Goal: Transaction & Acquisition: Purchase product/service

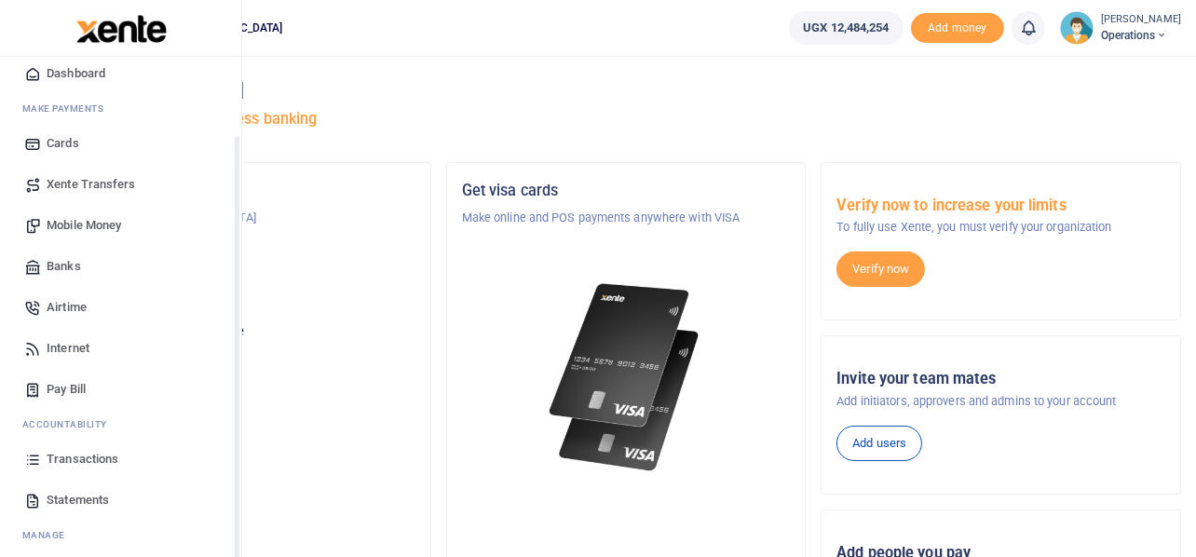
scroll to position [92, 0]
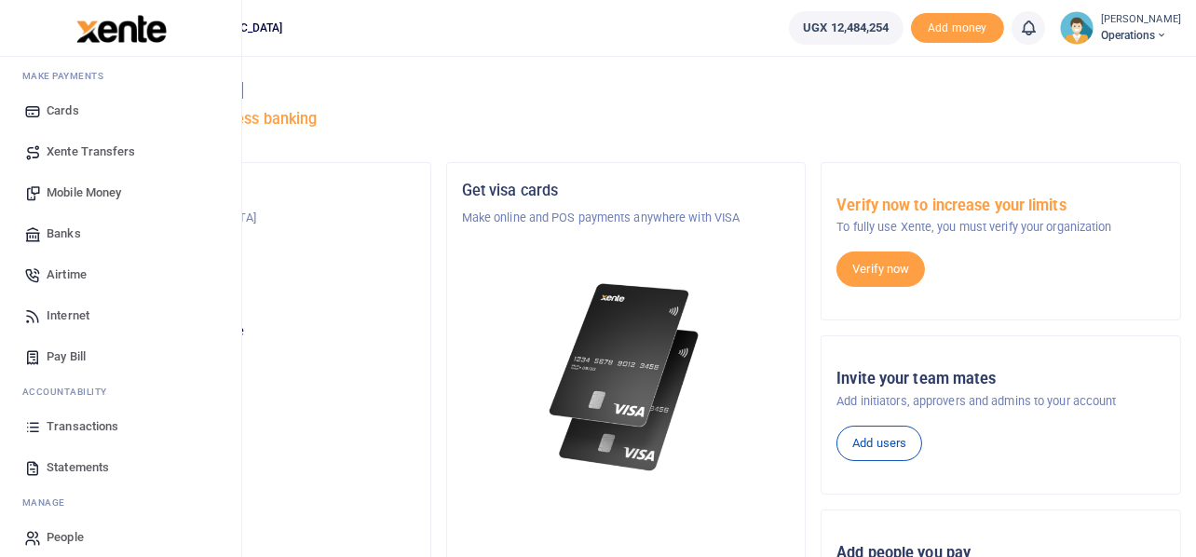
click at [83, 421] on span "Transactions" at bounding box center [83, 426] width 72 height 19
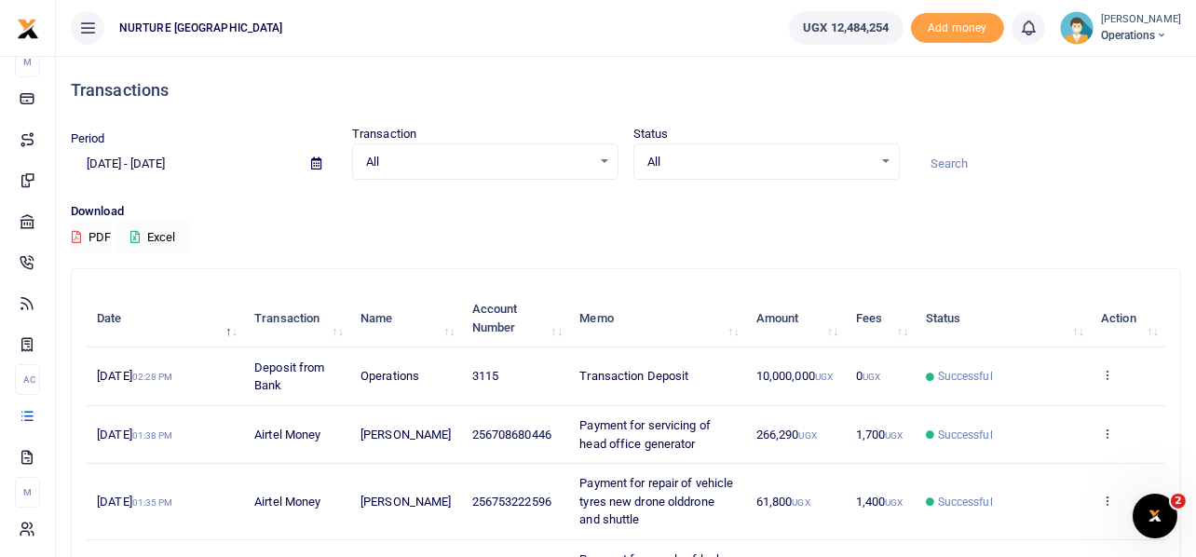
click at [311, 158] on icon at bounding box center [316, 163] width 10 height 12
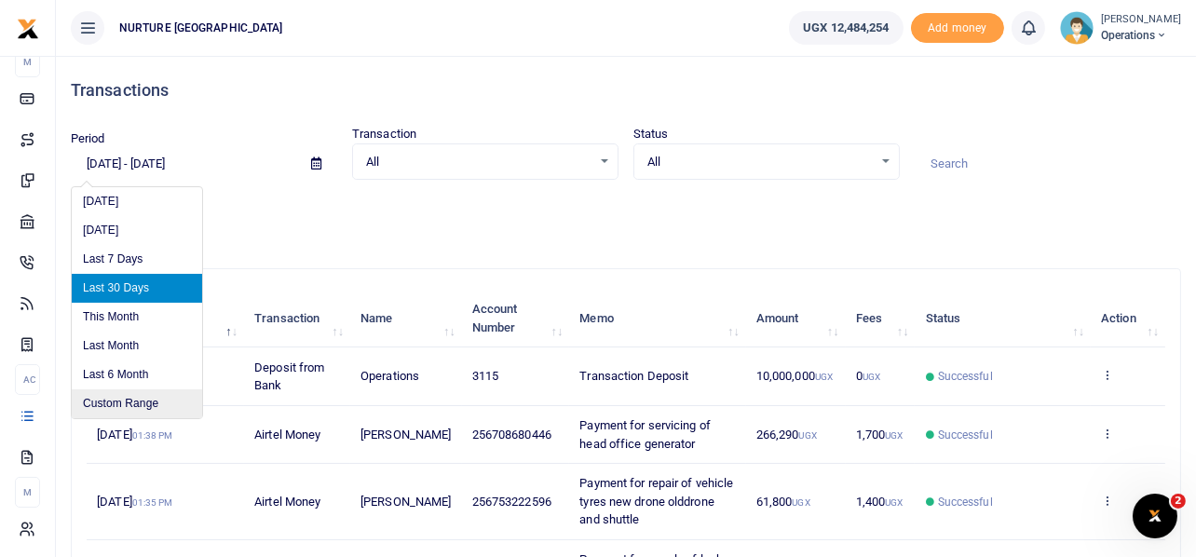
click at [134, 395] on li "Custom Range" at bounding box center [137, 403] width 130 height 29
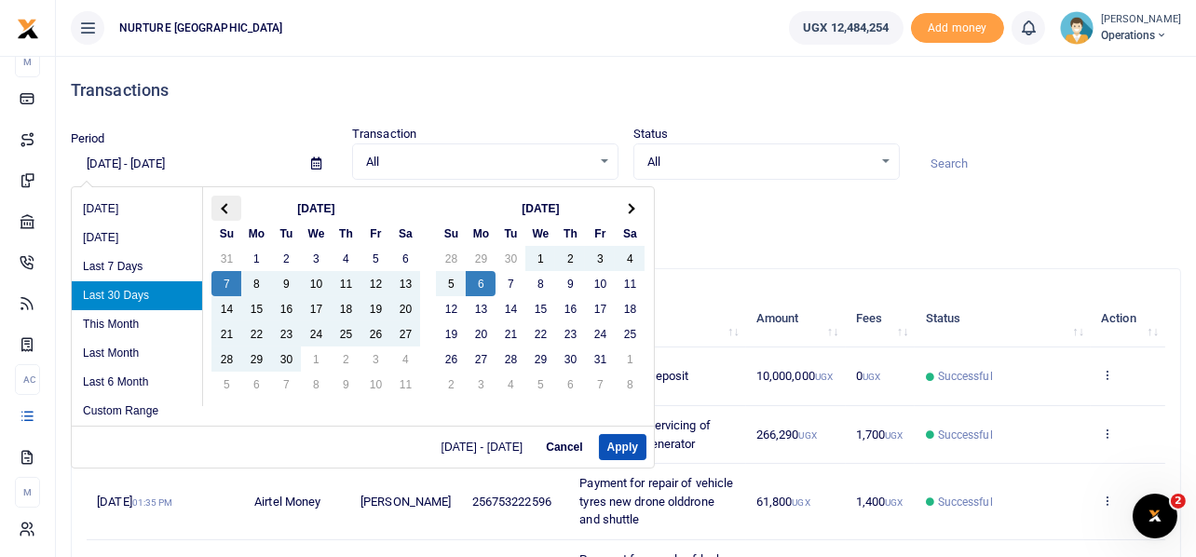
click at [226, 200] on th at bounding box center [226, 208] width 30 height 25
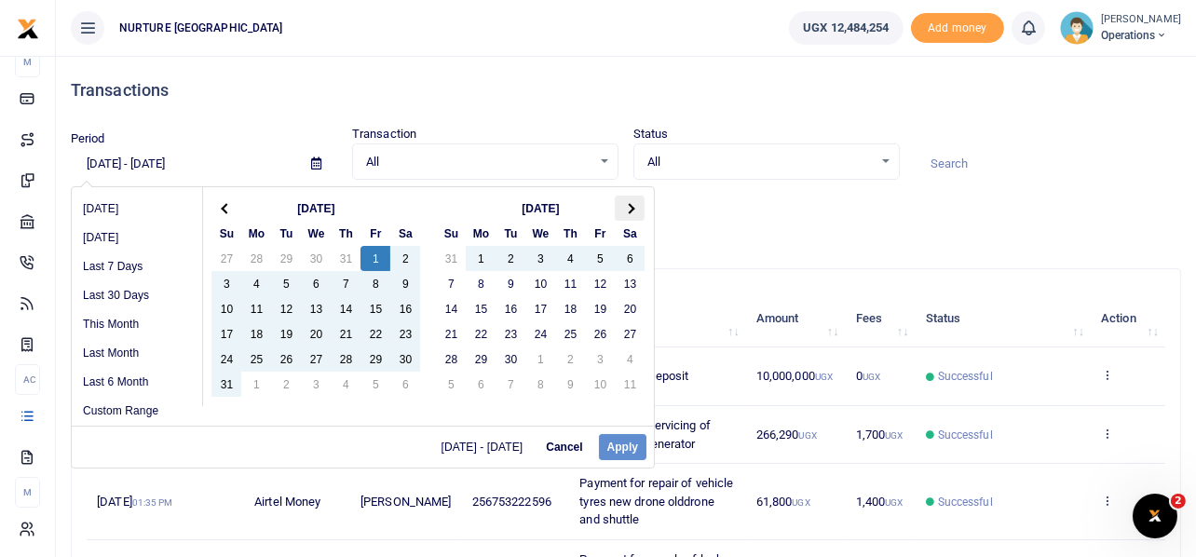
click at [631, 206] on span at bounding box center [630, 208] width 10 height 10
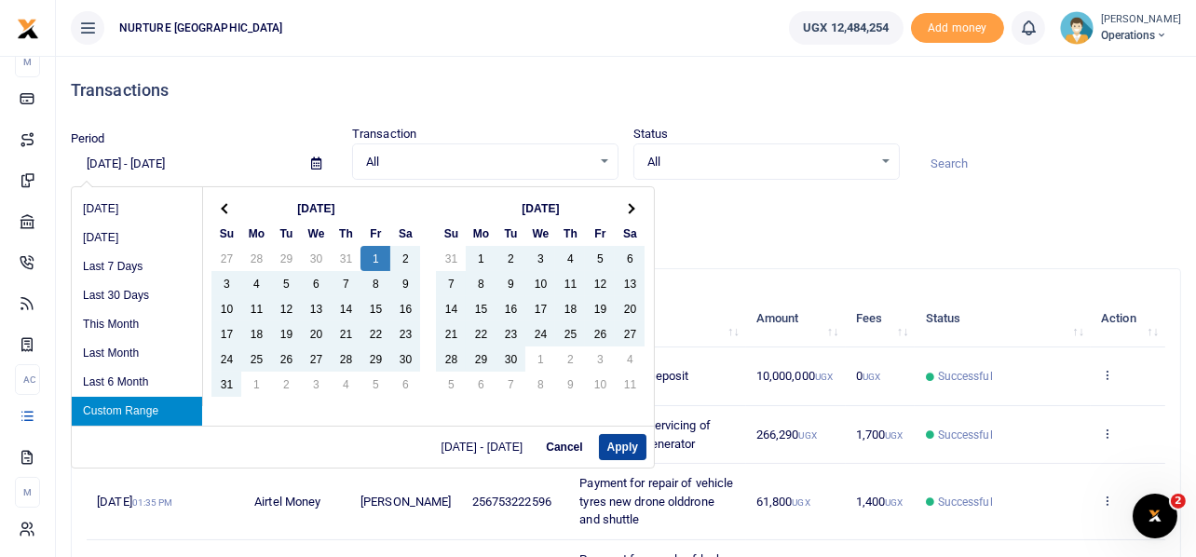
click at [630, 444] on button "Apply" at bounding box center [622, 447] width 47 height 26
type input "08/01/2025 - 10/06/2025"
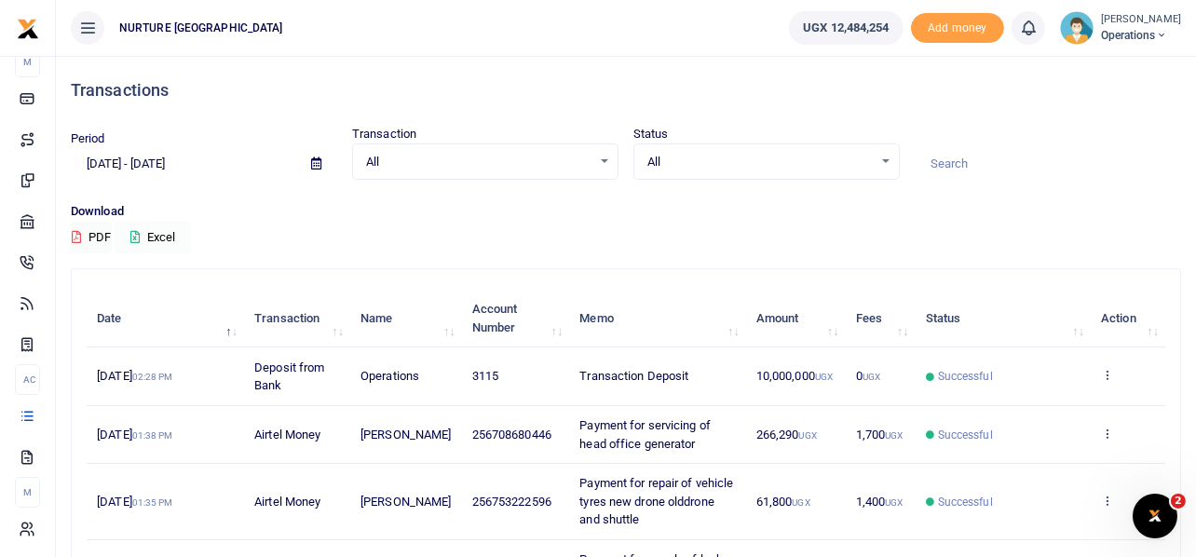
click at [171, 237] on button "Excel" at bounding box center [153, 238] width 76 height 32
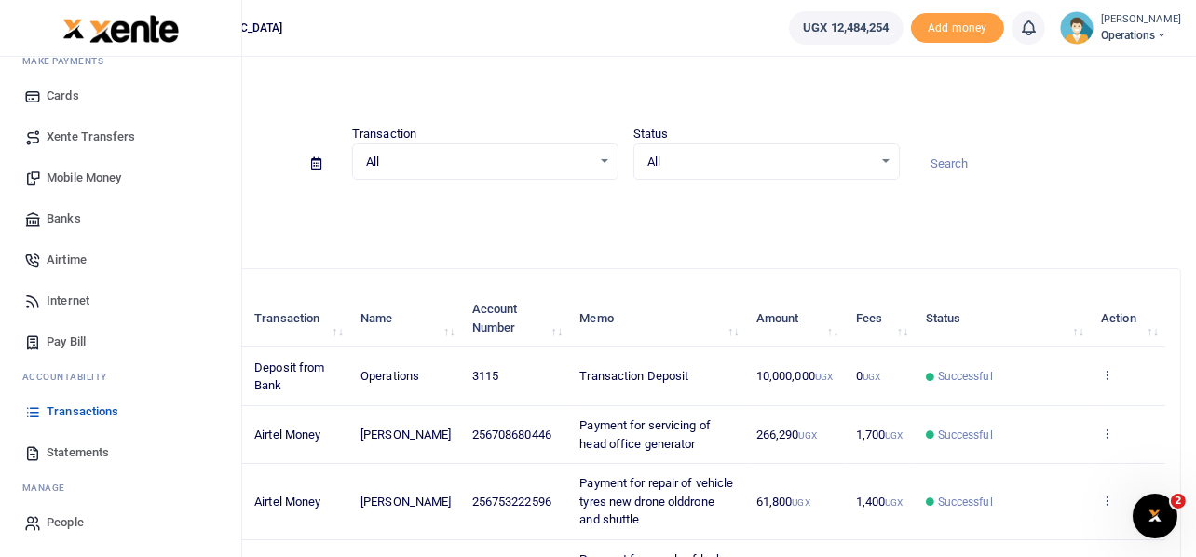
scroll to position [107, 0]
click at [102, 176] on span "Mobile Money" at bounding box center [84, 178] width 75 height 19
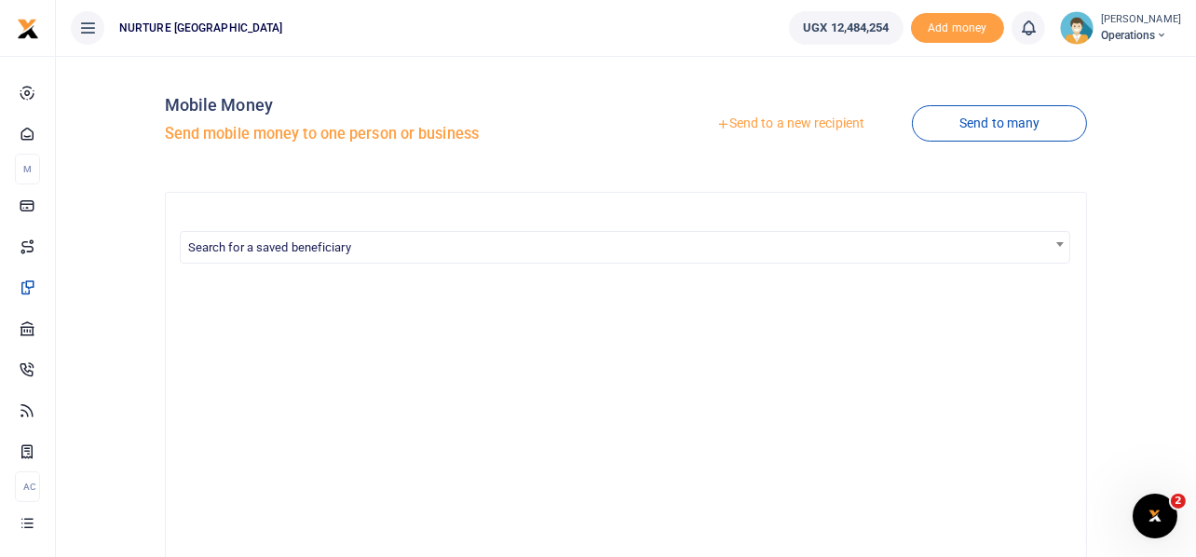
click at [810, 125] on link "Send to a new recipient" at bounding box center [790, 124] width 243 height 34
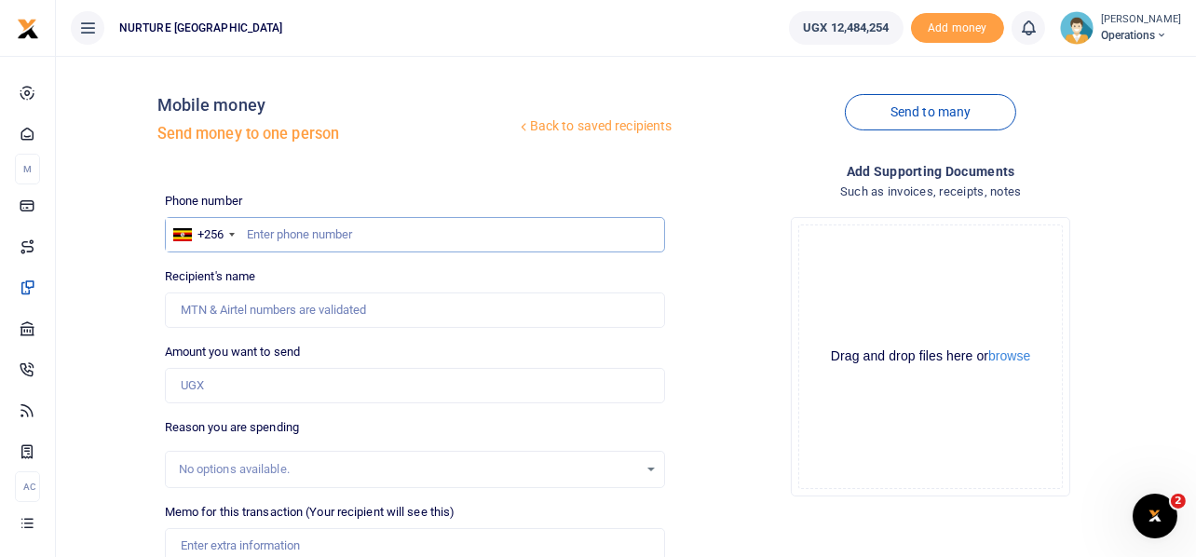
click at [359, 224] on input "text" at bounding box center [415, 234] width 501 height 35
type input "779544768"
type input "Dennis Basome"
type input "779544768"
click at [261, 373] on input "Amount you want to send" at bounding box center [415, 385] width 501 height 35
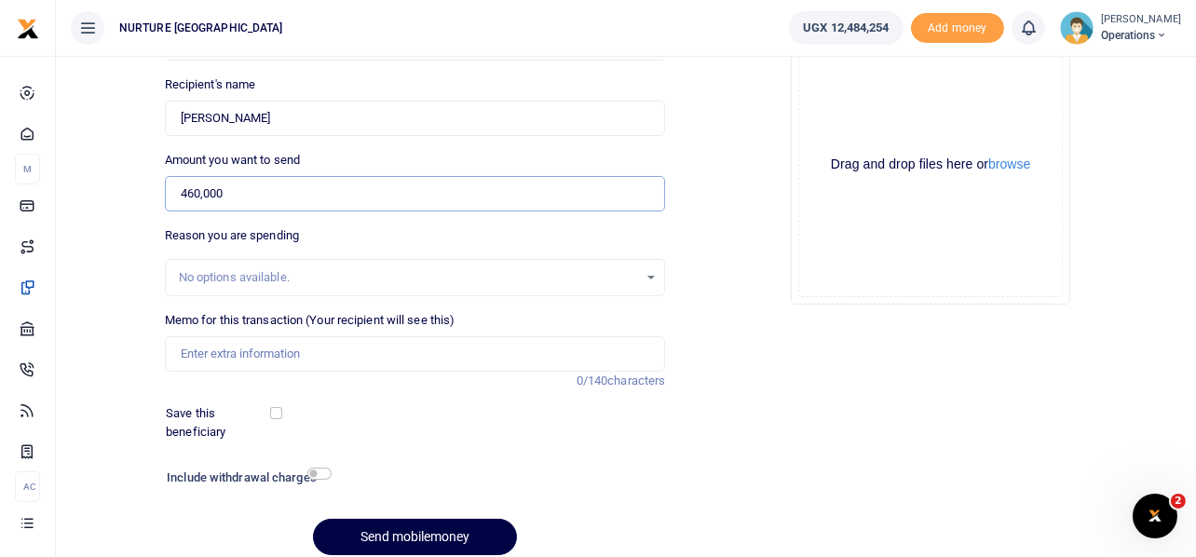
scroll to position [207, 0]
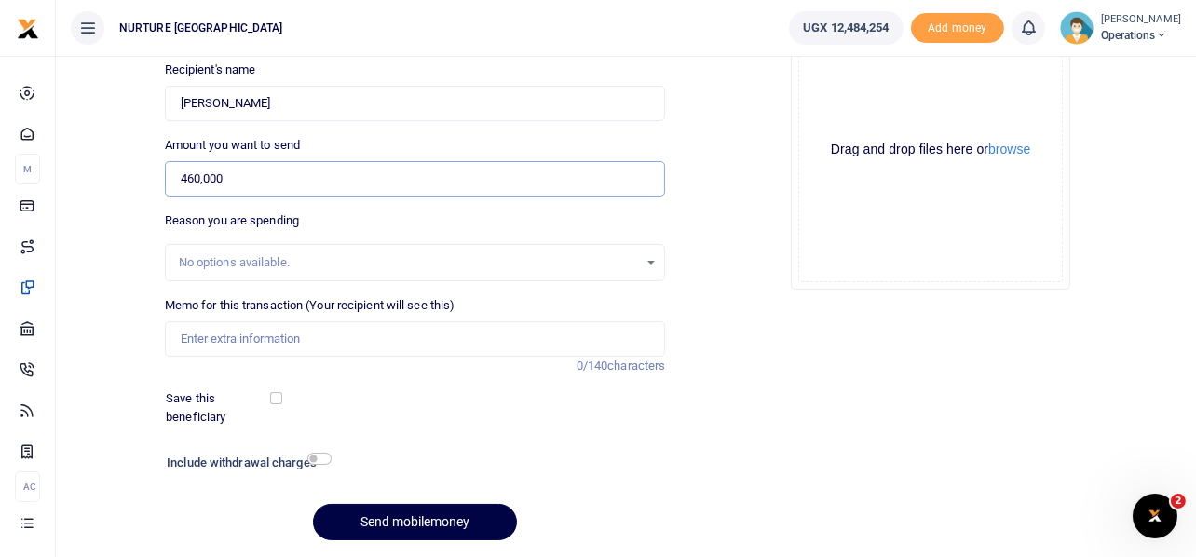
type input "460,000"
click at [258, 336] on input "Memo for this transaction (Your recipient will see this)" at bounding box center [415, 338] width 501 height 35
paste input "Payment for refilling of 4 clinic fire extinguishers"
drag, startPoint x: 342, startPoint y: 335, endPoint x: 250, endPoint y: 344, distance: 92.6
click at [250, 344] on input "Payment for refilling of 4 clinic fire extinguishers" at bounding box center [415, 338] width 501 height 35
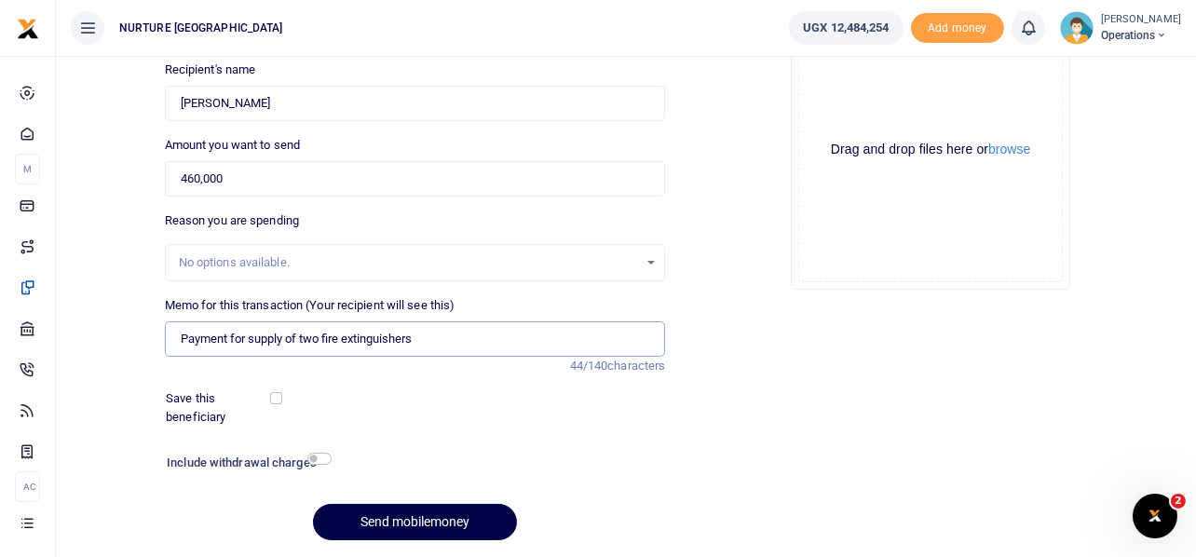
click at [480, 336] on input "Payment for supply of two fire extinguishers" at bounding box center [415, 338] width 501 height 35
type input "Payment for supply of two fire extinguishers Oct 25"
click at [325, 453] on input "checkbox" at bounding box center [319, 459] width 24 height 12
checkbox input "true"
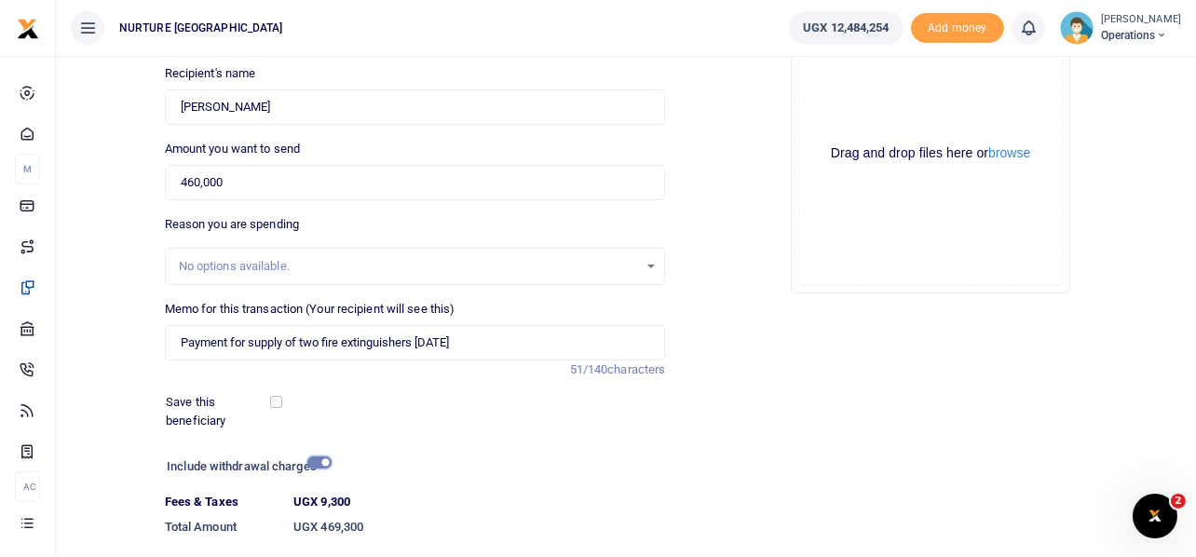
scroll to position [319, 0]
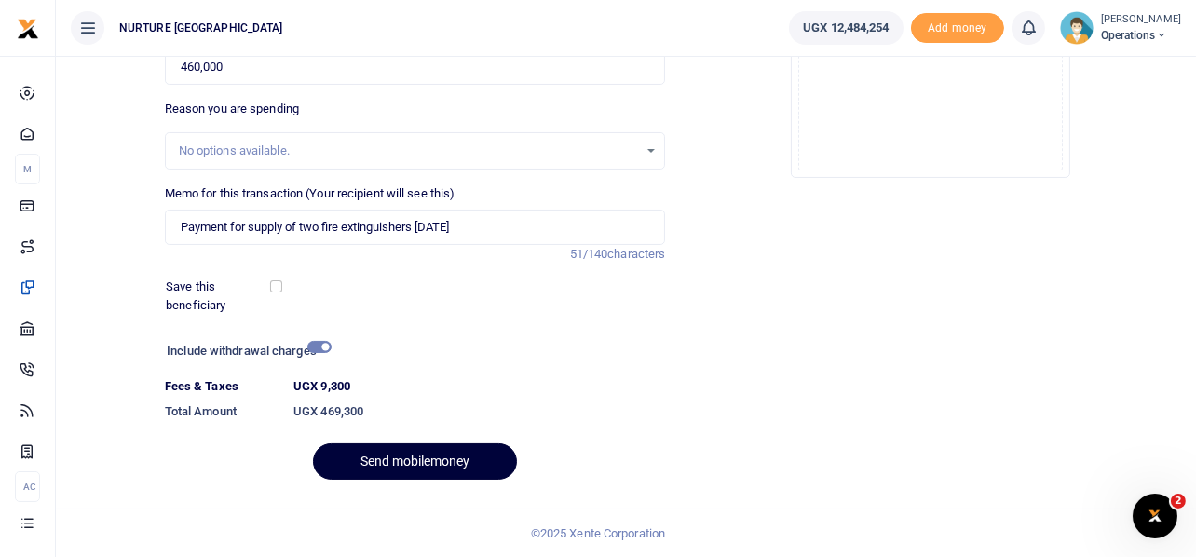
click at [458, 464] on button "Send mobilemoney" at bounding box center [415, 461] width 204 height 36
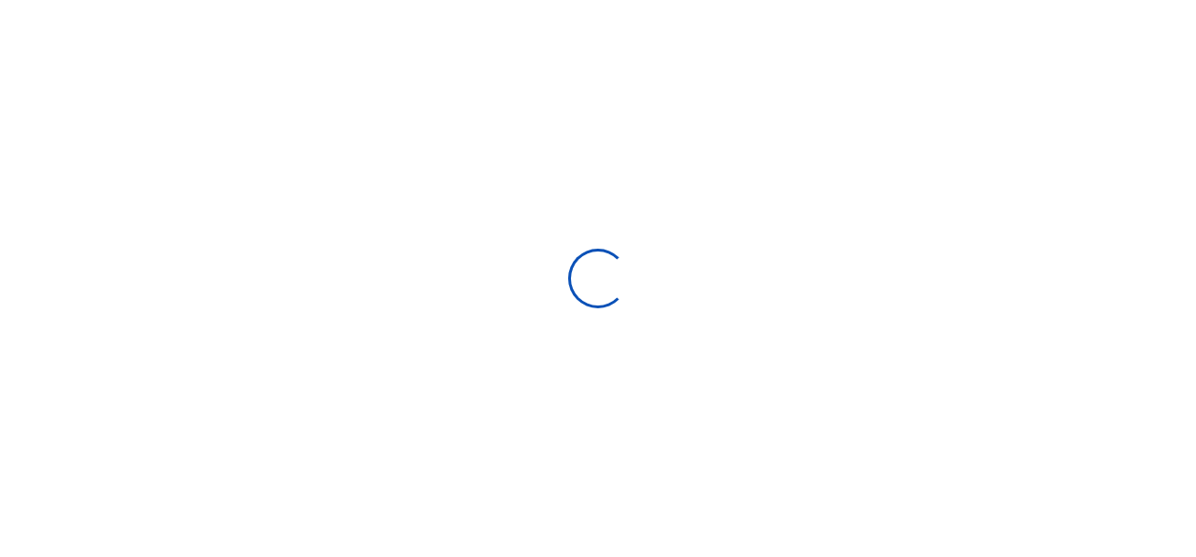
select select
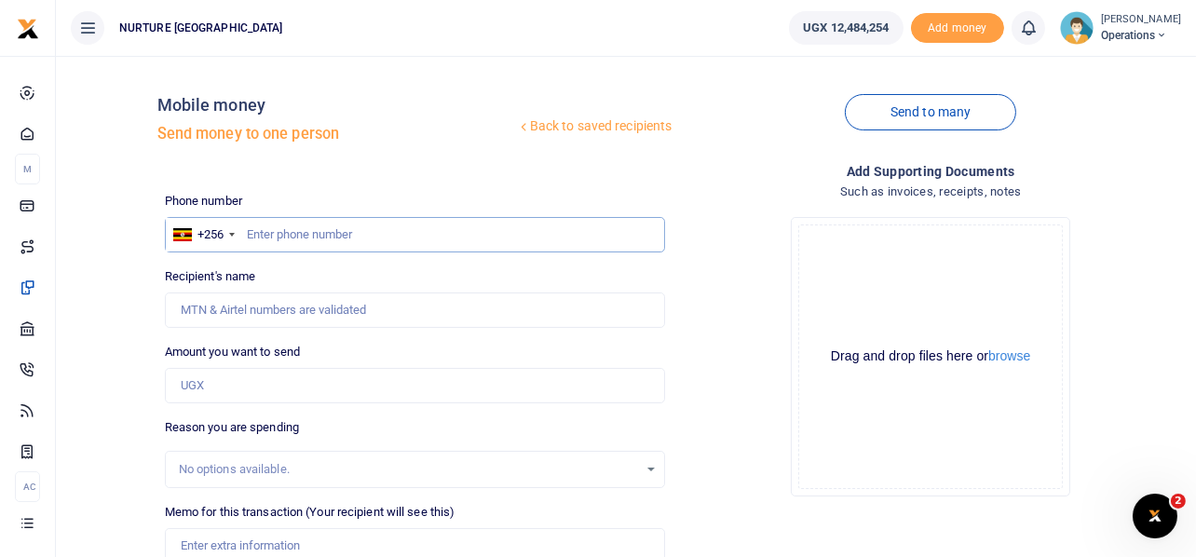
click at [441, 235] on input "text" at bounding box center [415, 234] width 501 height 35
type input "703410624"
click at [314, 393] on input "Amount you want to send" at bounding box center [415, 385] width 501 height 35
type input "Abaasi Mubiru"
type input "1"
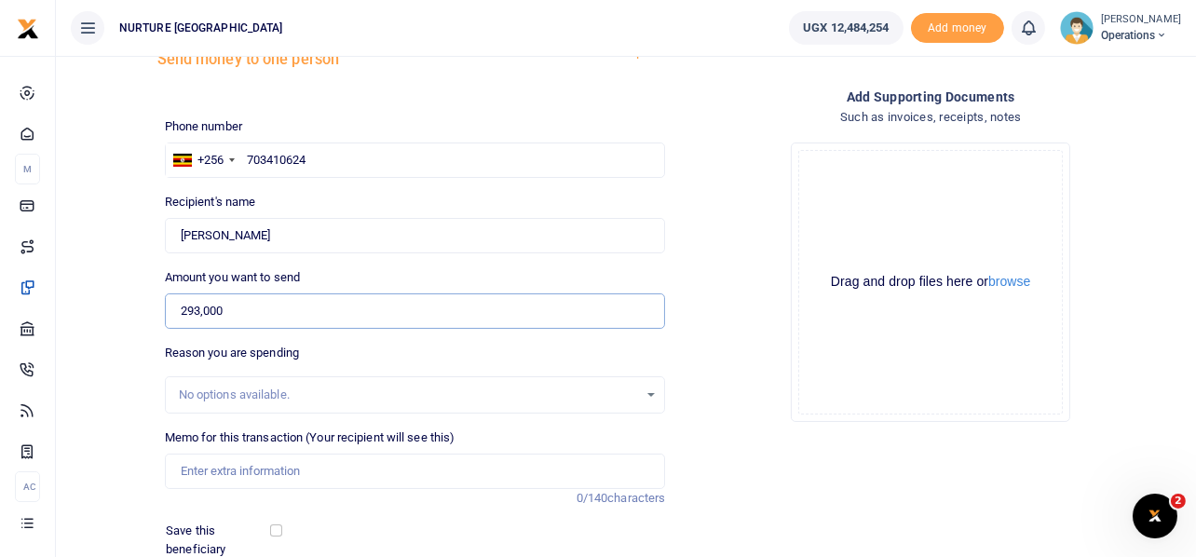
scroll to position [185, 0]
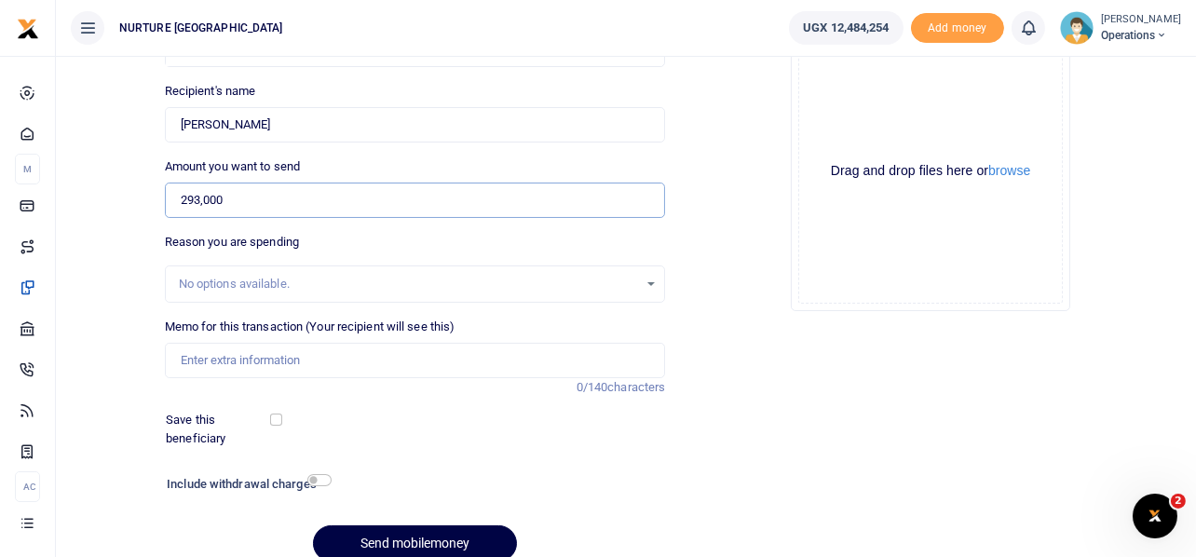
type input "293,000"
click at [300, 368] on input "Memo for this transaction (Your recipient will see this)" at bounding box center [415, 360] width 501 height 35
click at [307, 362] on input "Memo for this transaction (Your recipient will see this)" at bounding box center [415, 360] width 501 height 35
paste input "Payment for servicing and repair of motor bike UFL618V"
click at [453, 358] on input "Payment for servicing and repair of motor bike UFL618V" at bounding box center [415, 360] width 501 height 35
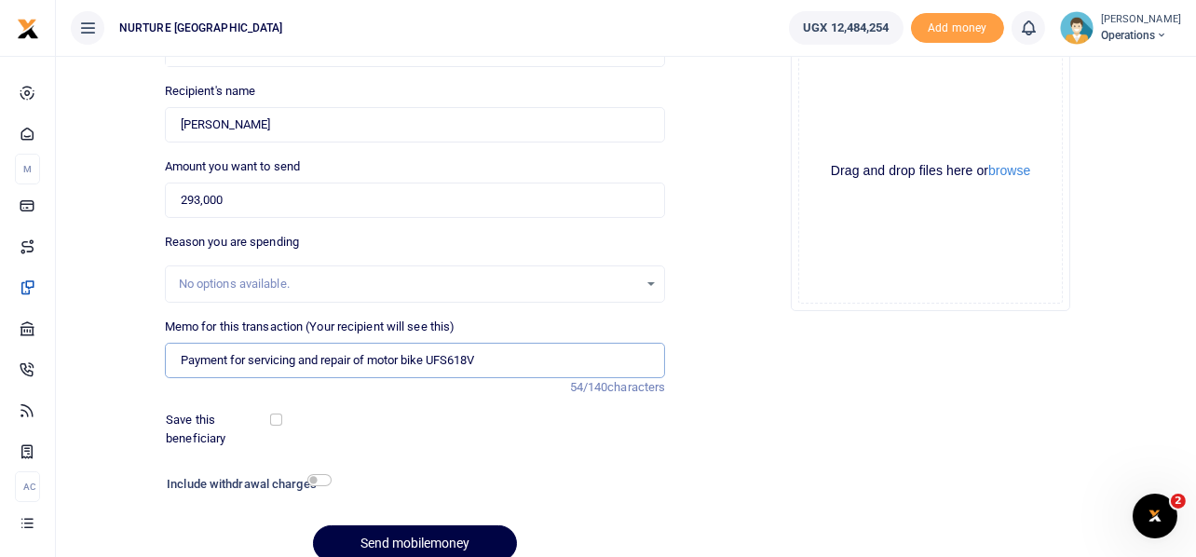
click at [482, 359] on input "Payment for servicing and repair of motor bike UFS618V" at bounding box center [415, 360] width 501 height 35
type input "Payment for servicing and repair of motor bike UFS350Q"
click at [325, 476] on input "checkbox" at bounding box center [319, 480] width 24 height 12
checkbox input "true"
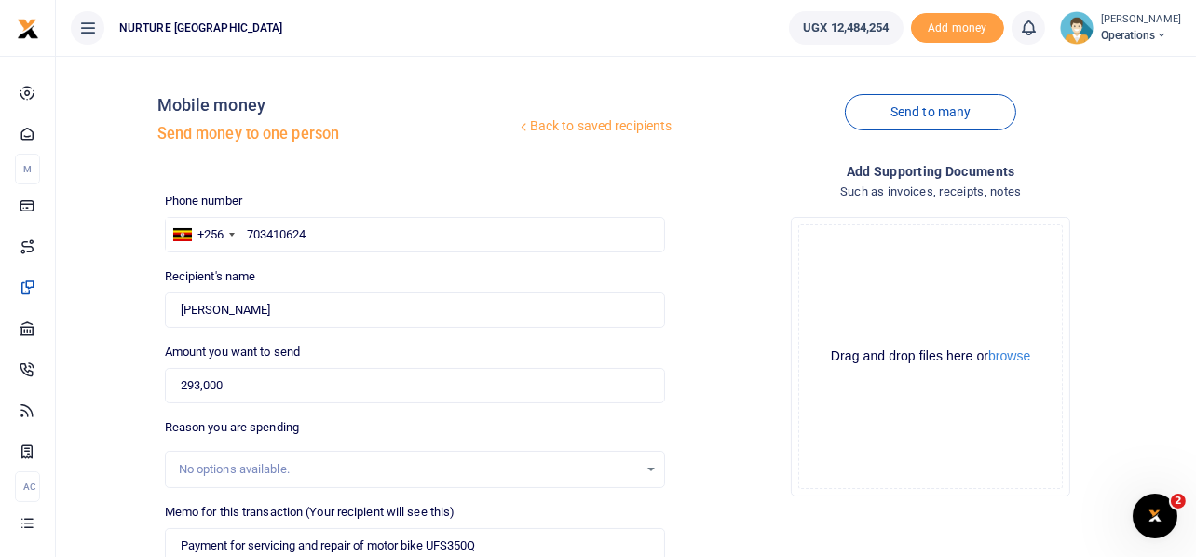
scroll to position [319, 0]
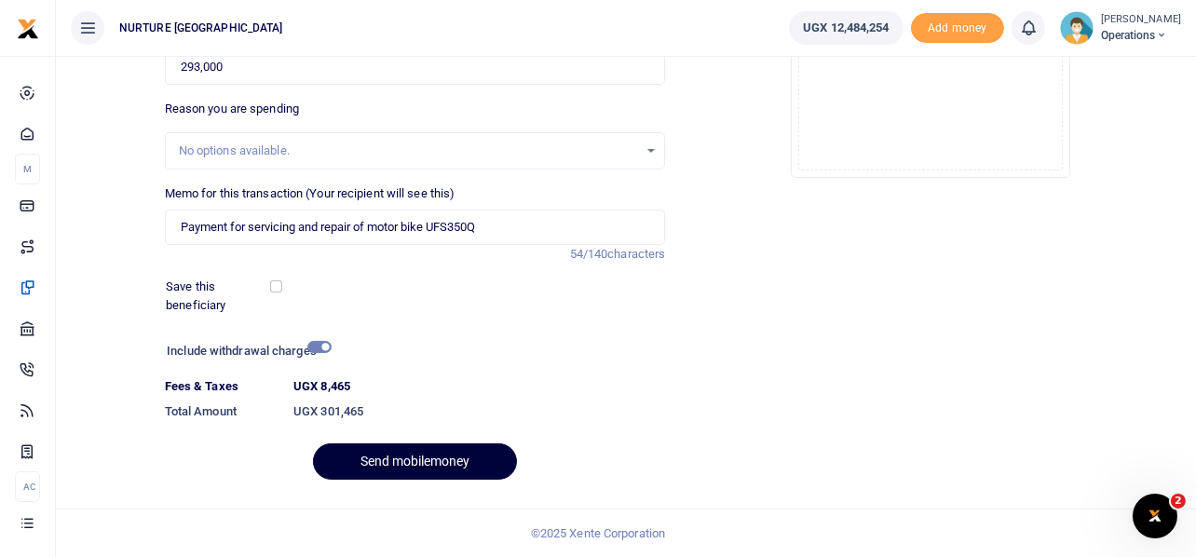
click at [461, 462] on button "Send mobilemoney" at bounding box center [415, 461] width 204 height 36
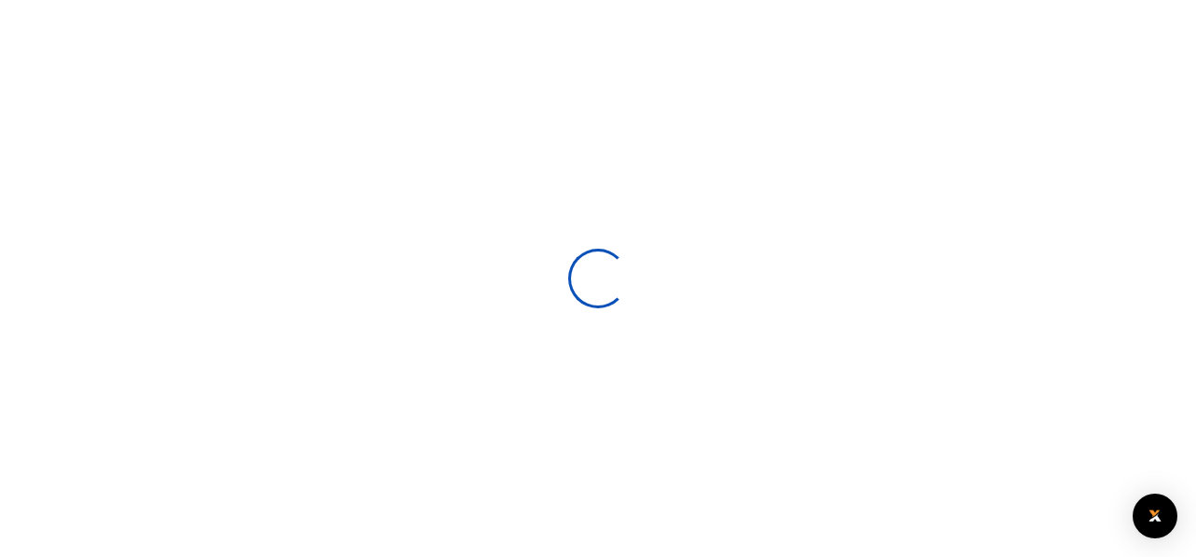
scroll to position [267, 0]
select select
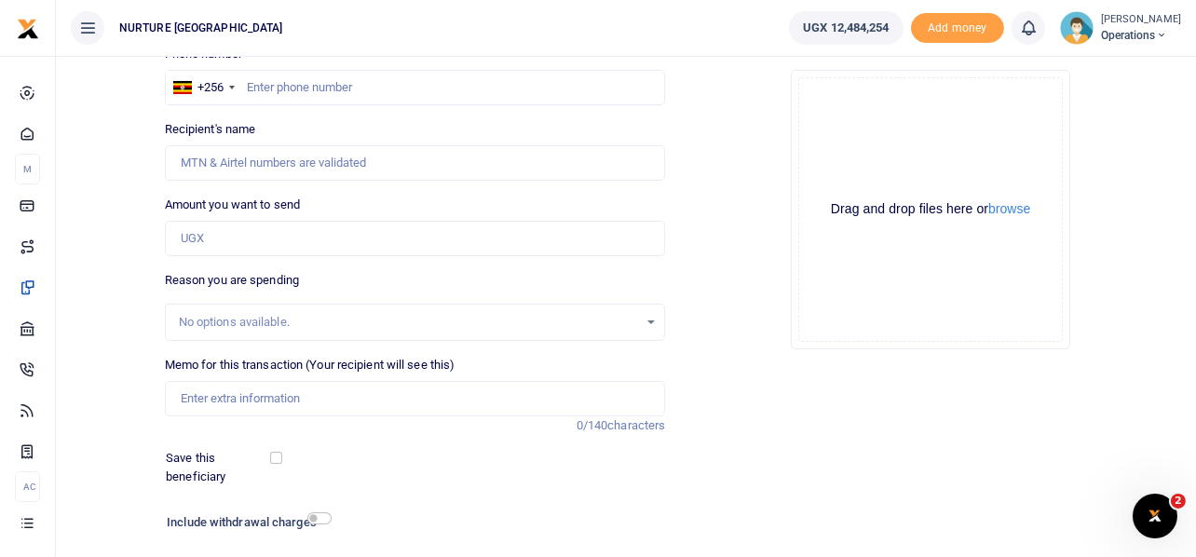
scroll to position [0, 0]
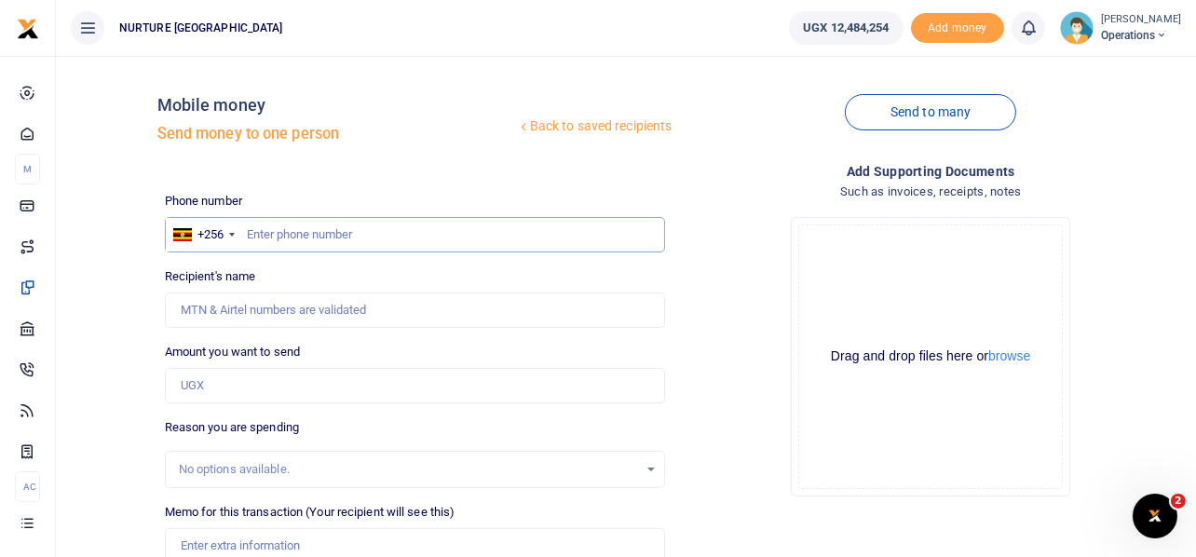
click at [303, 235] on input "text" at bounding box center [415, 234] width 501 height 35
type input "772640859"
type input "[PERSON_NAME]"
type input "772640859"
click at [247, 380] on input "Amount you want to send" at bounding box center [415, 385] width 501 height 35
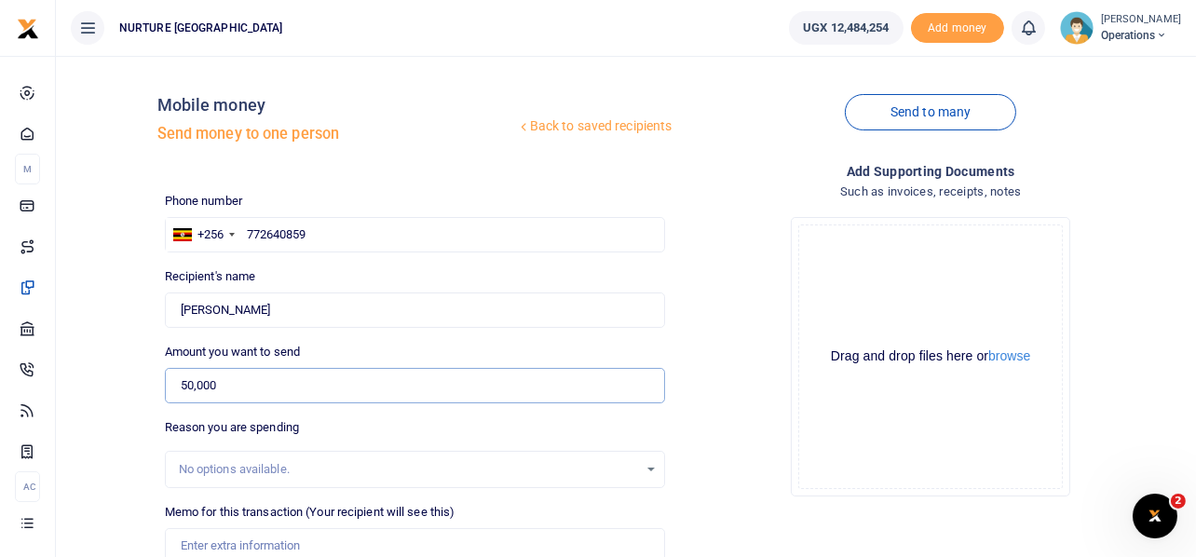
scroll to position [267, 0]
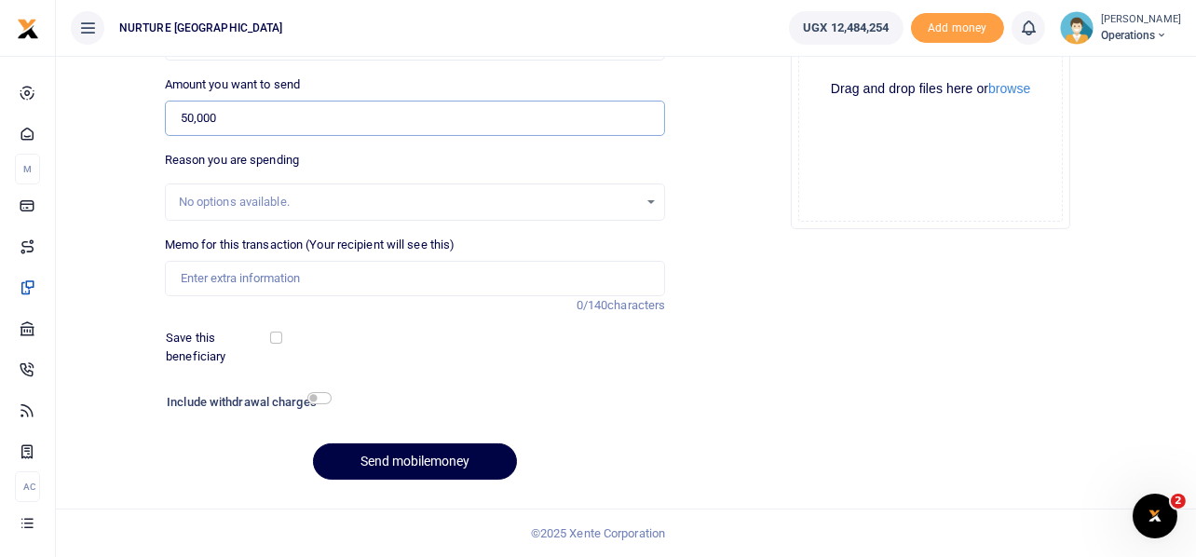
type input "50,000"
click at [284, 270] on input "Memo for this transaction (Your recipient will see this)" at bounding box center [415, 278] width 501 height 35
click at [494, 272] on input "Payment for purchase of reagents to clean oven in producton" at bounding box center [415, 278] width 501 height 35
type input "Payment for purchase of reagents to clean oven in production"
click at [331, 401] on div at bounding box center [481, 404] width 300 height 30
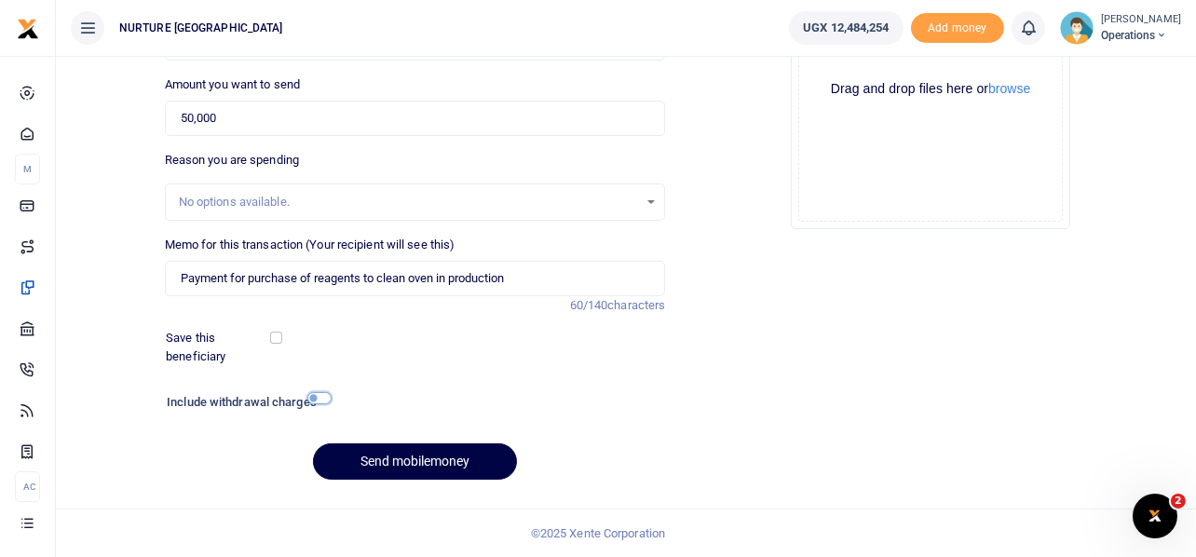
click at [324, 399] on input "checkbox" at bounding box center [319, 398] width 24 height 12
checkbox input "true"
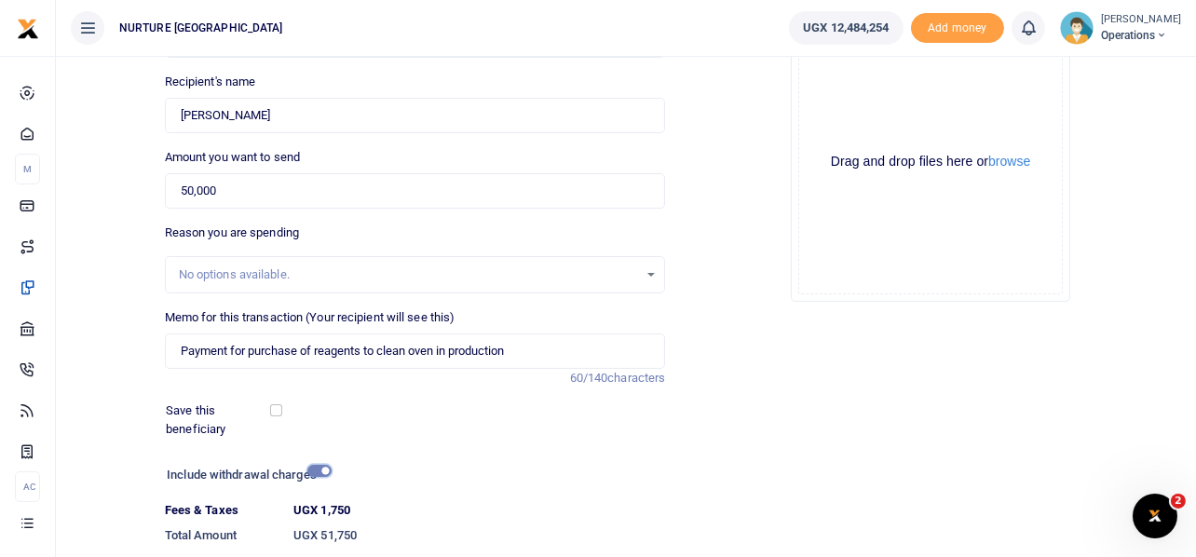
scroll to position [319, 0]
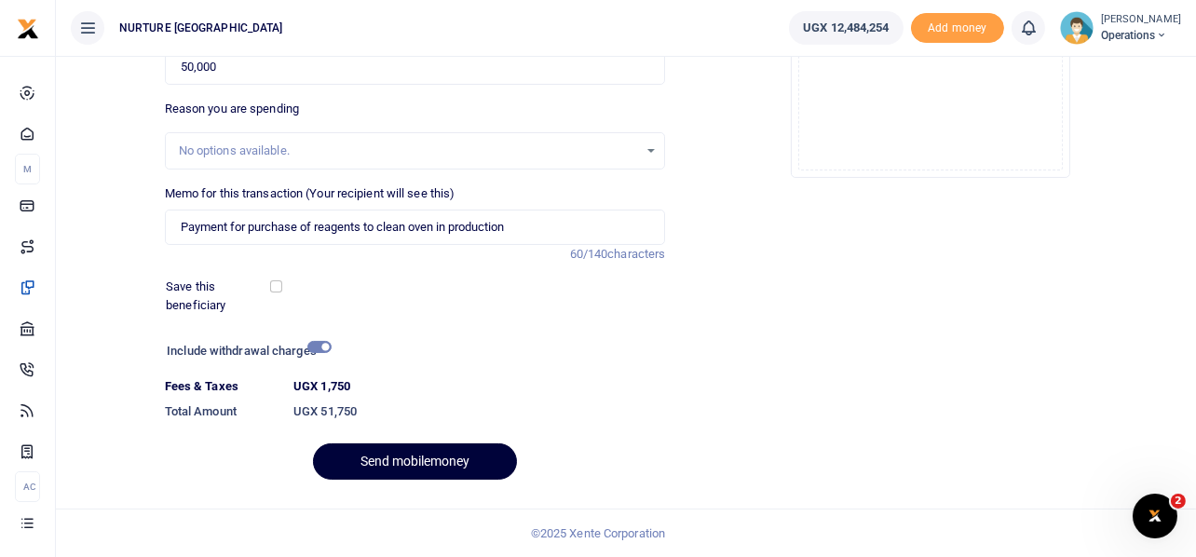
click at [422, 457] on button "Send mobilemoney" at bounding box center [415, 461] width 204 height 36
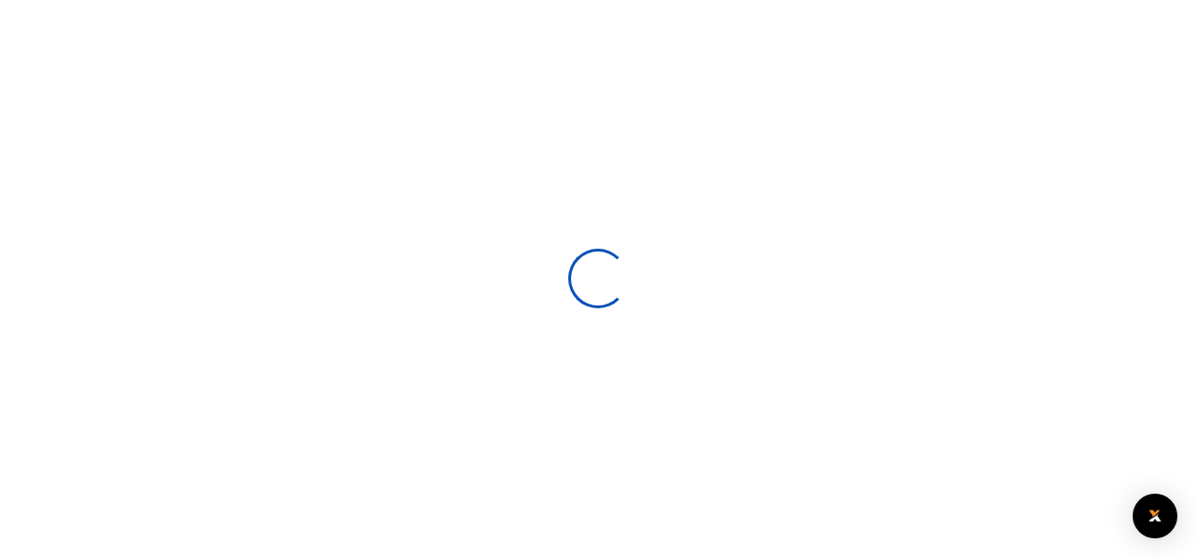
select select
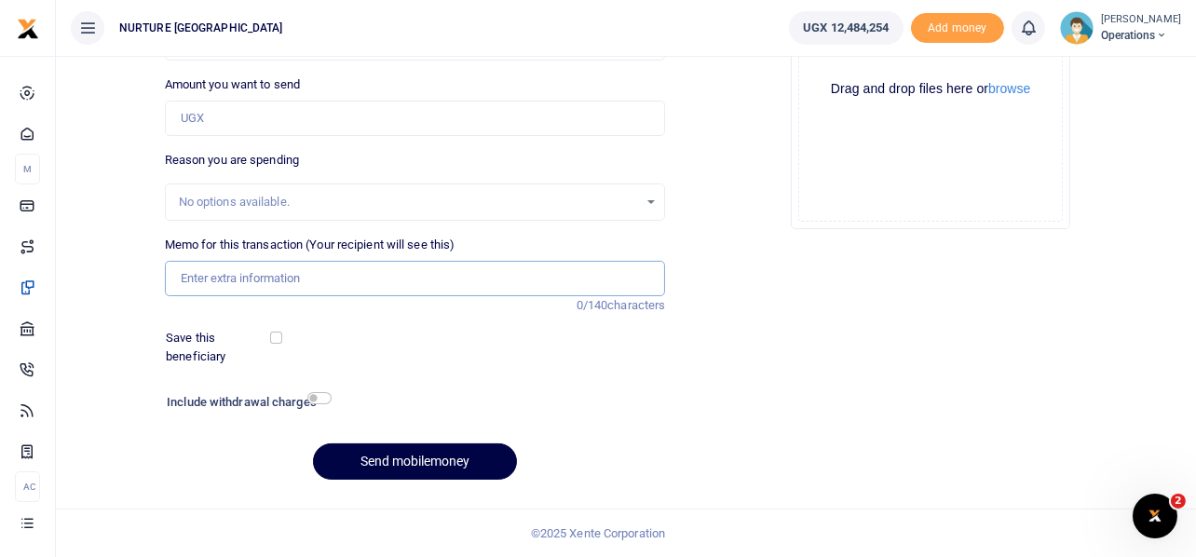
click at [335, 283] on input "Memo for this transaction (Your recipient will see this)" at bounding box center [415, 278] width 501 height 35
paste input "Payment for car hire for staff outreach September 2025"
type input "Payment for car hire for staff outreach September 2025"
click at [445, 275] on input "Payment for car hire for staff outreach September 2025" at bounding box center [415, 278] width 501 height 35
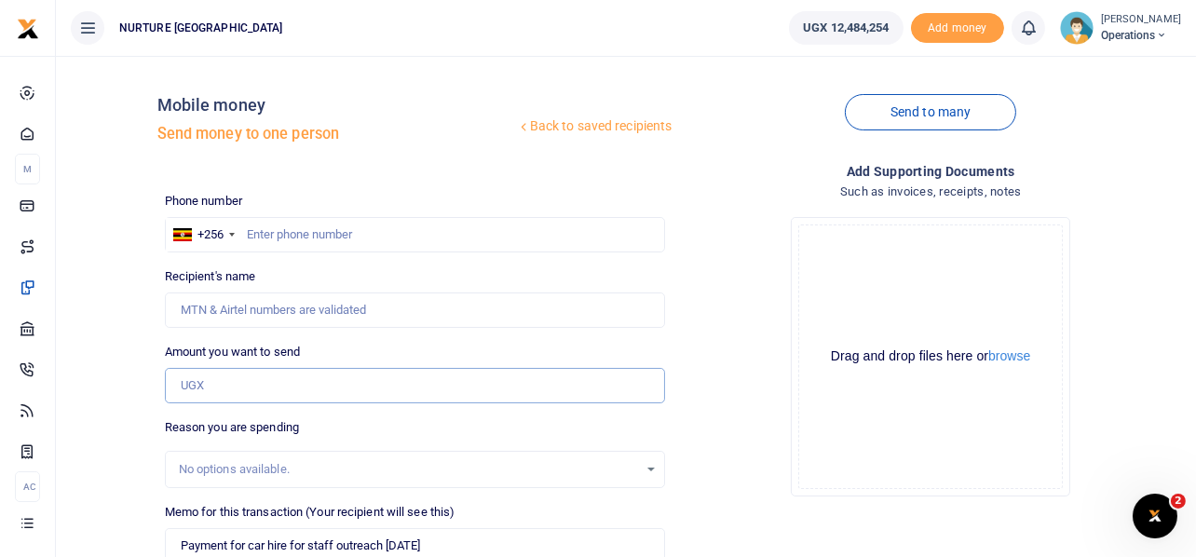
click at [260, 385] on input "Amount you want to send" at bounding box center [415, 385] width 501 height 35
click at [489, 245] on input "text" at bounding box center [415, 234] width 501 height 35
click at [451, 227] on input "text" at bounding box center [415, 234] width 501 height 35
paste input "256754710408"
type input "256754710408"
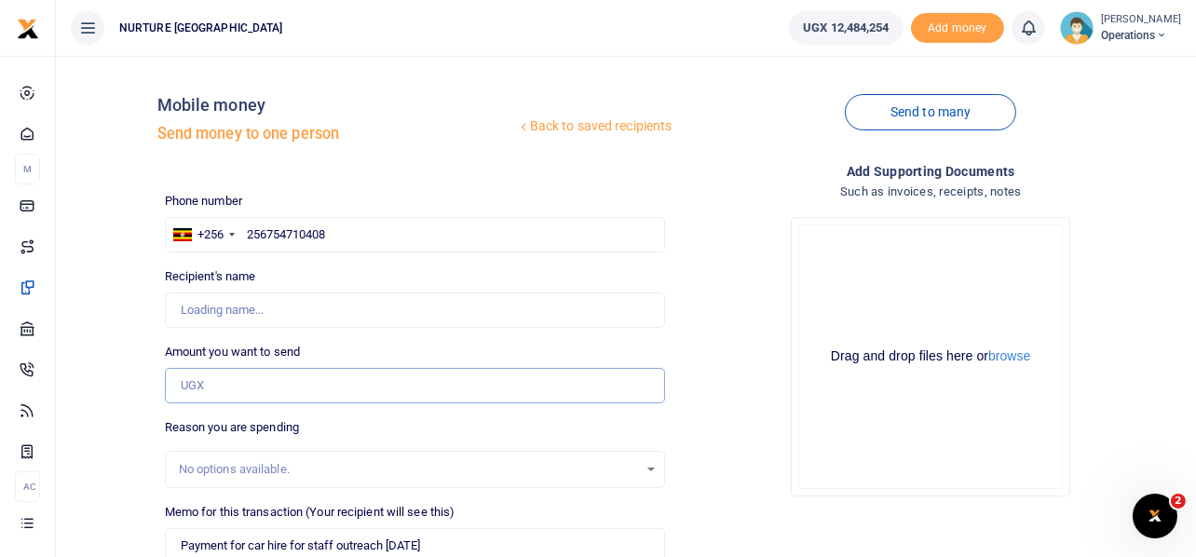
click at [329, 380] on input "Amount you want to send" at bounding box center [415, 385] width 501 height 35
type input "[PERSON_NAME] Semata"
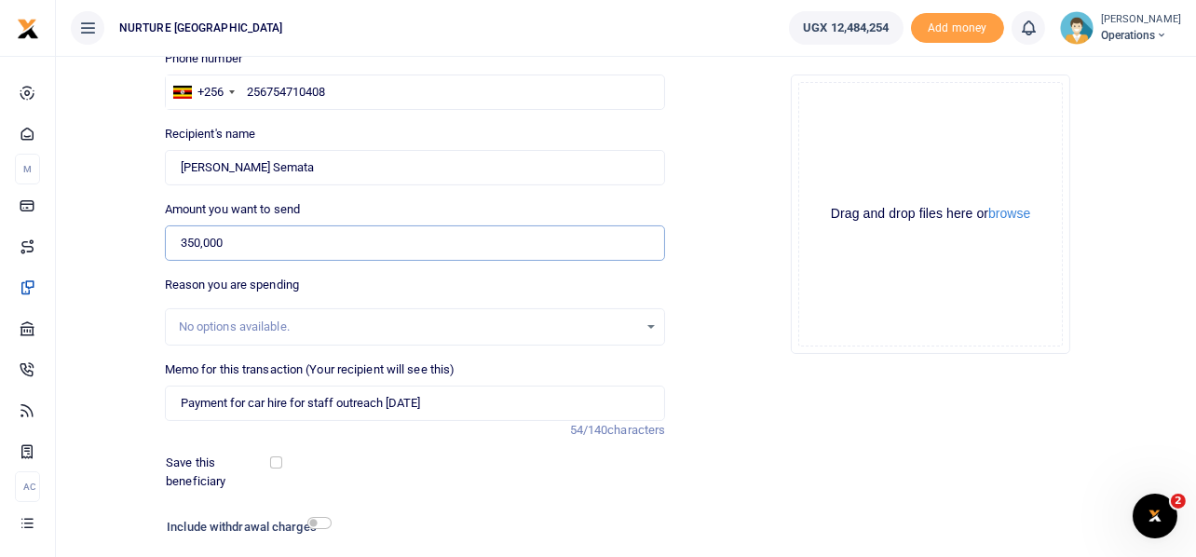
scroll to position [185, 0]
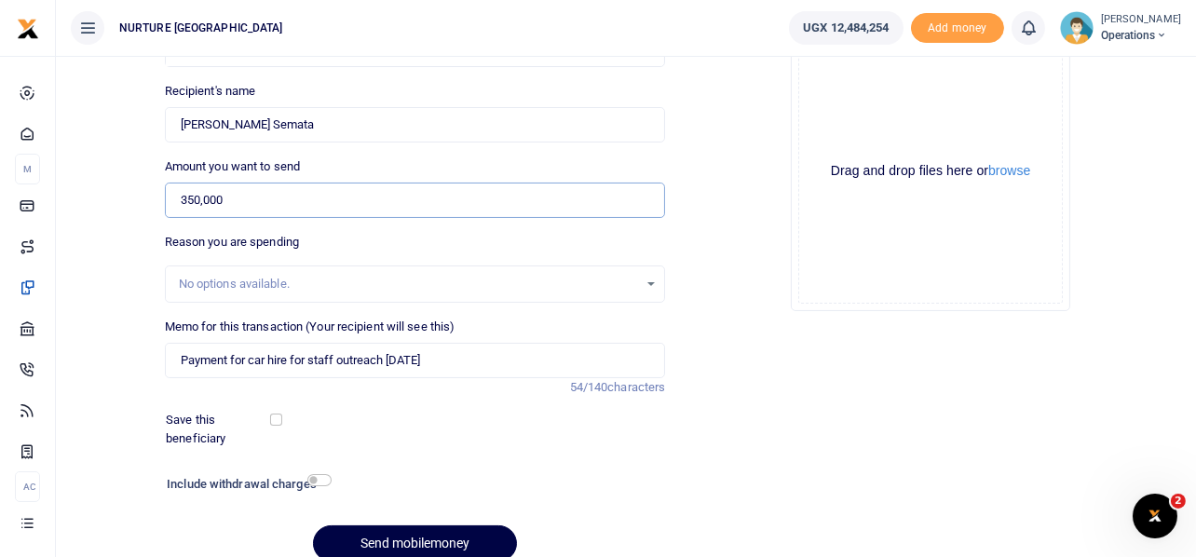
type input "350,000"
click at [447, 359] on input "Payment for car hire for staff outreach September 2025" at bounding box center [415, 360] width 501 height 35
click at [501, 355] on input "Payment for car hire for staff outreach September 2025" at bounding box center [415, 360] width 501 height 35
click at [511, 353] on input "Payment for car hire for staff outreach September 2025" at bounding box center [415, 360] width 501 height 35
click at [497, 359] on input "Payment for car hire for staff outreach September 2025" at bounding box center [415, 360] width 501 height 35
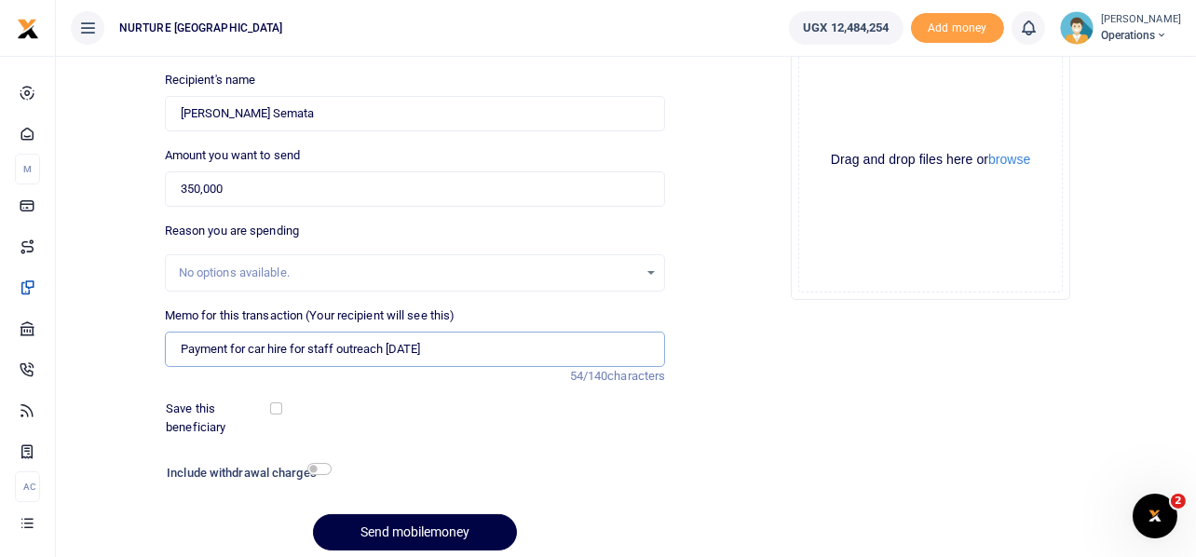
scroll to position [267, 0]
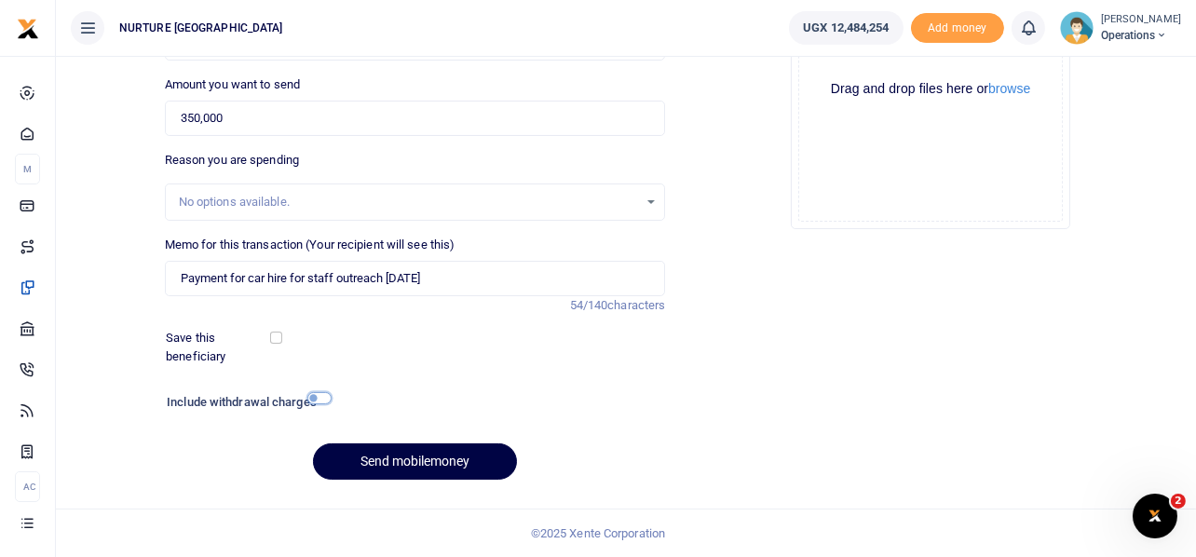
click at [314, 395] on input "checkbox" at bounding box center [319, 398] width 24 height 12
checkbox input "true"
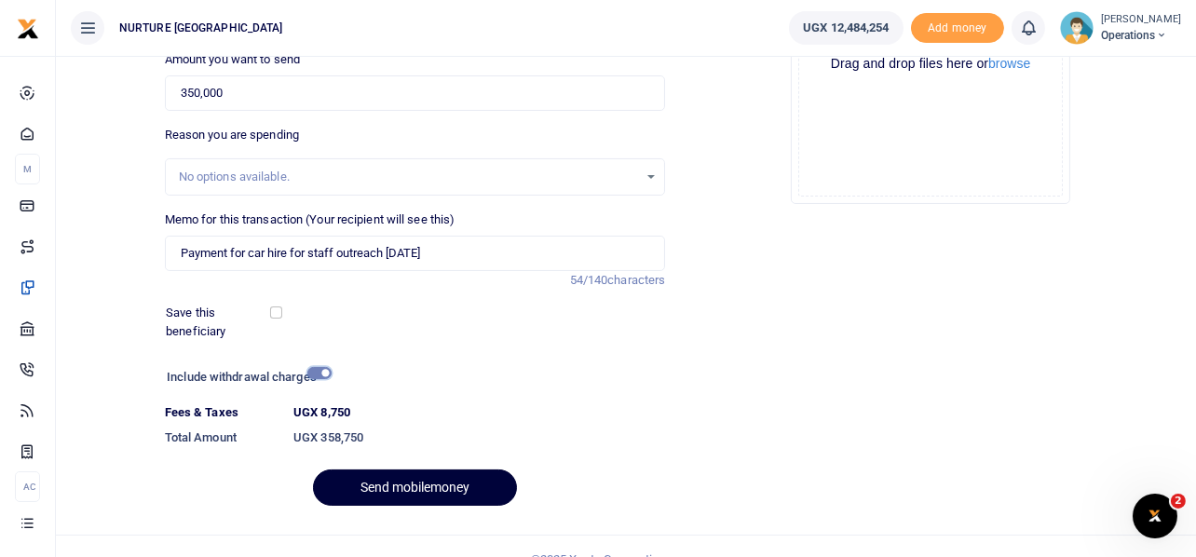
scroll to position [319, 0]
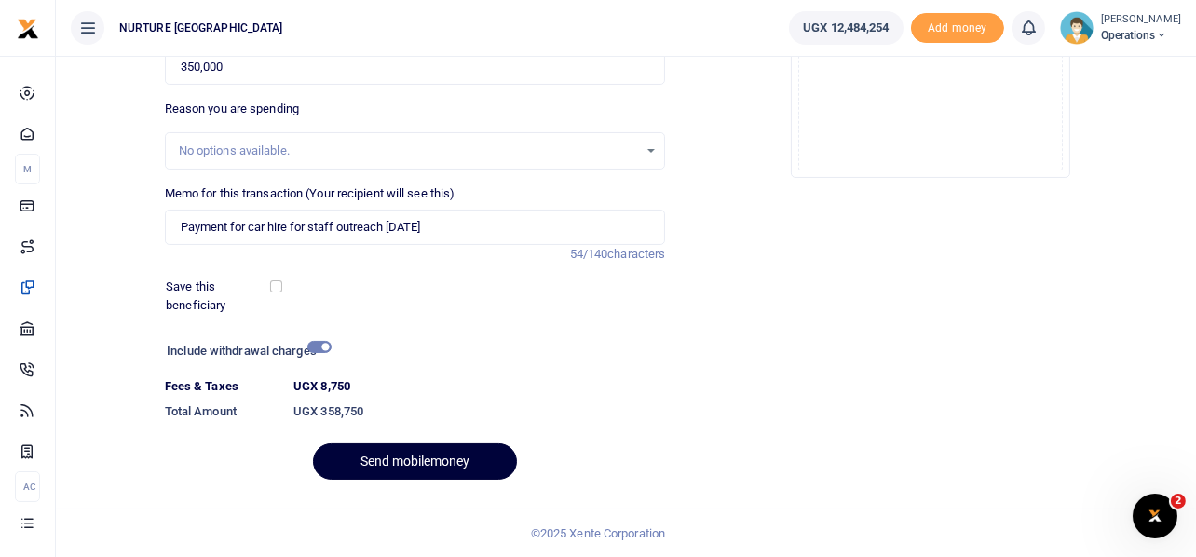
click at [428, 461] on button "Send mobilemoney" at bounding box center [415, 461] width 204 height 36
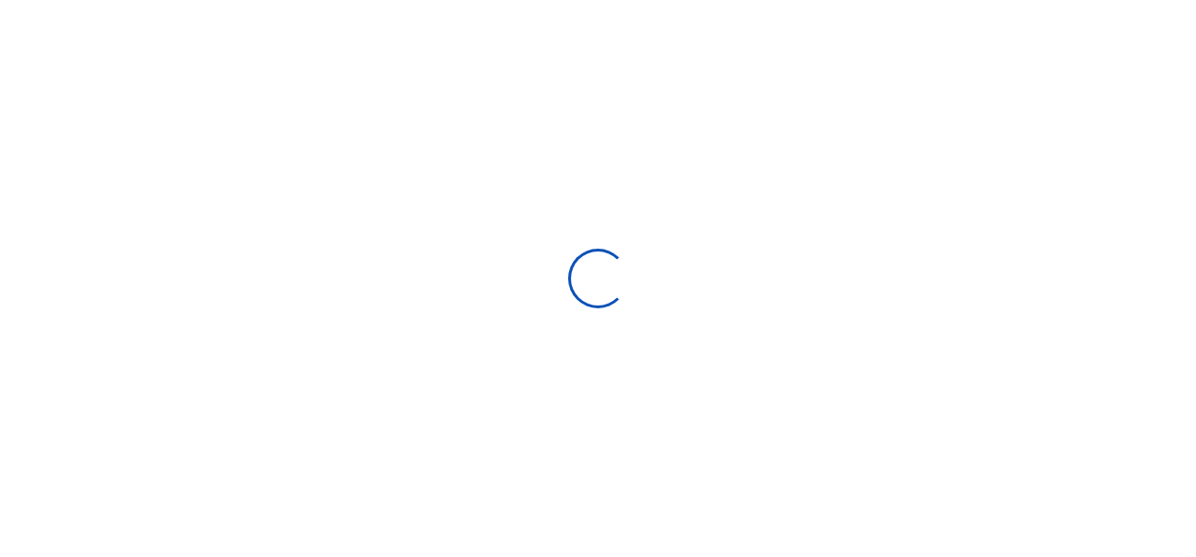
select select
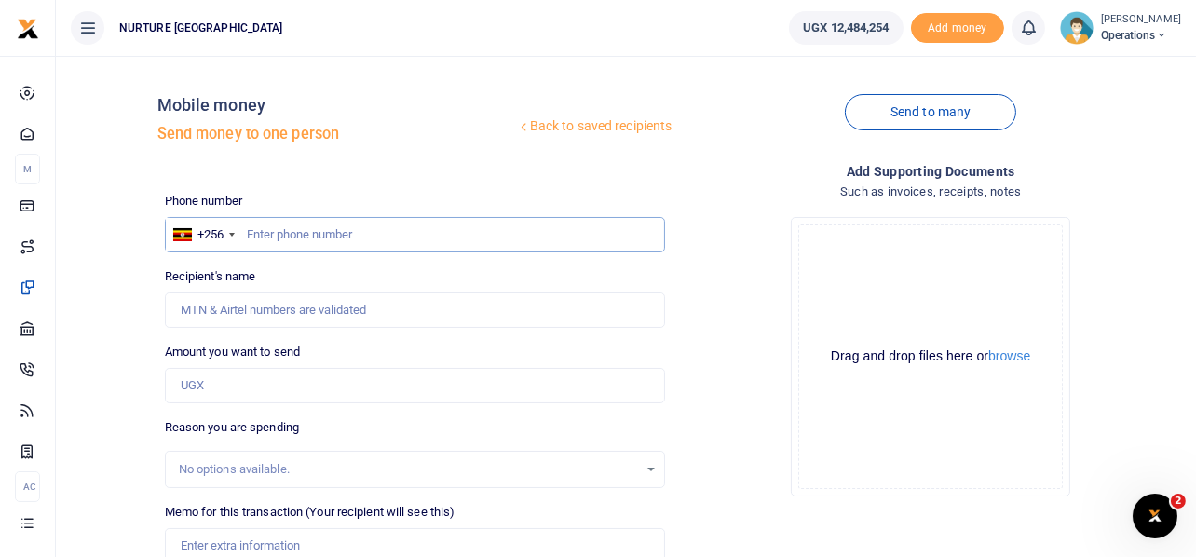
click at [411, 234] on input "text" at bounding box center [415, 234] width 501 height 35
paste input "256754710408"
type input "256754710408"
click at [311, 387] on input "Amount you want to send" at bounding box center [415, 385] width 501 height 35
type input "[PERSON_NAME] Semata"
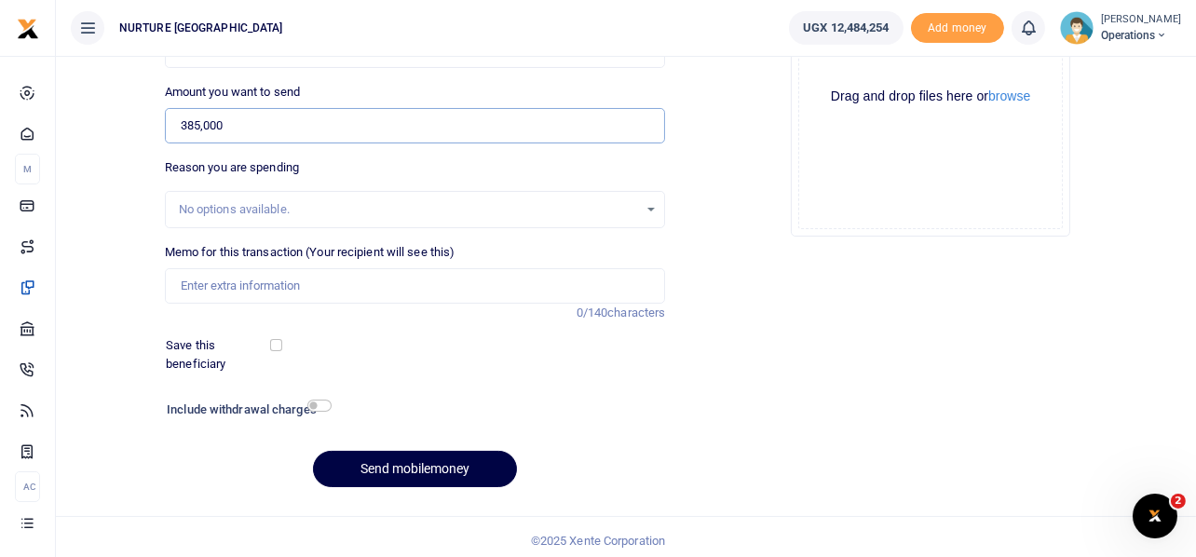
scroll to position [267, 0]
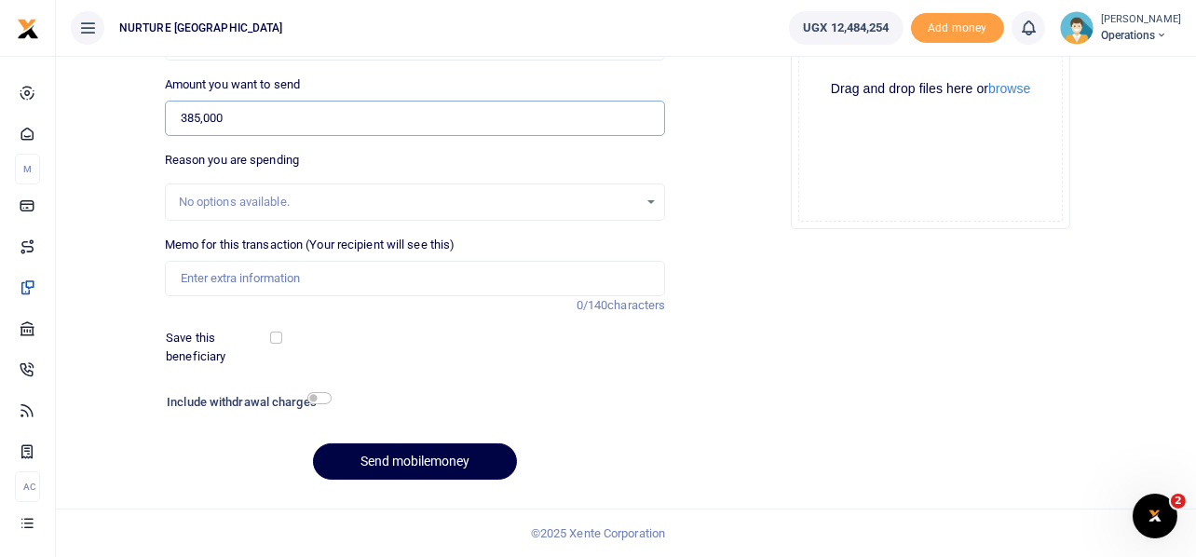
type input "385,000"
click at [441, 285] on input "Memo for this transaction (Your recipient will see this)" at bounding box center [415, 278] width 501 height 35
click at [408, 280] on input "Memo for this transaction (Your recipient will see this)" at bounding box center [415, 278] width 501 height 35
paste input "Payment for transportation of kawempe students"
click at [274, 283] on input "Payment for transportation of kawempe students" at bounding box center [415, 278] width 501 height 35
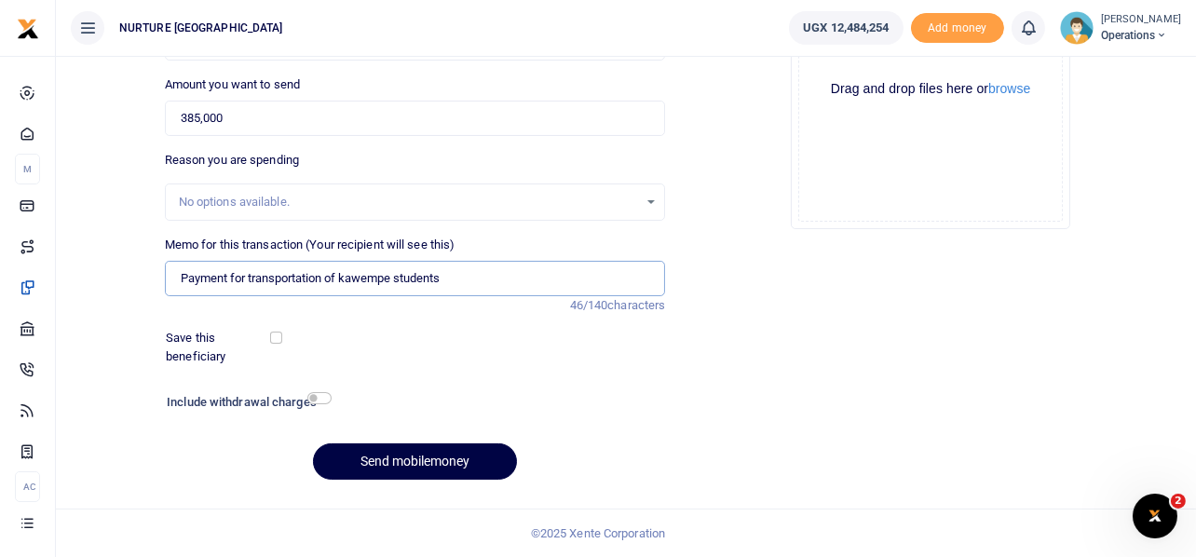
click at [332, 279] on input "Payment for transportation of kawempe students" at bounding box center [415, 278] width 501 height 35
click at [467, 278] on input "Payment for transportation of kawempe students" at bounding box center [415, 278] width 501 height 35
type input "Payment for transportation of kawempe students for the last 2 weeks of Septembe…"
click at [320, 397] on input "checkbox" at bounding box center [319, 398] width 24 height 12
checkbox input "true"
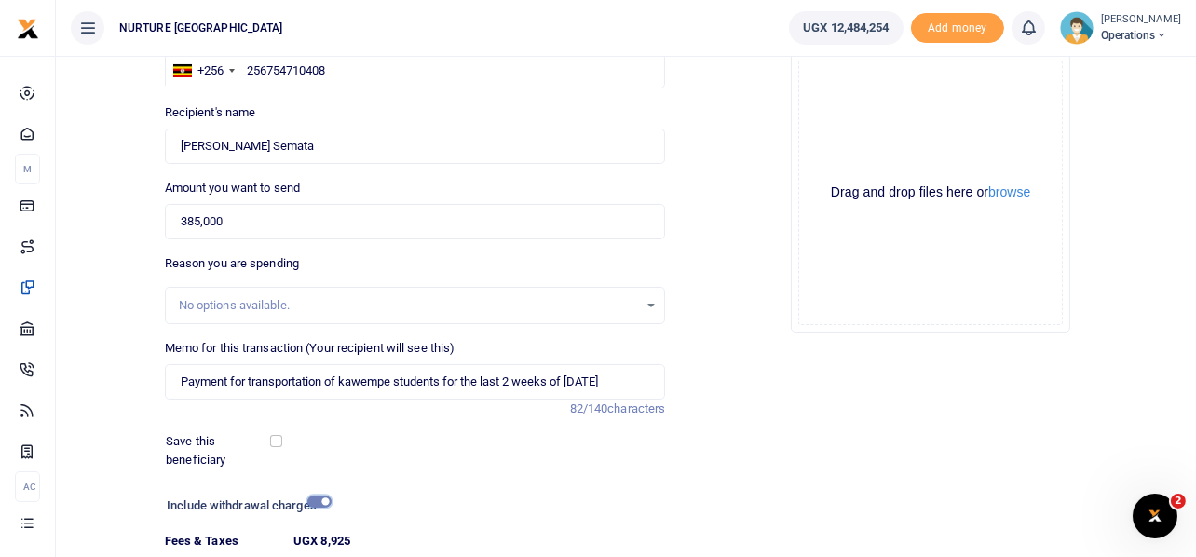
scroll to position [319, 0]
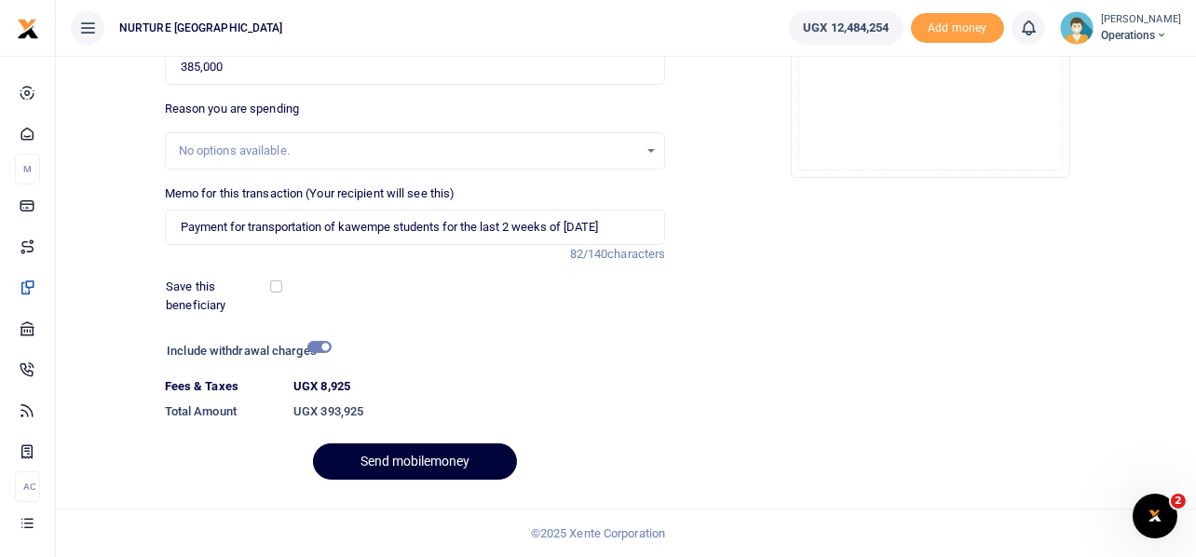
click at [435, 455] on button "Send mobilemoney" at bounding box center [415, 461] width 204 height 36
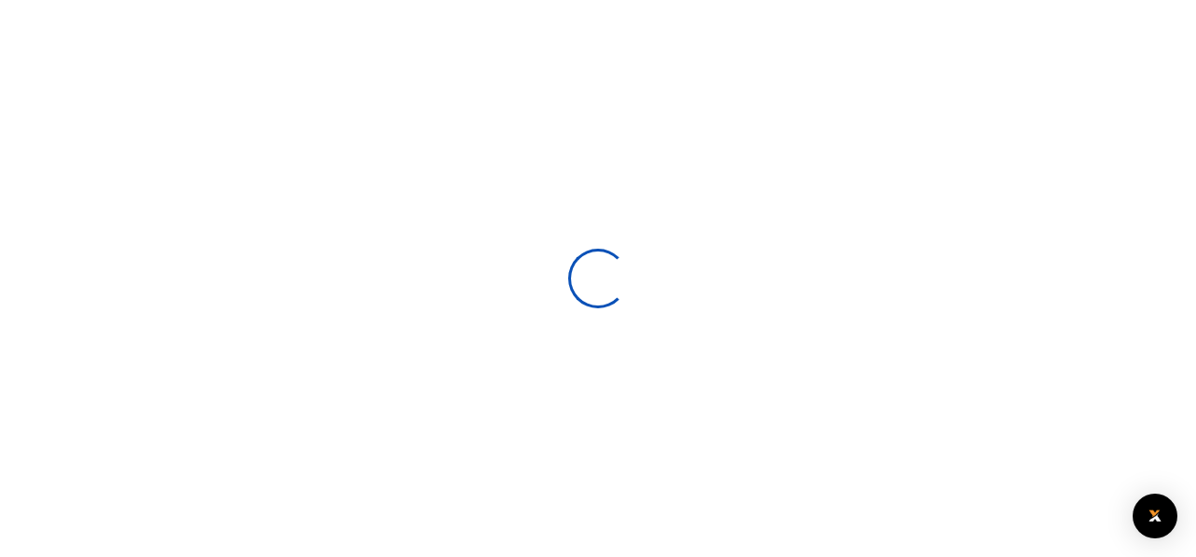
select select
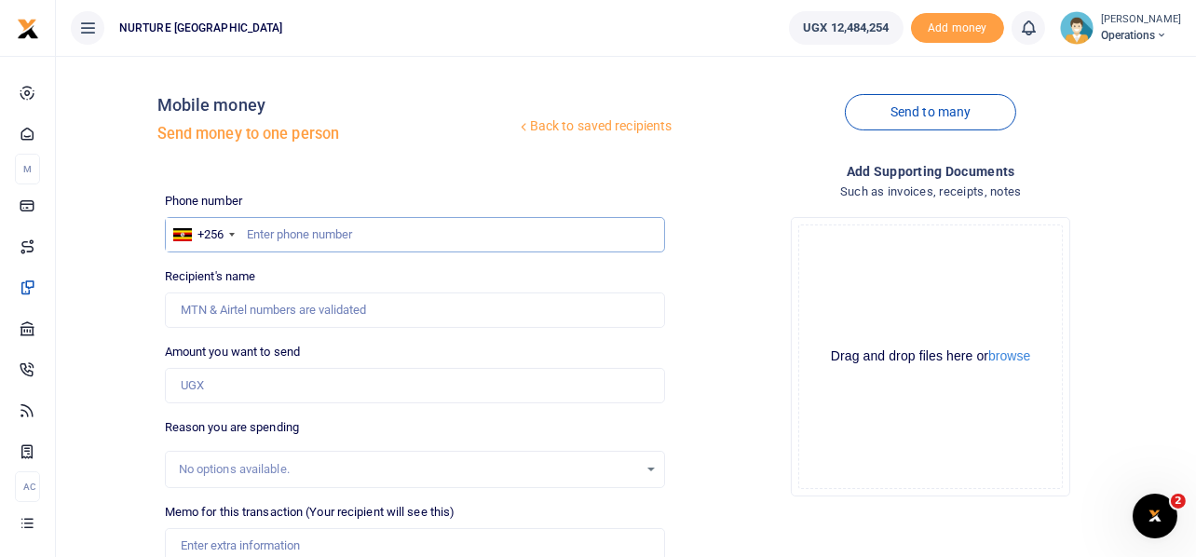
click at [444, 226] on input "text" at bounding box center [415, 234] width 501 height 35
paste input "256785949946"
type input "256785949946"
type input "[PERSON_NAME]"
click at [283, 378] on input "Amount you want to send" at bounding box center [415, 385] width 501 height 35
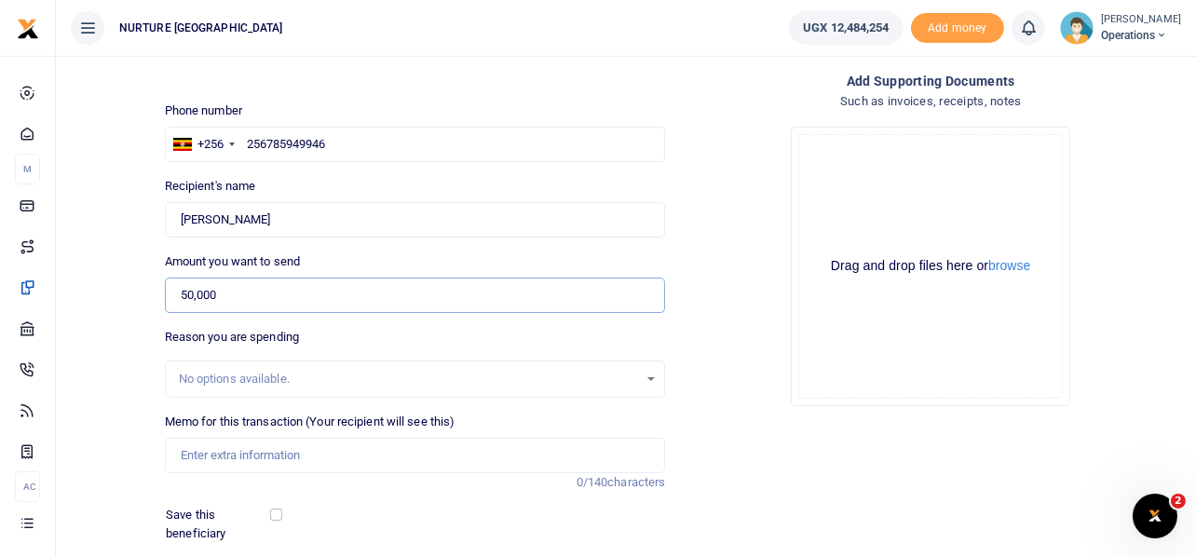
scroll to position [185, 0]
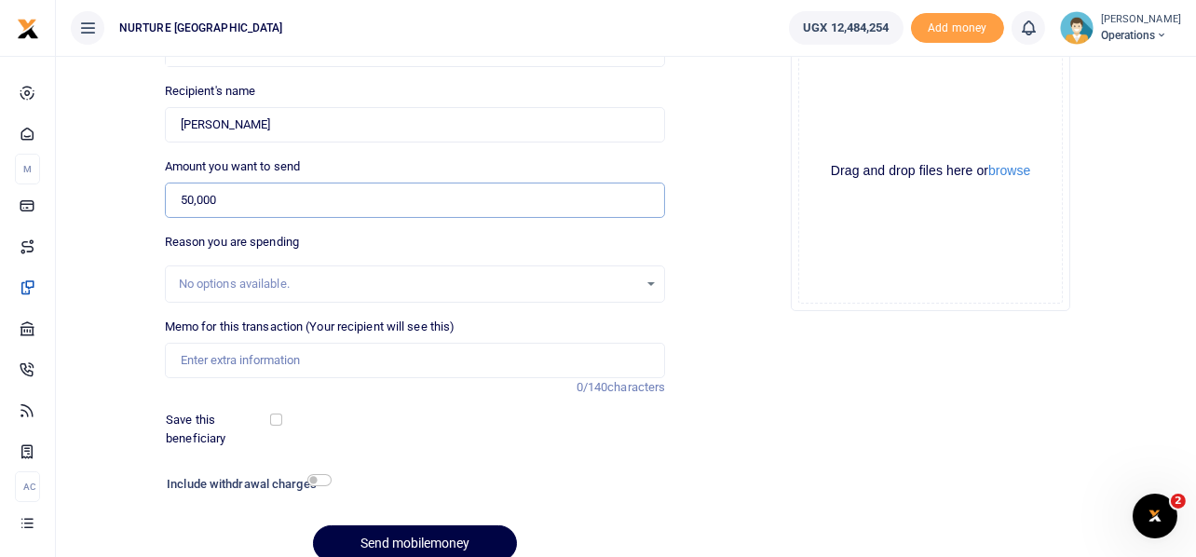
type input "50,000"
click at [324, 365] on input "Memo for this transaction (Your recipient will see this)" at bounding box center [415, 360] width 501 height 35
paste input "Payment for volunteer transport refund for the 1st week of [DATE]"
click at [446, 355] on input "Payment for volunteer transport refund for the 1st week of [DATE]" at bounding box center [415, 360] width 501 height 35
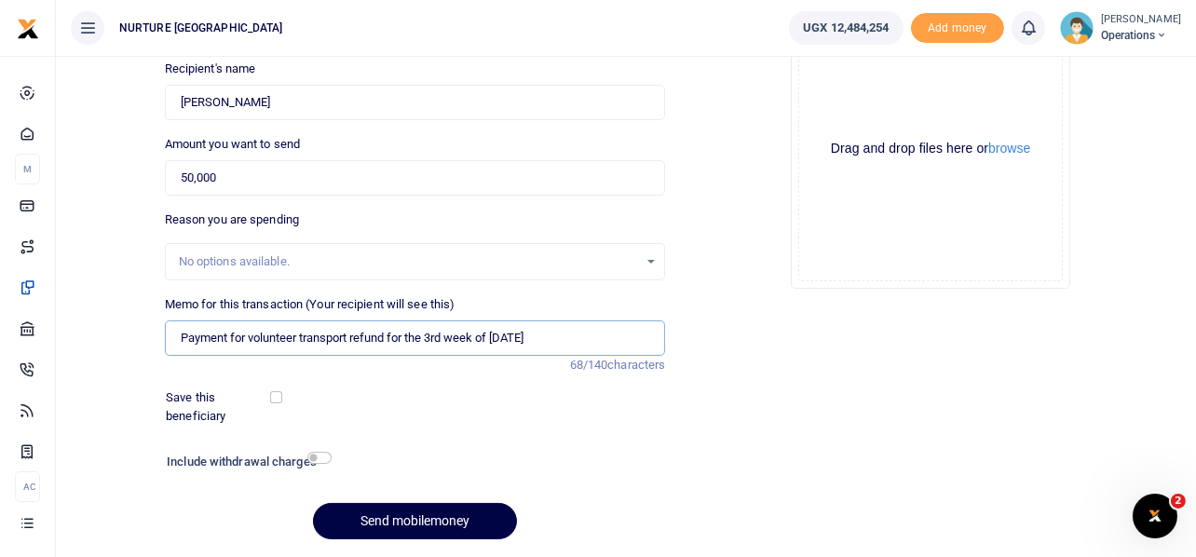
scroll to position [267, 0]
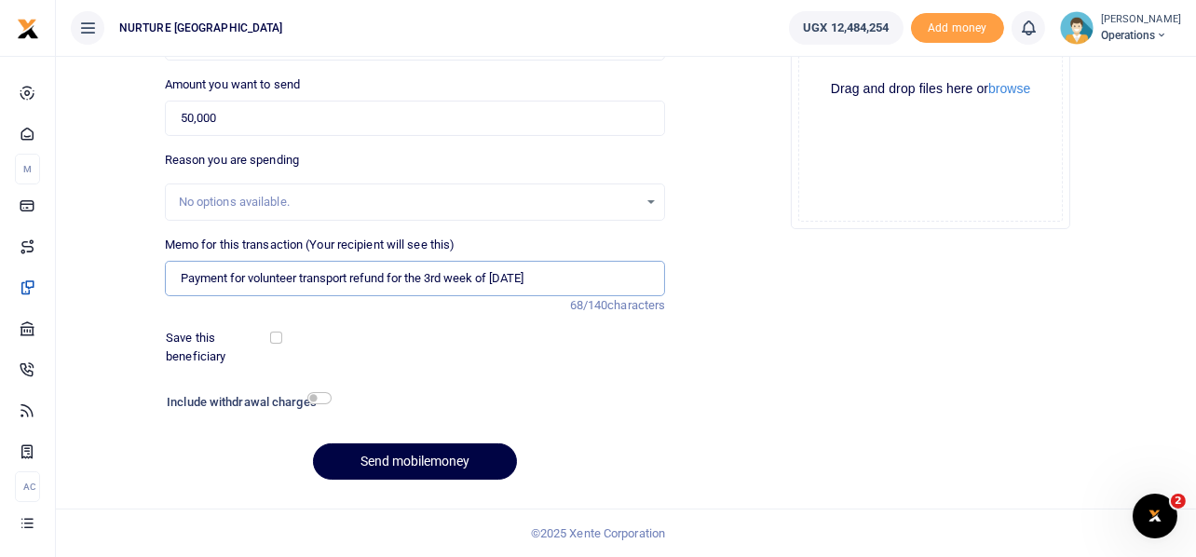
type input "Payment for volunteer transport refund for the 3rd week of [DATE]"
click at [326, 395] on input "checkbox" at bounding box center [319, 398] width 24 height 12
checkbox input "true"
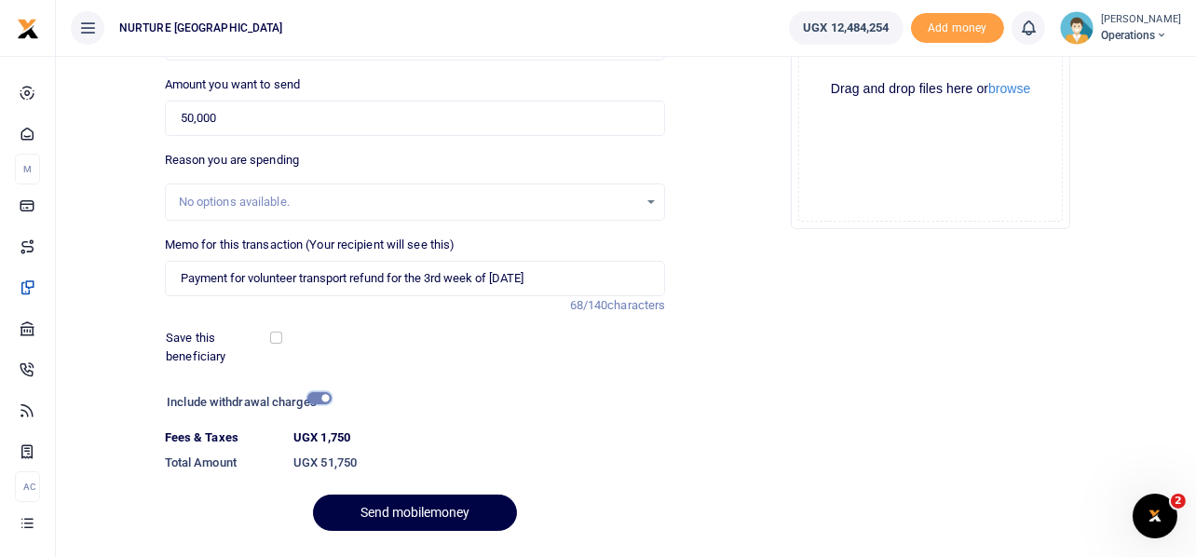
scroll to position [319, 0]
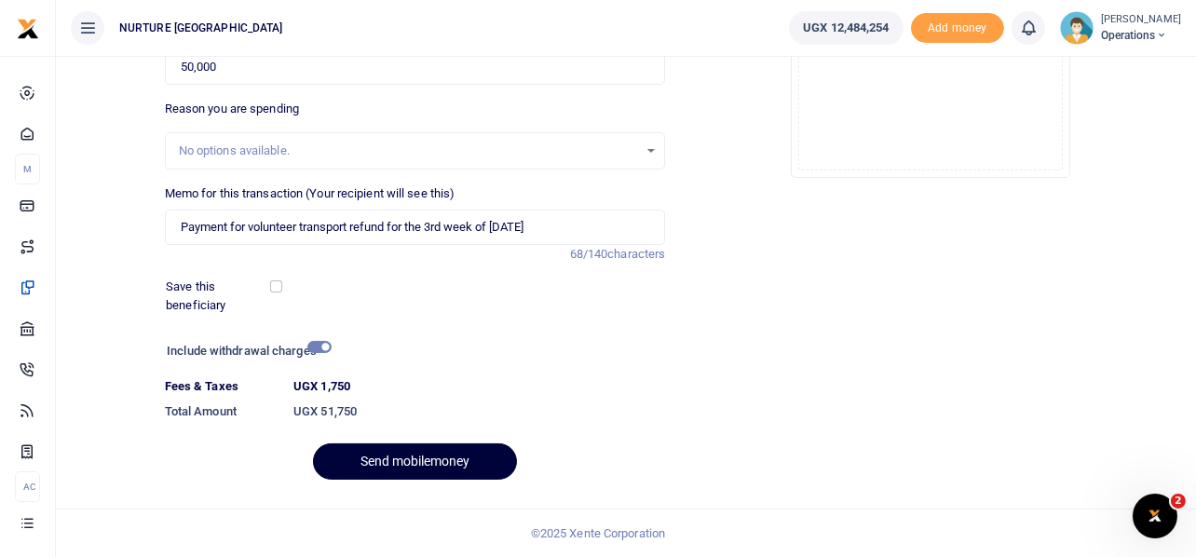
click at [444, 461] on button "Send mobilemoney" at bounding box center [415, 461] width 204 height 36
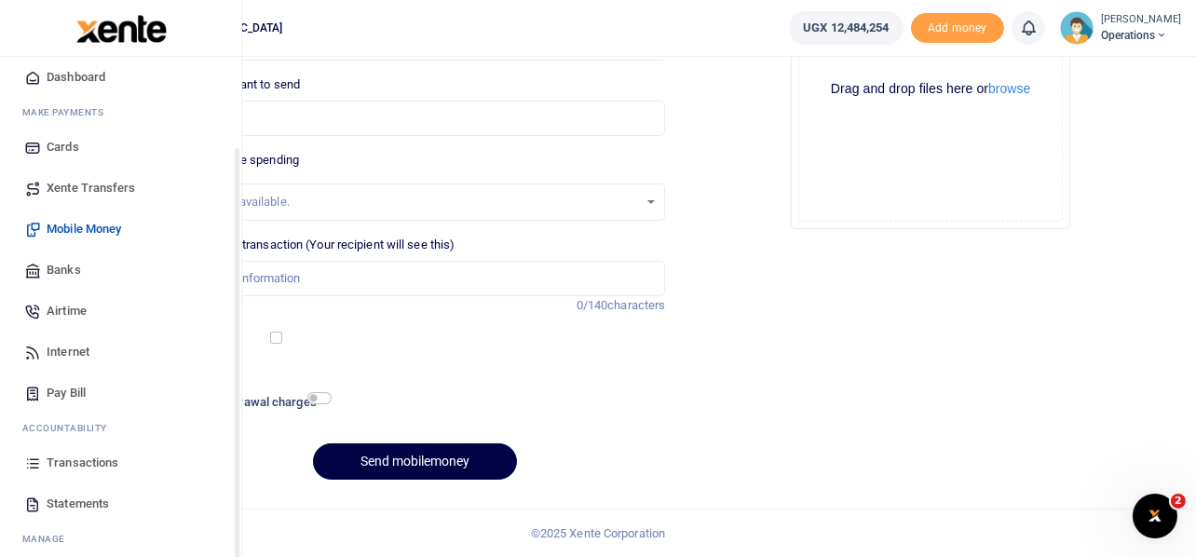
scroll to position [107, 0]
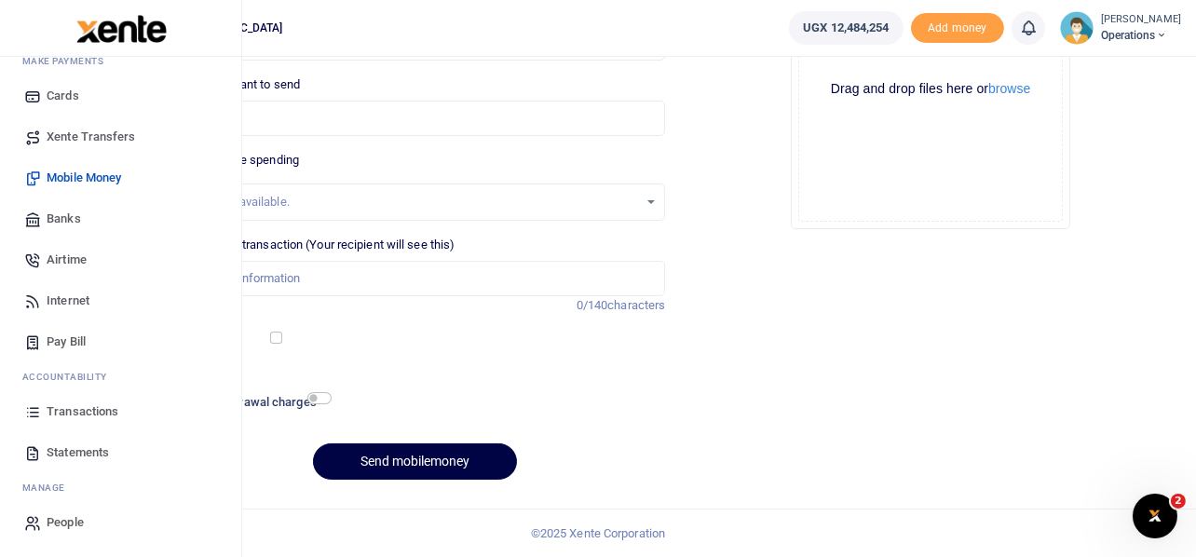
click at [87, 409] on span "Transactions" at bounding box center [83, 411] width 72 height 19
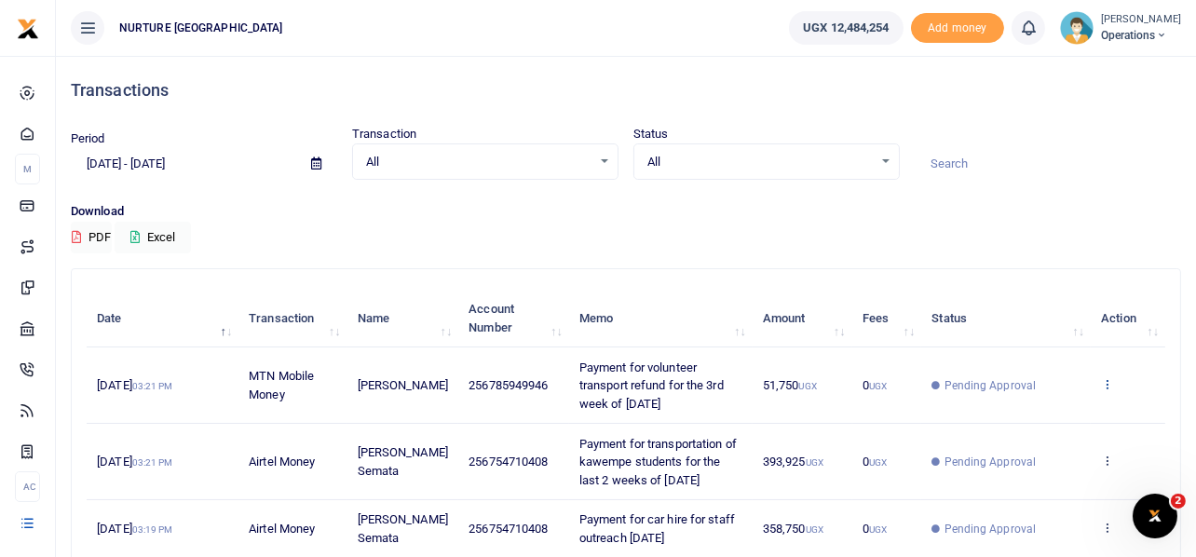
click at [1111, 384] on icon at bounding box center [1107, 383] width 12 height 13
click at [1035, 452] on link "Send again" at bounding box center [1039, 457] width 147 height 26
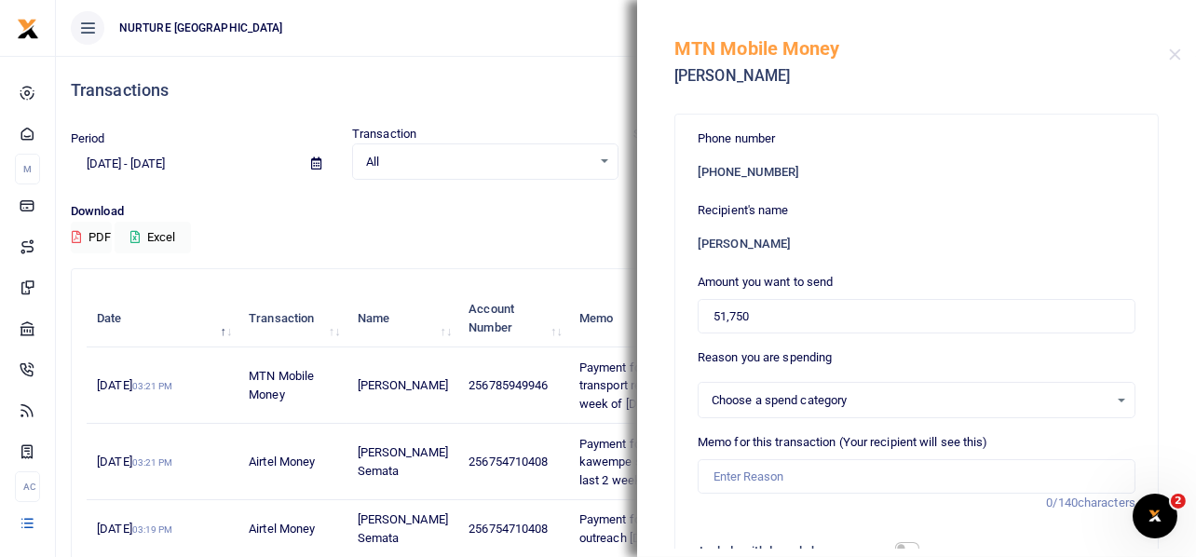
select select
click at [766, 313] on input "51,750" at bounding box center [917, 316] width 438 height 35
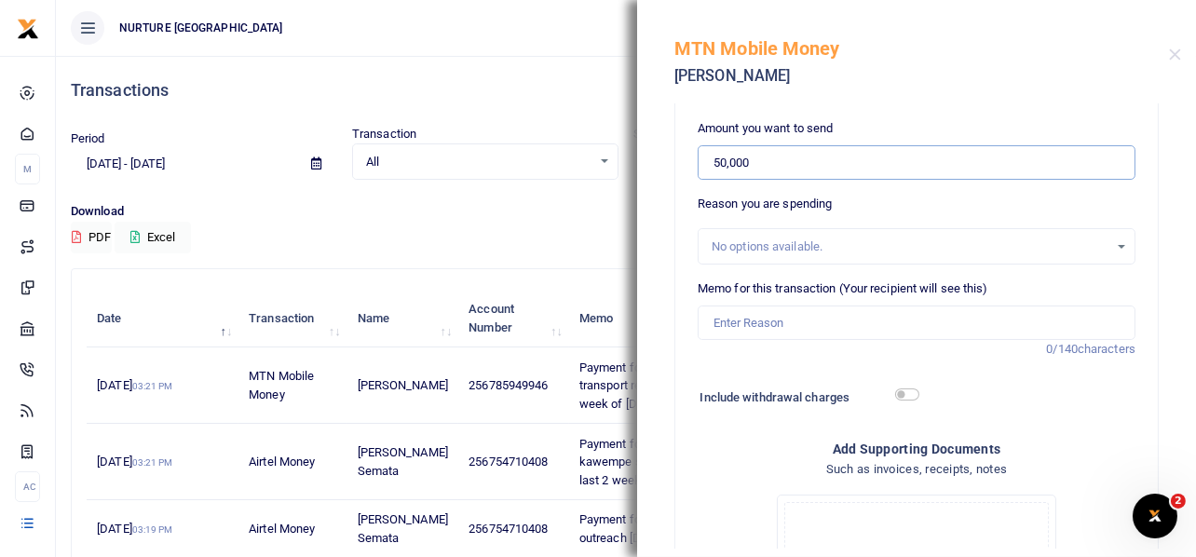
scroll to position [185, 0]
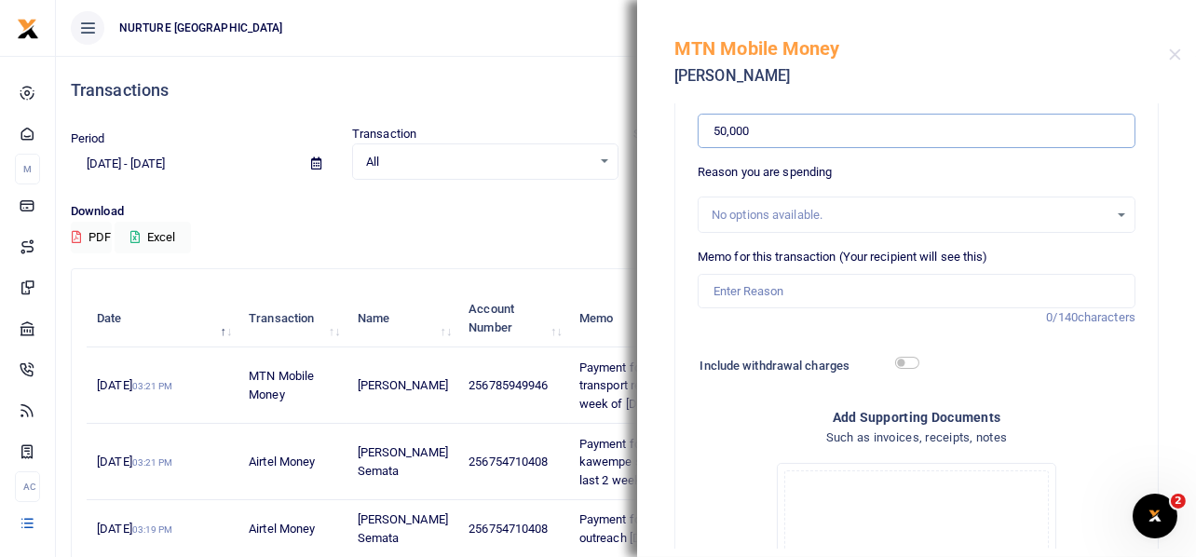
type input "50,000"
click at [770, 293] on input "Memo for this transaction (Your recipient will see this)" at bounding box center [917, 291] width 438 height 35
paste input "Payment for volunteer transport refund for the 1st week of Sept 2025"
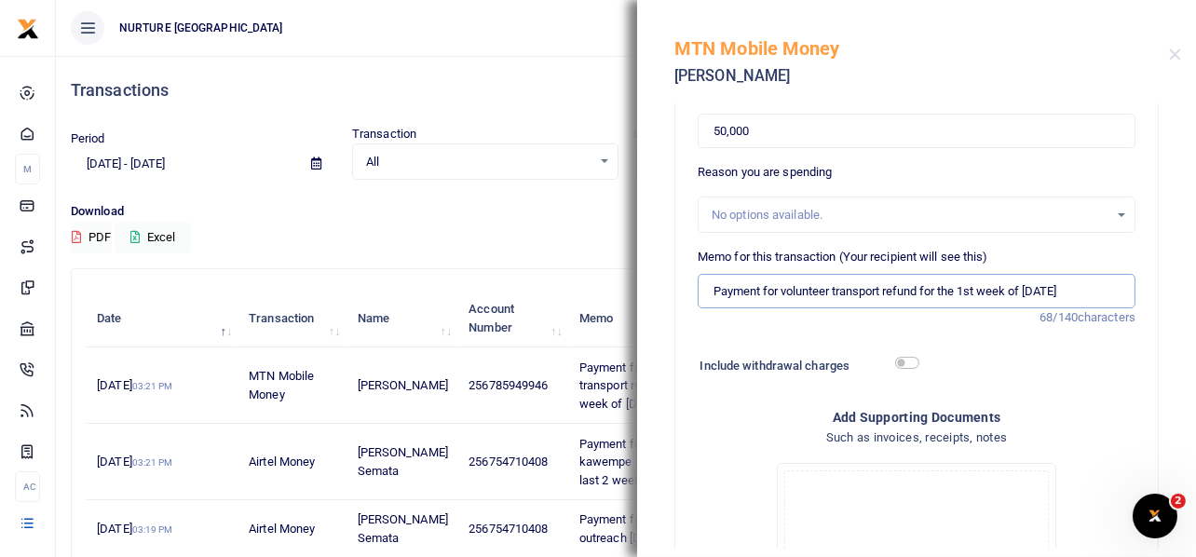
click at [980, 287] on input "Payment for volunteer transport refund for the 1st week of Sept 2025" at bounding box center [917, 291] width 438 height 35
type input "Payment for volunteer transport refund for the 4th week of Sept 2025"
click at [910, 360] on input "checkbox" at bounding box center [907, 363] width 24 height 12
checkbox input "true"
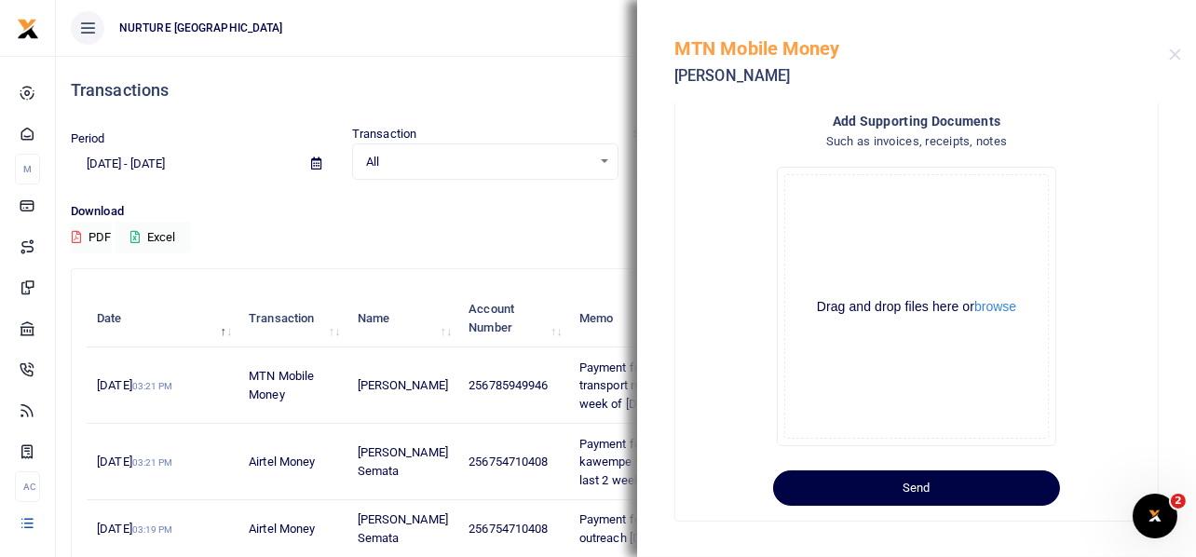
scroll to position [541, 0]
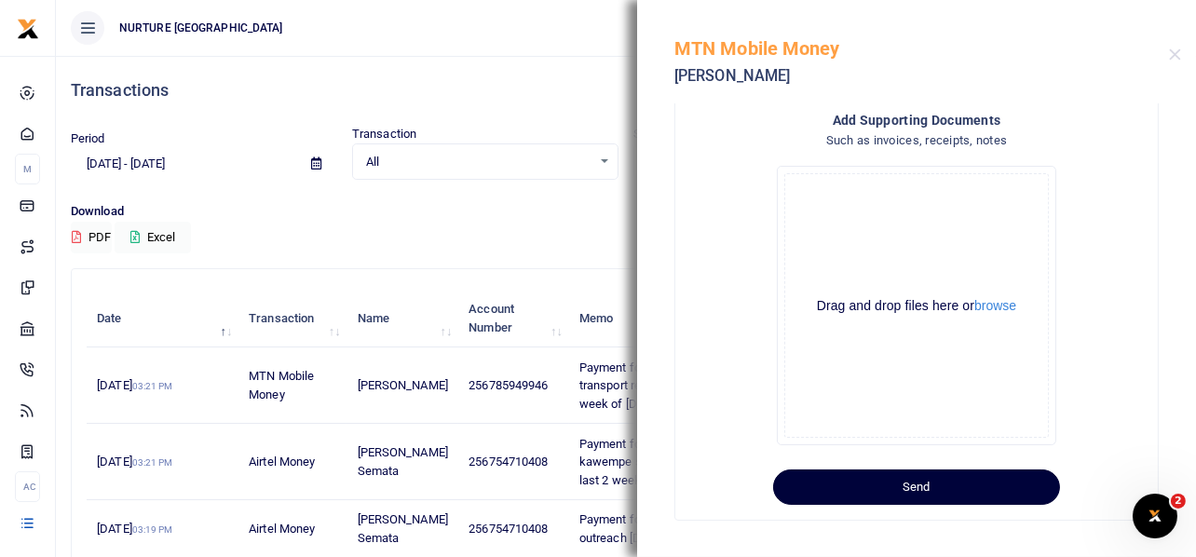
click at [903, 484] on button "Send" at bounding box center [916, 486] width 287 height 35
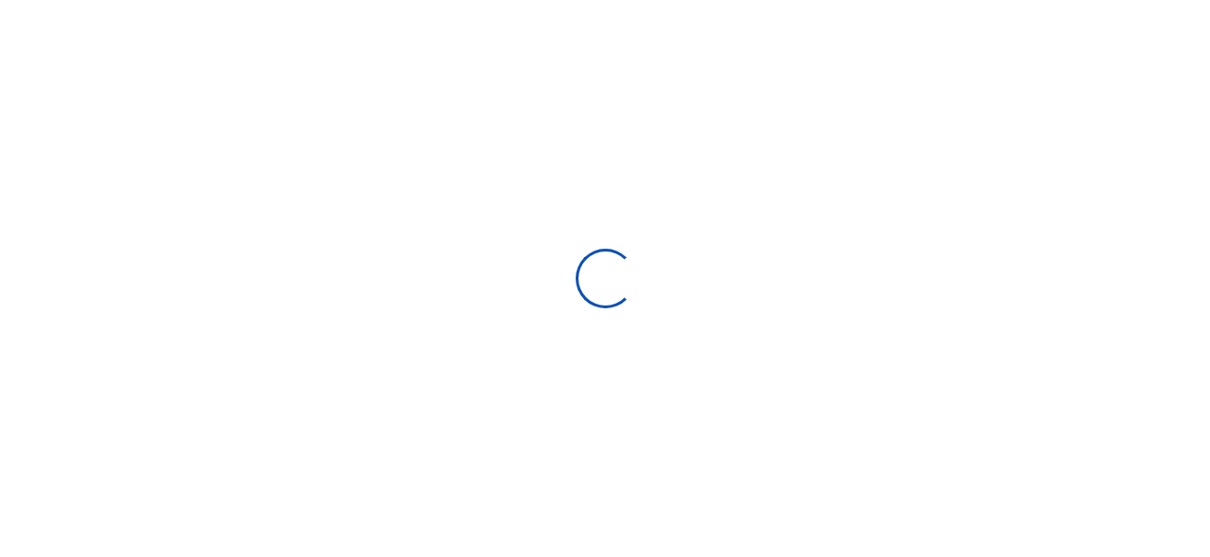
select select
type input "[DATE] - [DATE]"
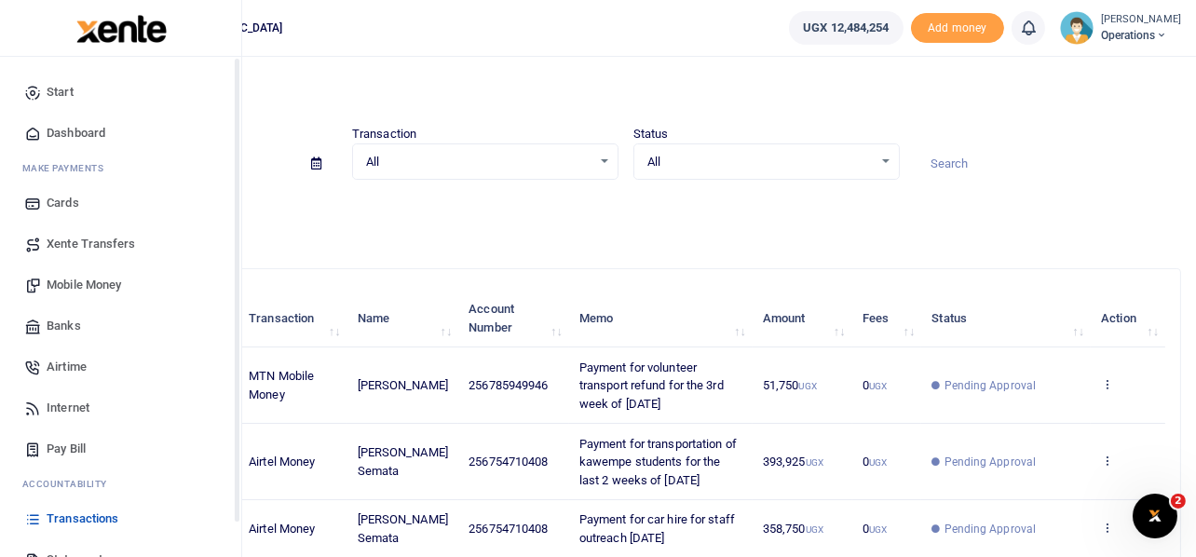
click at [69, 282] on span "Mobile Money" at bounding box center [84, 285] width 75 height 19
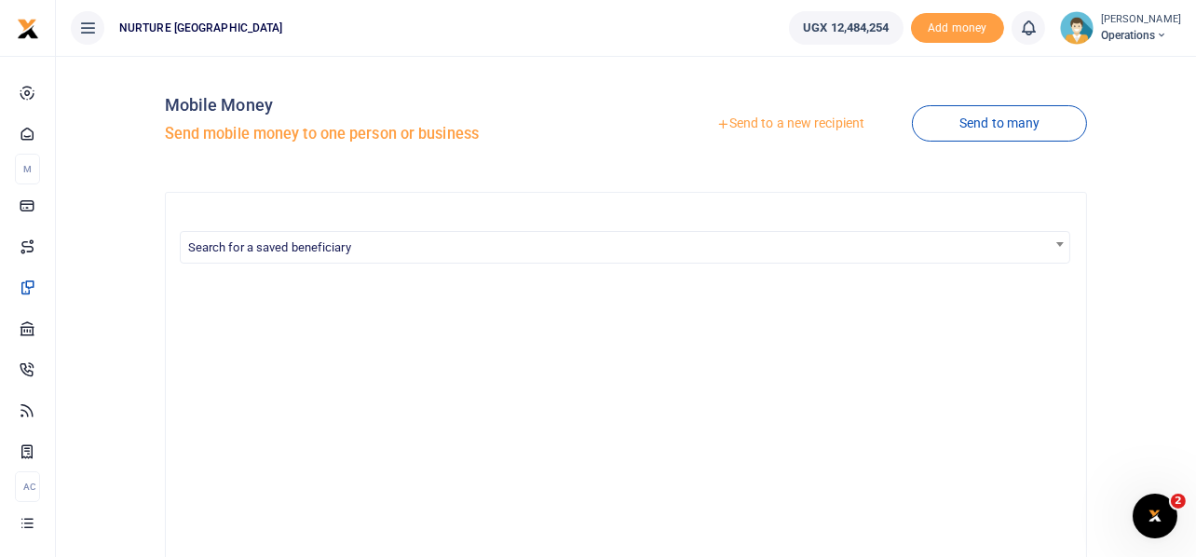
click at [779, 125] on link "Send to a new recipient" at bounding box center [790, 124] width 243 height 34
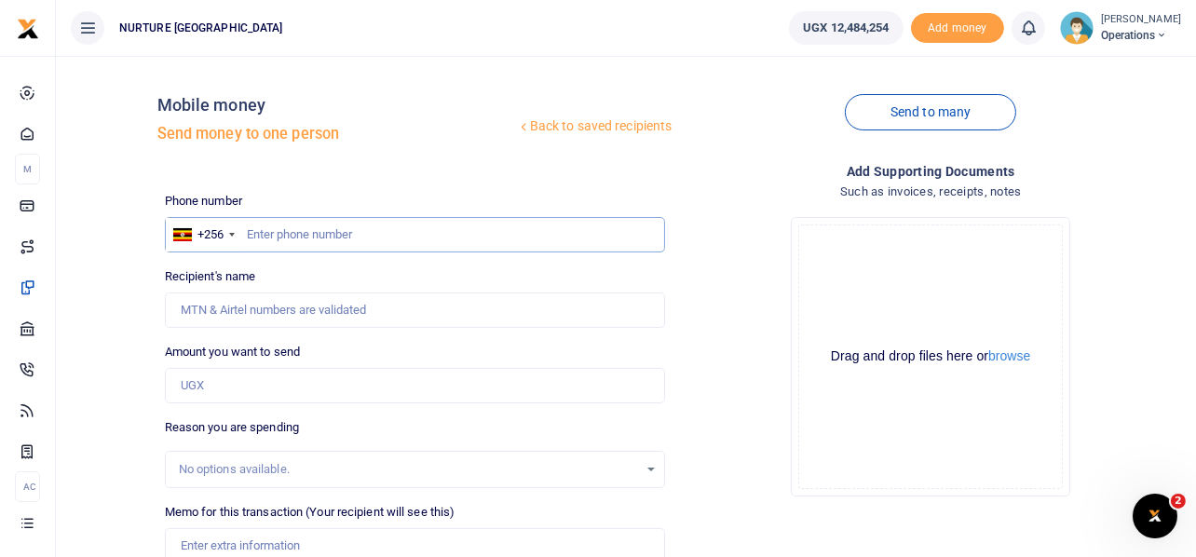
click at [292, 232] on input "text" at bounding box center [415, 234] width 501 height 35
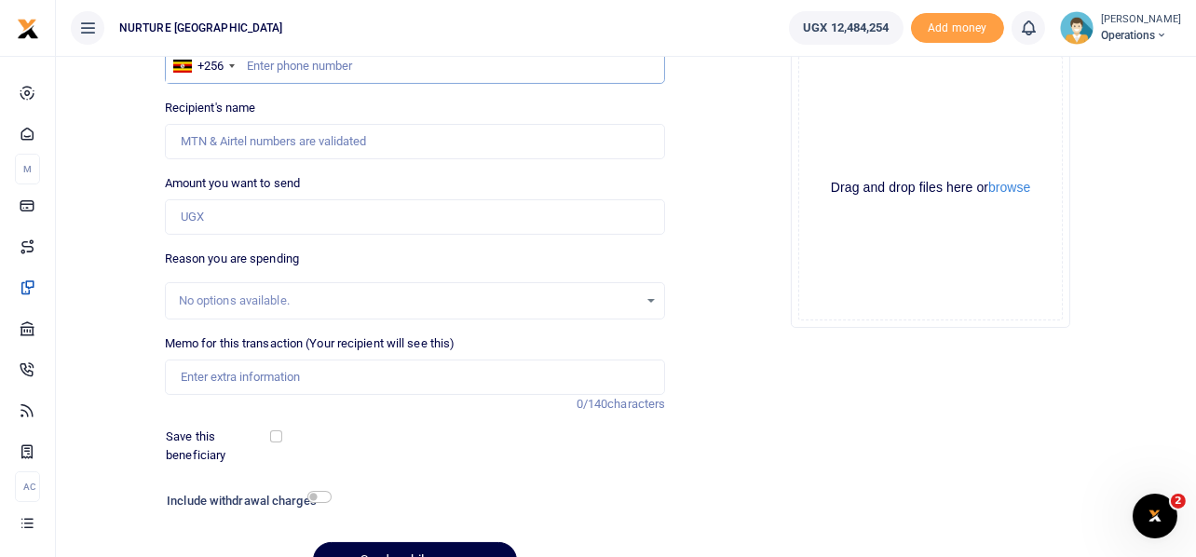
scroll to position [267, 0]
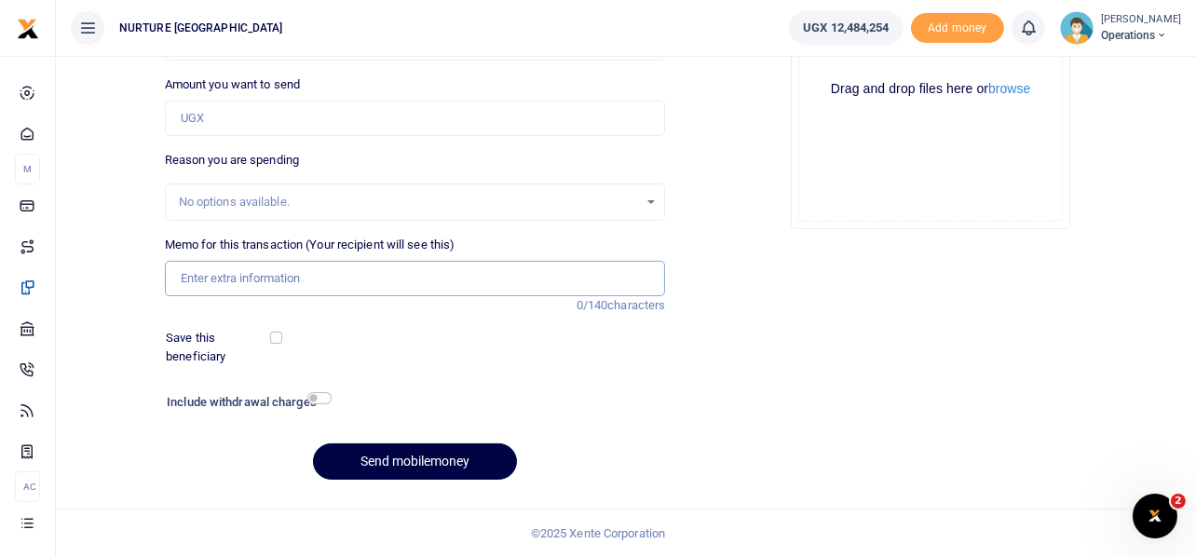
click at [326, 267] on input "Memo for this transaction (Your recipient will see this)" at bounding box center [415, 278] width 501 height 35
paste input "Facilitation for the PSFU CORDINATOR for the month of August 2025"
type input "Facilitation for the PSFU CORDINATOR for the month of August 2025"
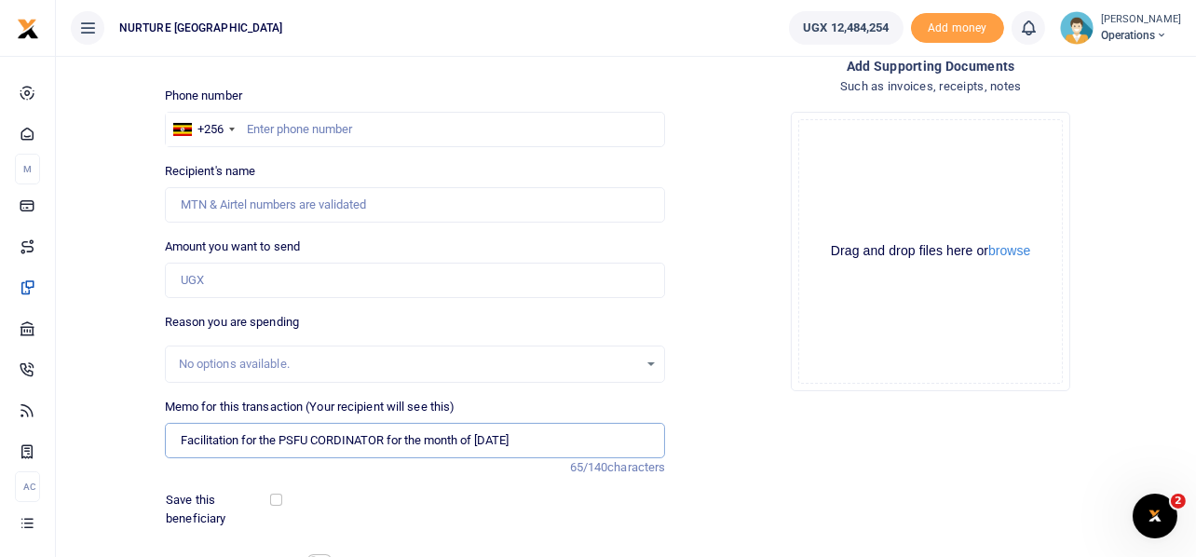
scroll to position [0, 0]
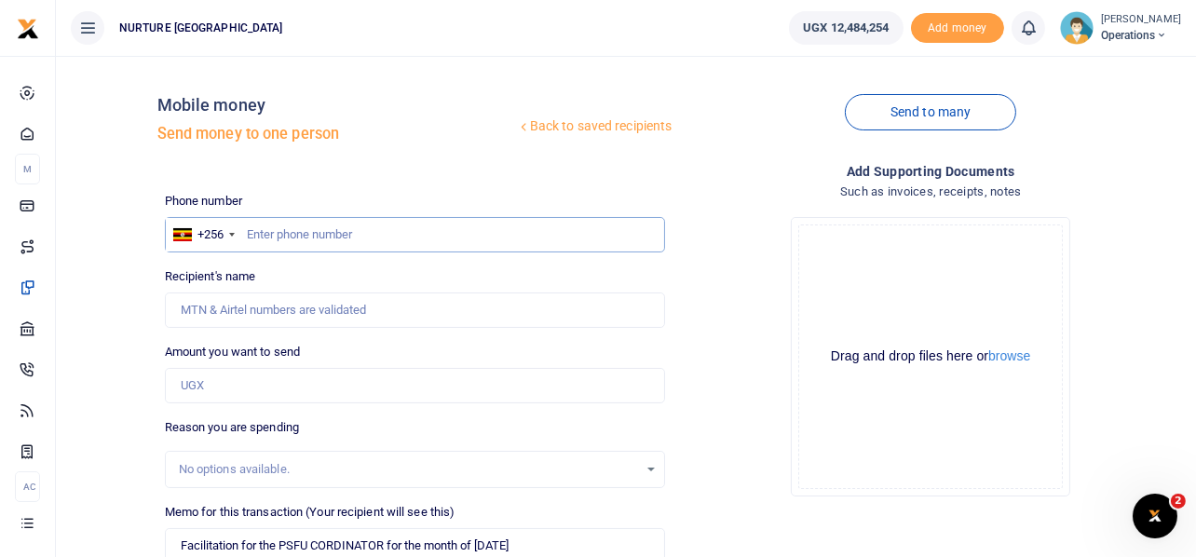
click at [339, 234] on input "text" at bounding box center [415, 234] width 501 height 35
paste input "256782045015"
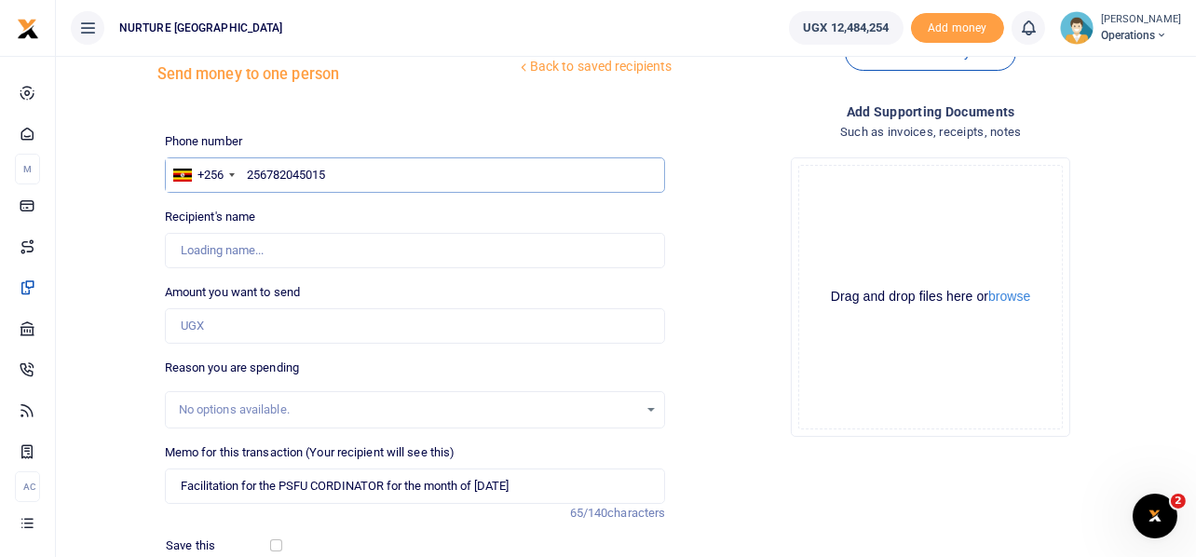
scroll to position [92, 0]
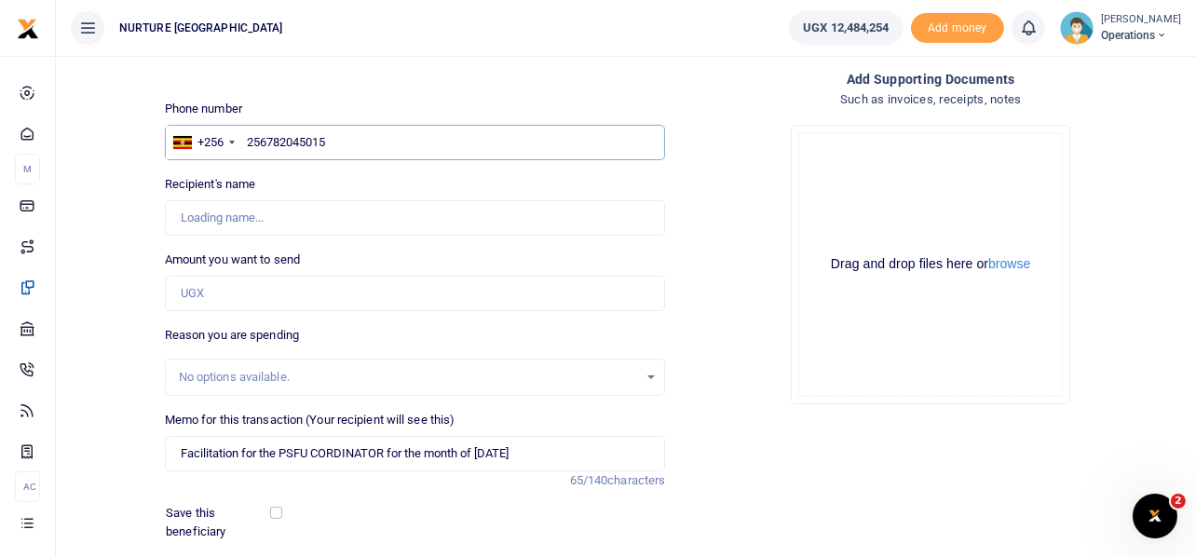
type input "256782045015"
type input "Christine Alupo"
click at [256, 295] on input "Amount you want to send" at bounding box center [415, 293] width 501 height 35
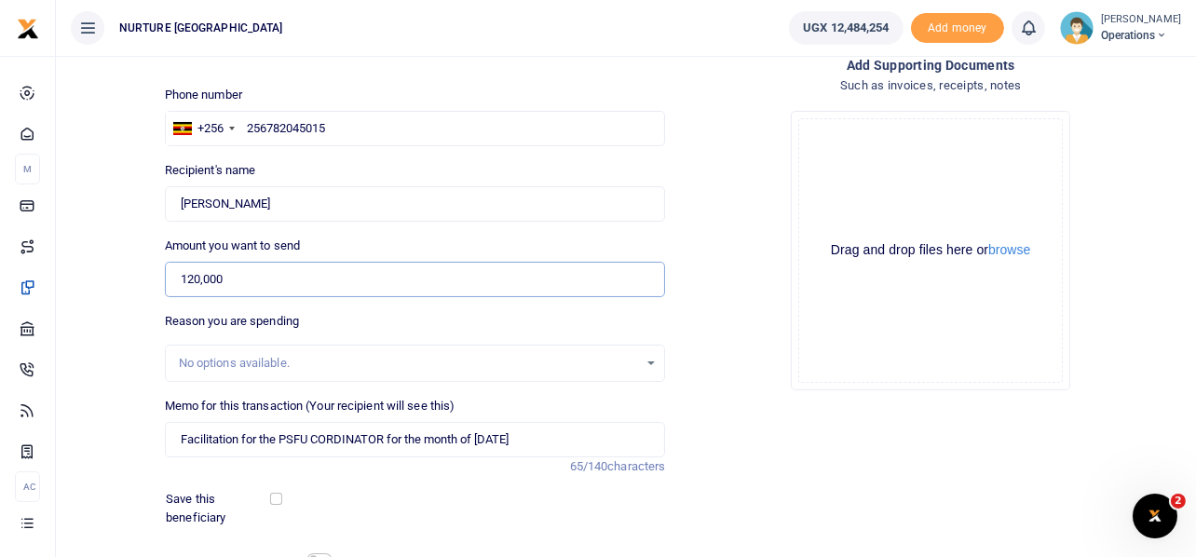
scroll to position [267, 0]
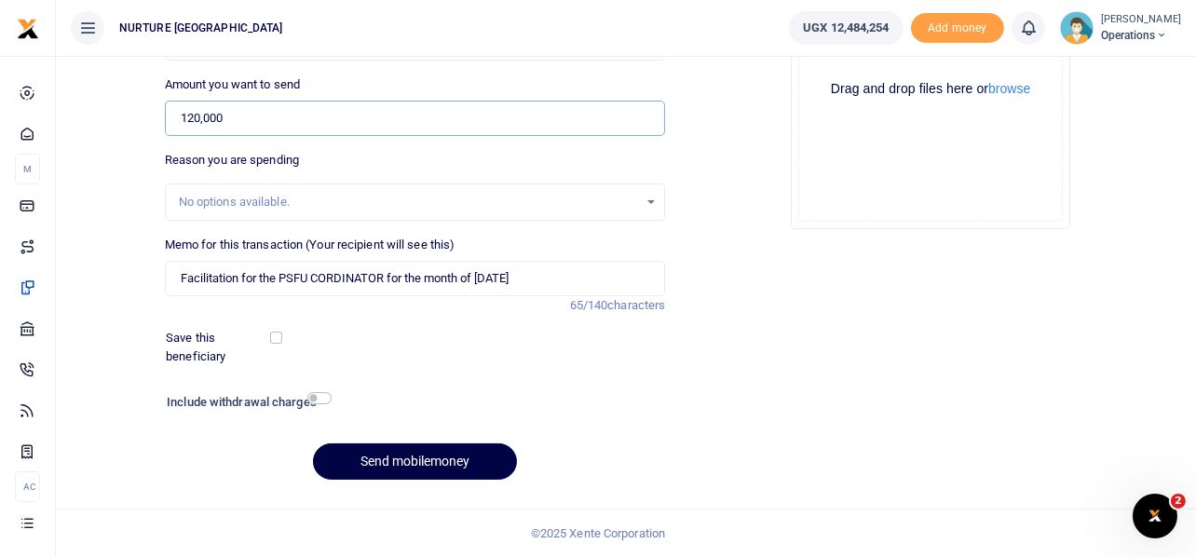
type input "120,000"
drag, startPoint x: 385, startPoint y: 275, endPoint x: 317, endPoint y: 262, distance: 69.2
click at [317, 262] on input "Facilitation for the PSFU CORDINATOR for the month of August 2025" at bounding box center [415, 278] width 501 height 35
click at [524, 273] on input "Facilitation for the PSFU contact person for the month of August 2025" at bounding box center [415, 278] width 501 height 35
type input "Facilitation for the PSFU contact person for the month of Sept 2025"
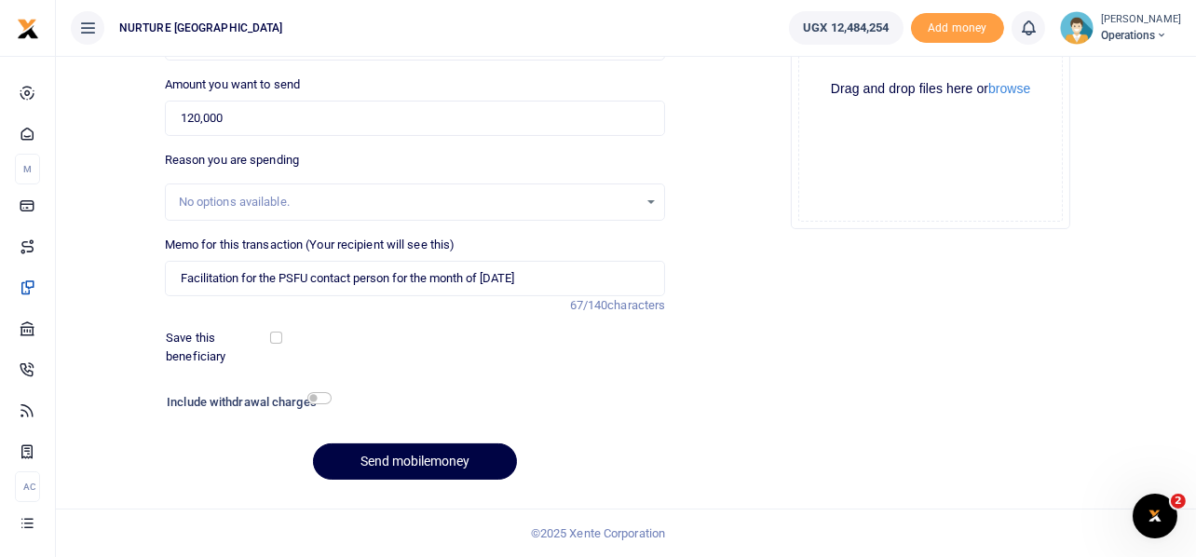
click at [311, 403] on h6 "Include withdrawal charges" at bounding box center [245, 402] width 156 height 15
click at [321, 400] on input "checkbox" at bounding box center [319, 398] width 24 height 12
checkbox input "true"
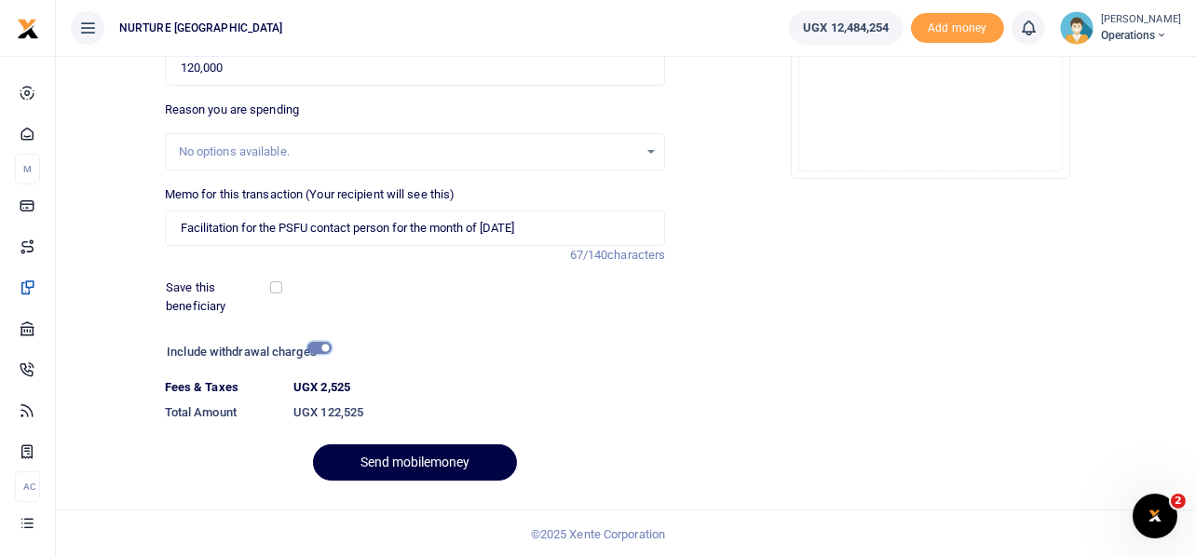
scroll to position [319, 0]
click at [440, 463] on button "Send mobilemoney" at bounding box center [415, 461] width 204 height 36
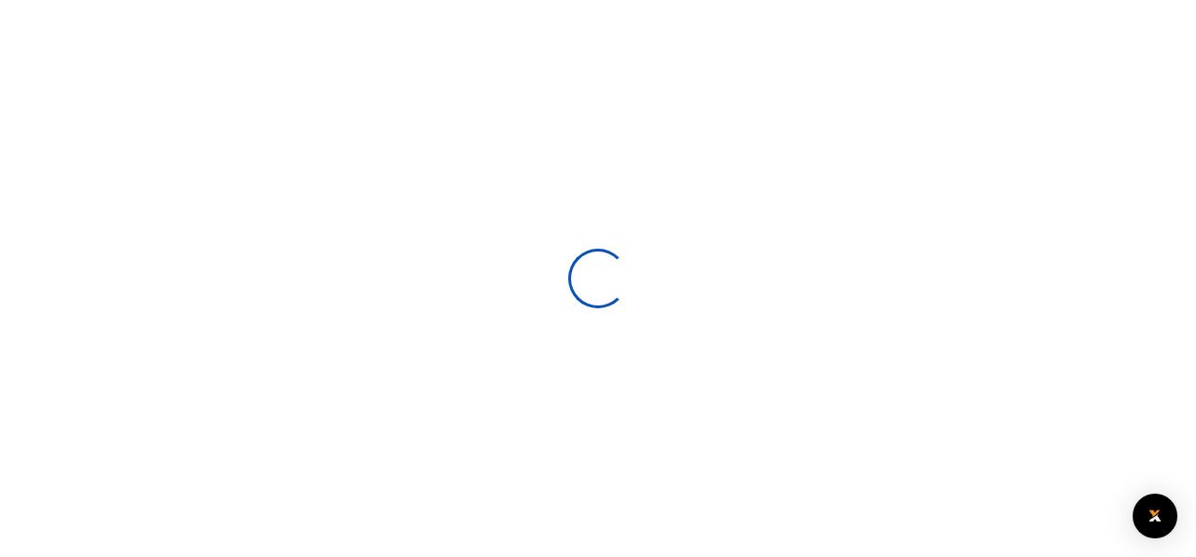
select select
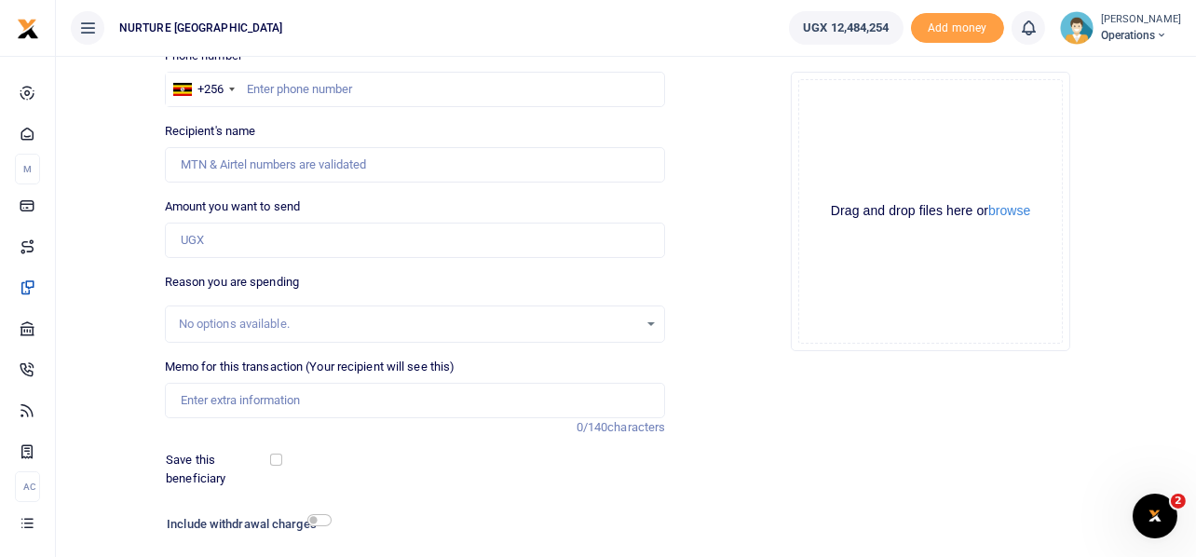
scroll to position [267, 0]
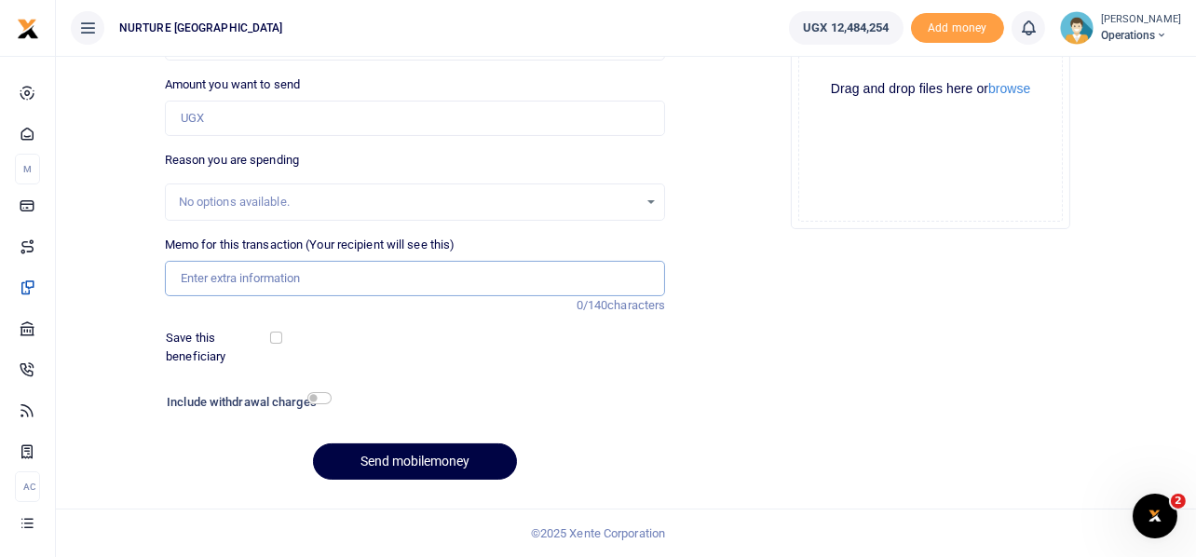
click at [299, 280] on input "Memo for this transaction (Your recipient will see this)" at bounding box center [415, 278] width 501 height 35
paste input "Transport to pick vaccines from wakiso Aug 2025"
click at [414, 278] on input "Transport to pick vaccines from wakiso Aug 2025" at bounding box center [415, 278] width 501 height 35
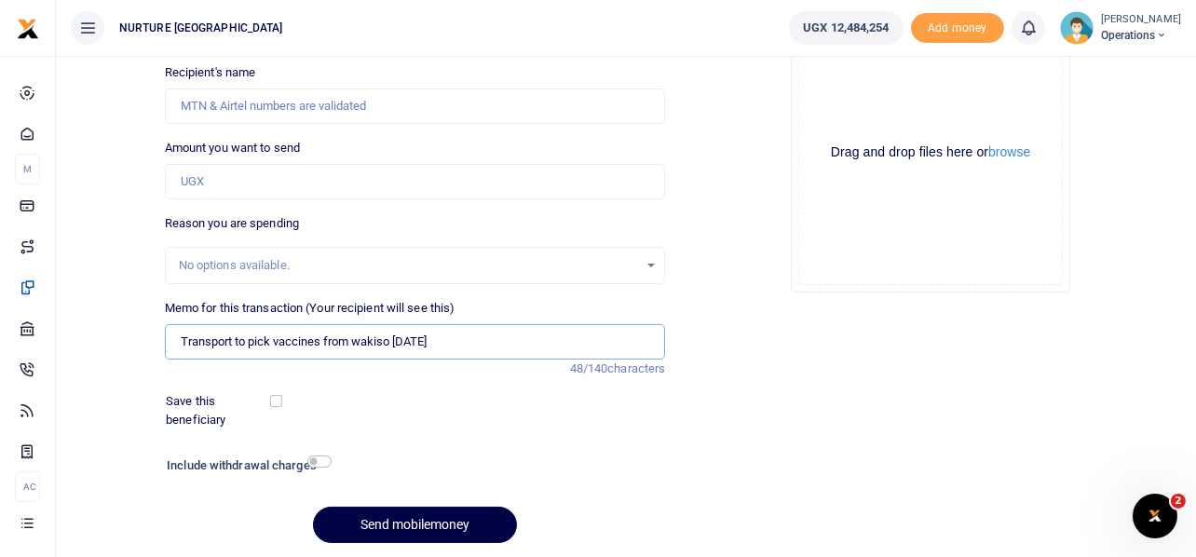
scroll to position [174, 0]
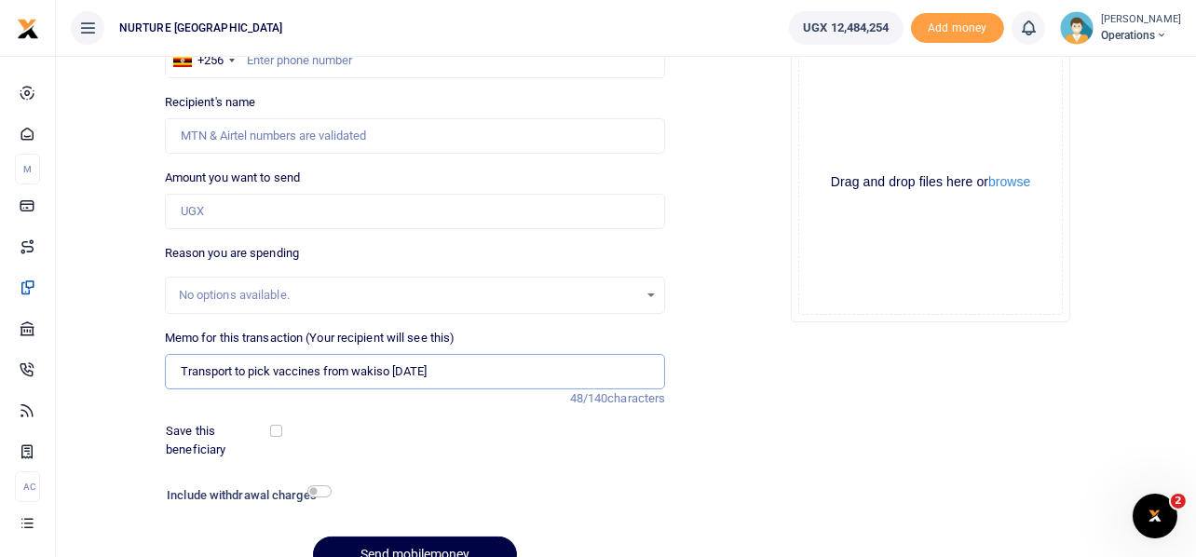
type input "Transport to pick vaccines from wakiso Sept 2025"
click at [270, 215] on input "Amount you want to send" at bounding box center [415, 211] width 501 height 35
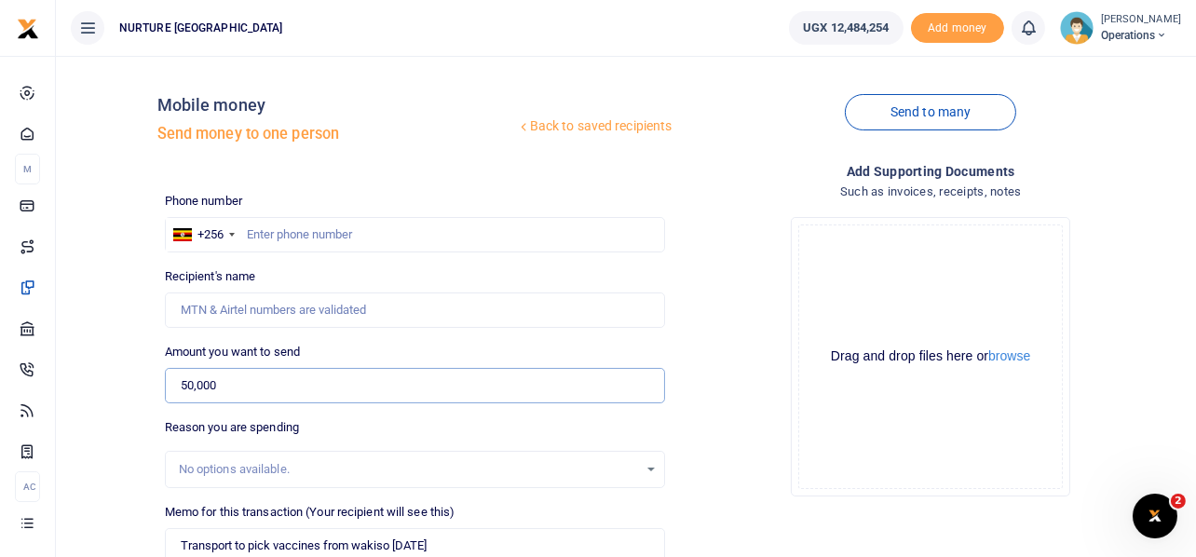
type input "50,000"
click at [458, 239] on input "text" at bounding box center [415, 234] width 501 height 35
paste input "256702362417"
type input "256702362417"
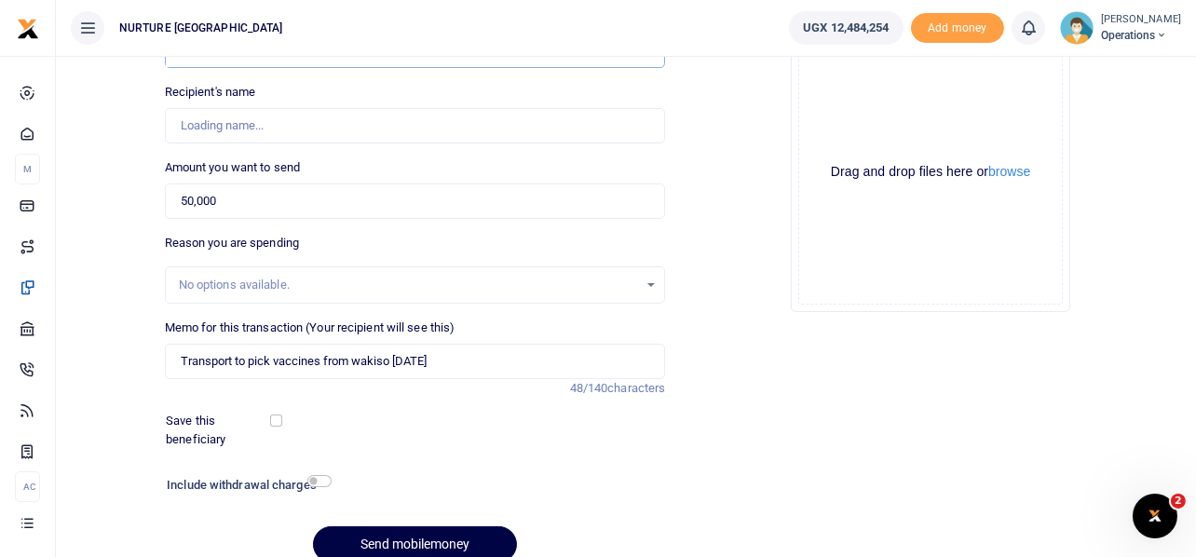
scroll to position [185, 0]
type input "Mutesasira Aloysius"
type input "256702362417"
click at [319, 481] on input "checkbox" at bounding box center [319, 480] width 24 height 12
checkbox input "true"
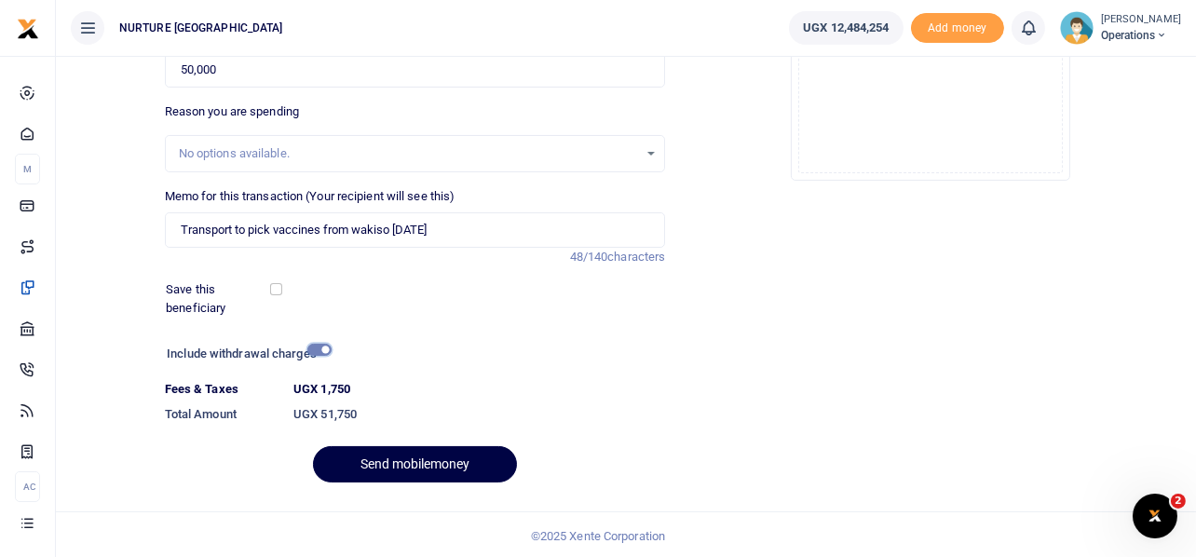
scroll to position [319, 0]
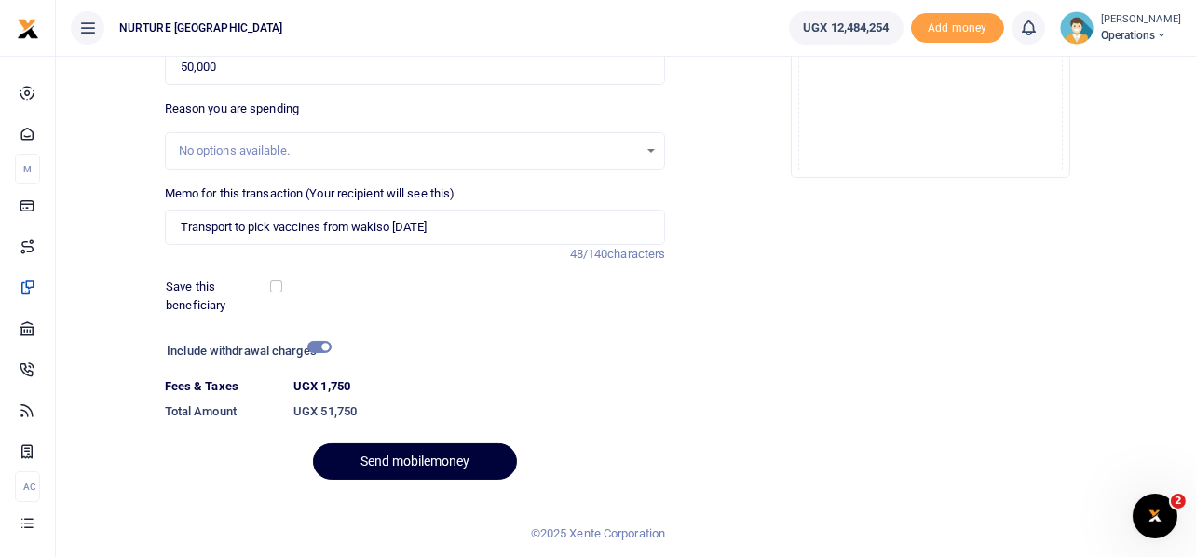
click at [441, 456] on button "Send mobilemoney" at bounding box center [415, 461] width 204 height 36
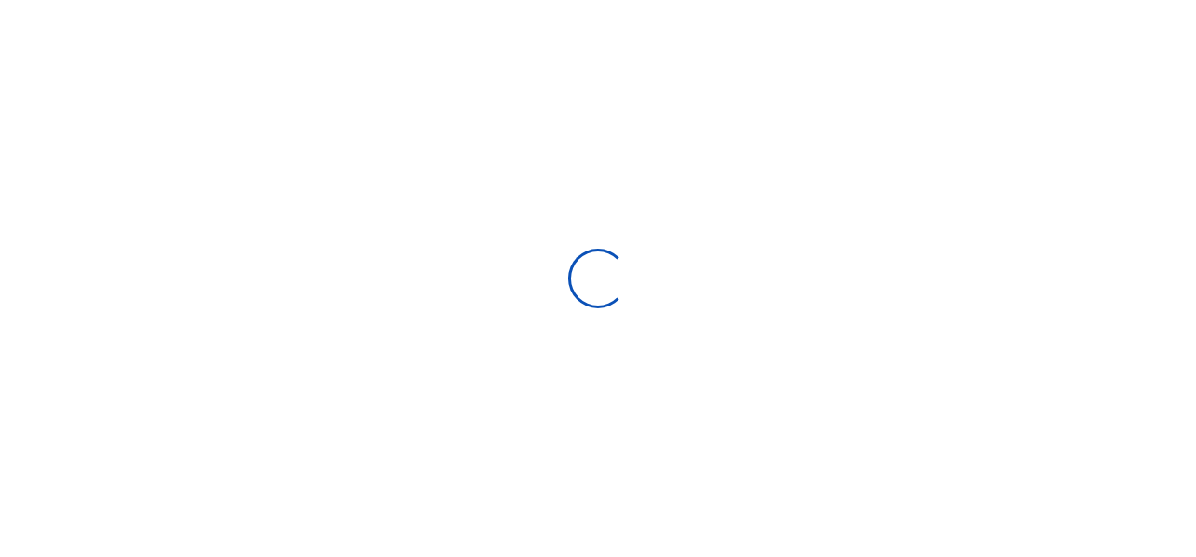
select select
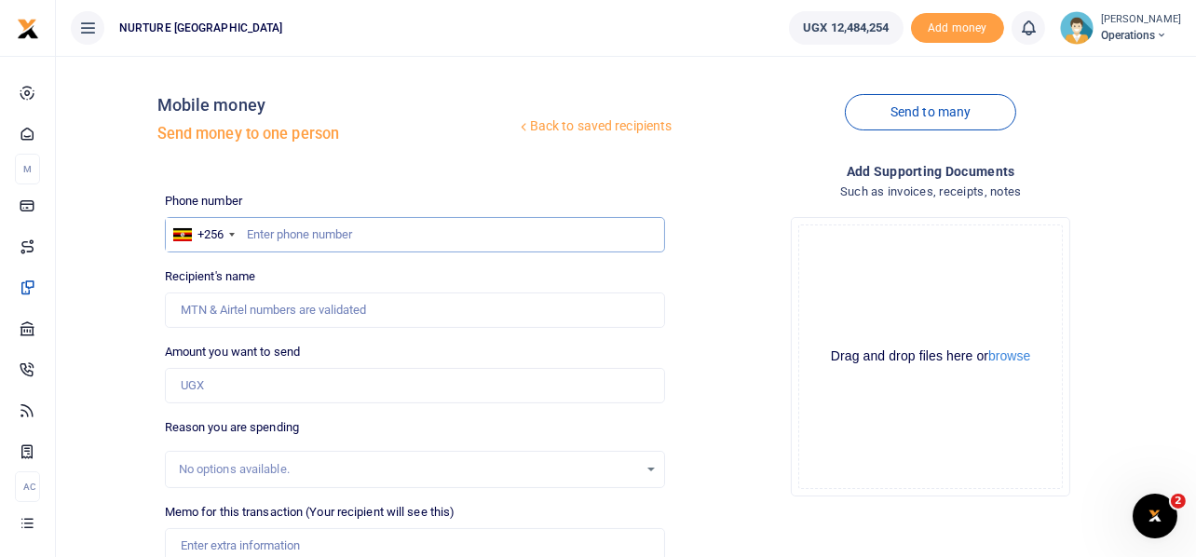
click at [331, 229] on input "text" at bounding box center [415, 234] width 501 height 35
type input "756756139"
click at [237, 392] on input "Amount you want to send" at bounding box center [415, 385] width 501 height 35
type input "5"
type input "Prossy Nansubuga"
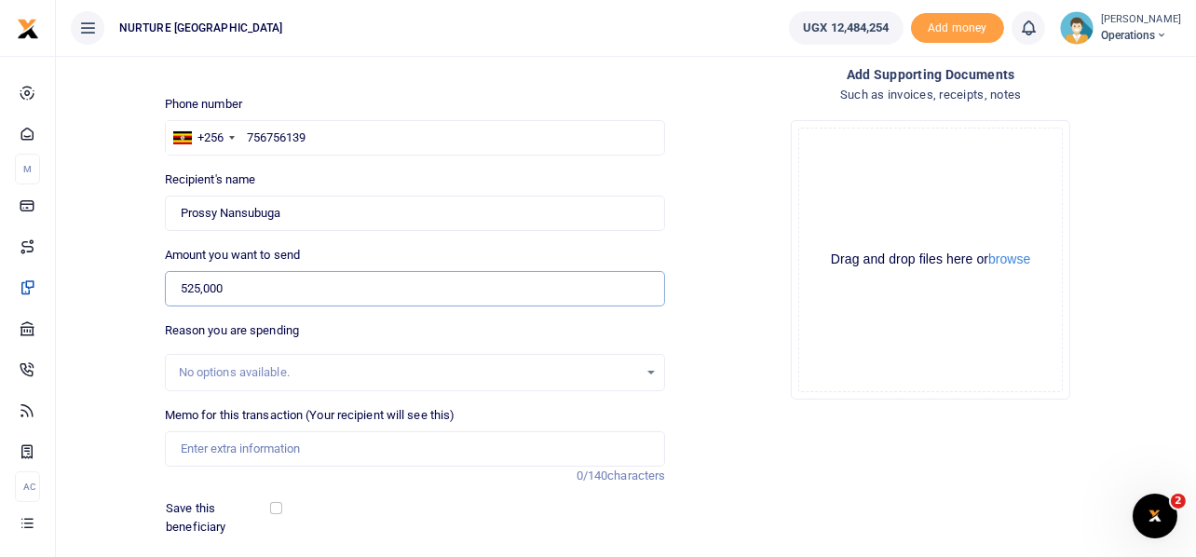
scroll to position [185, 0]
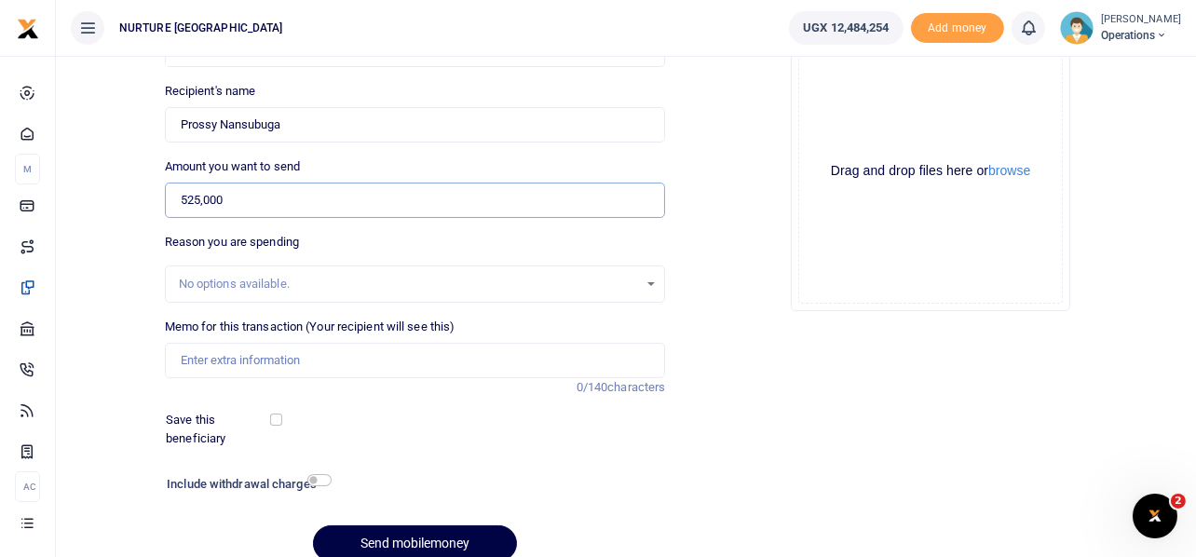
type input "525,000"
click at [319, 359] on input "Memo for this transaction (Your recipient will see this)" at bounding box center [415, 360] width 501 height 35
click at [346, 365] on input "Payment for students food May 2025" at bounding box center [415, 360] width 501 height 35
type input "Payment for students food September 2025"
click at [319, 476] on input "checkbox" at bounding box center [319, 480] width 24 height 12
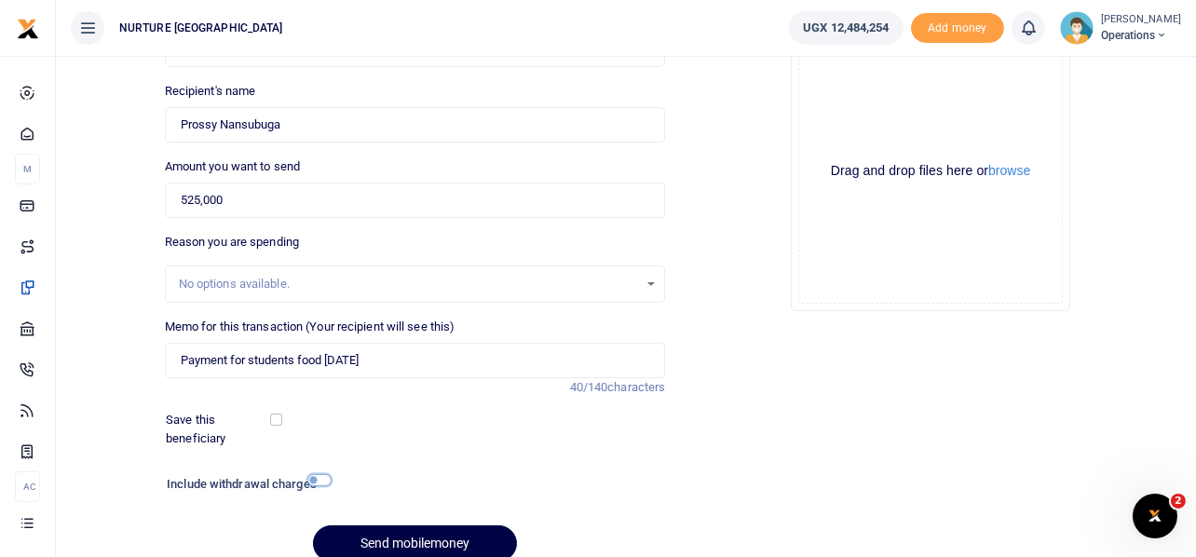
checkbox input "true"
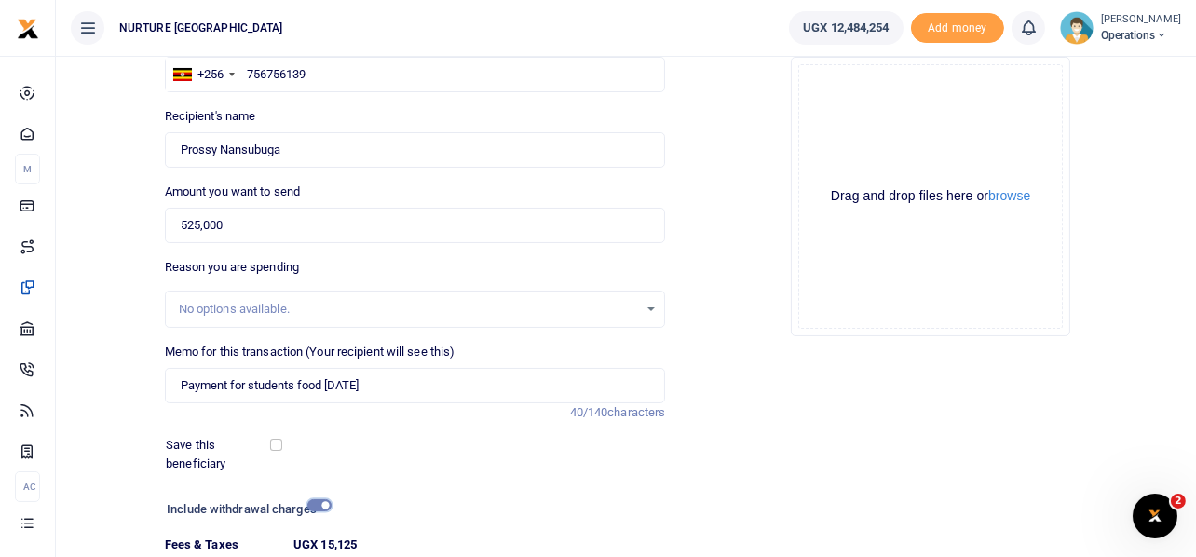
scroll to position [319, 0]
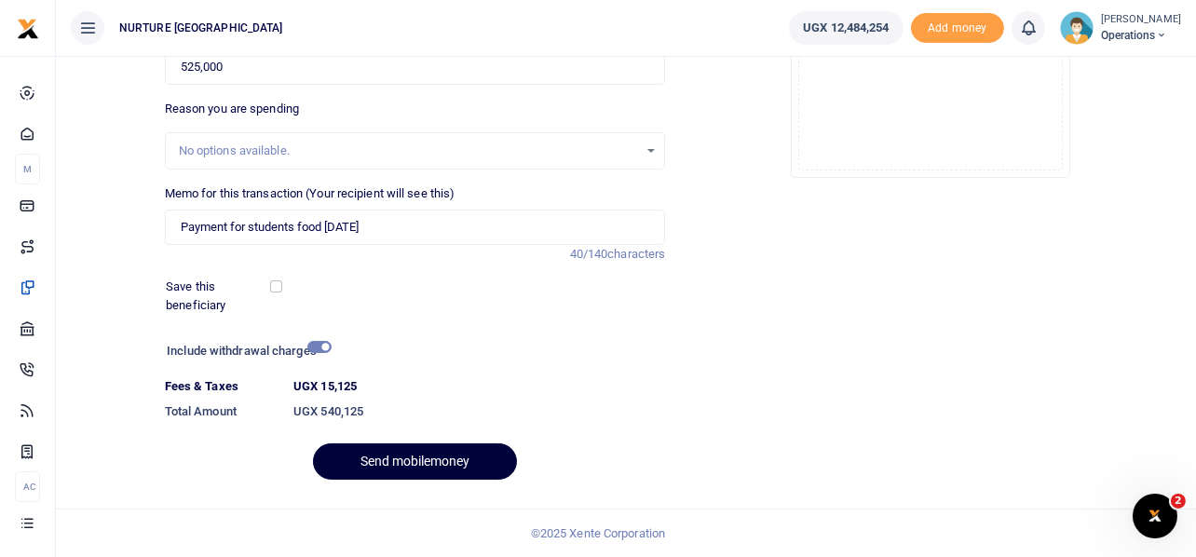
click at [420, 459] on button "Send mobilemoney" at bounding box center [415, 461] width 204 height 36
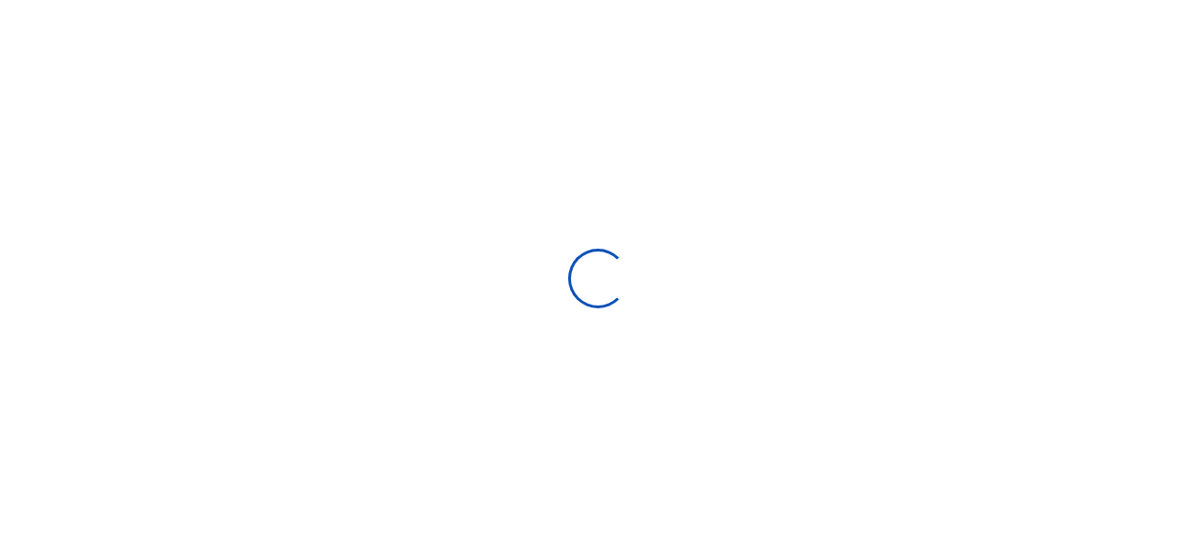
select select
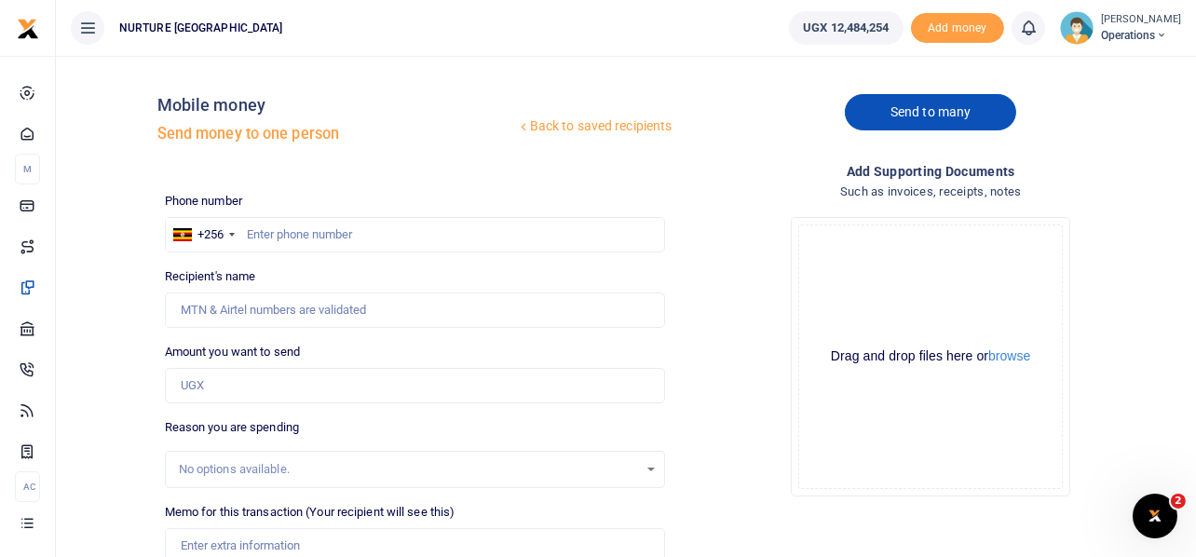
click at [955, 109] on link "Send to many" at bounding box center [930, 112] width 171 height 36
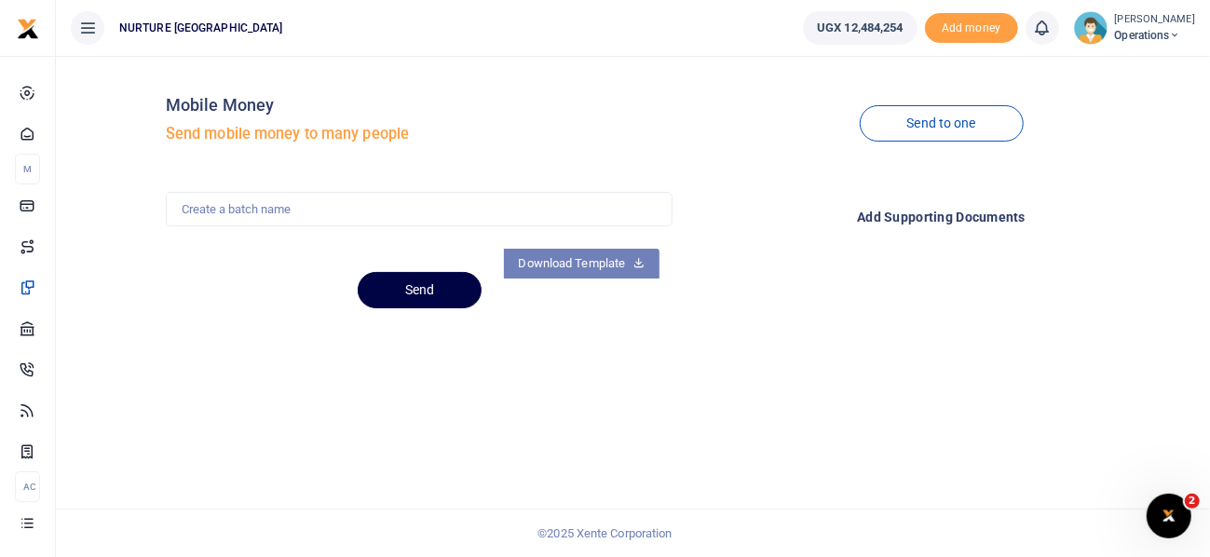
click at [621, 258] on link "Download Template" at bounding box center [582, 264] width 156 height 30
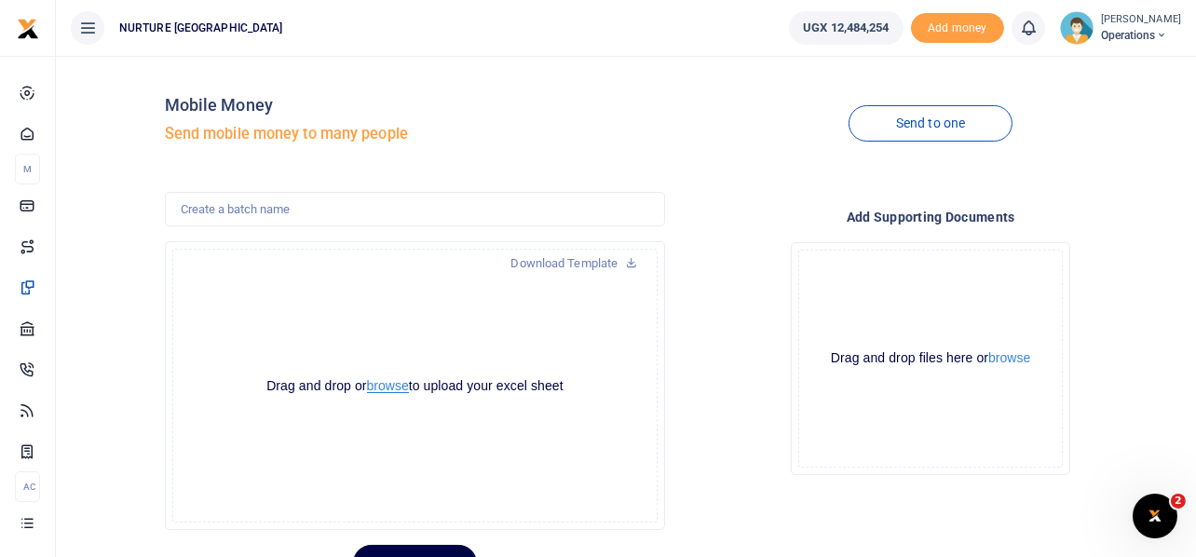
click at [385, 388] on button "browse" at bounding box center [388, 386] width 42 height 14
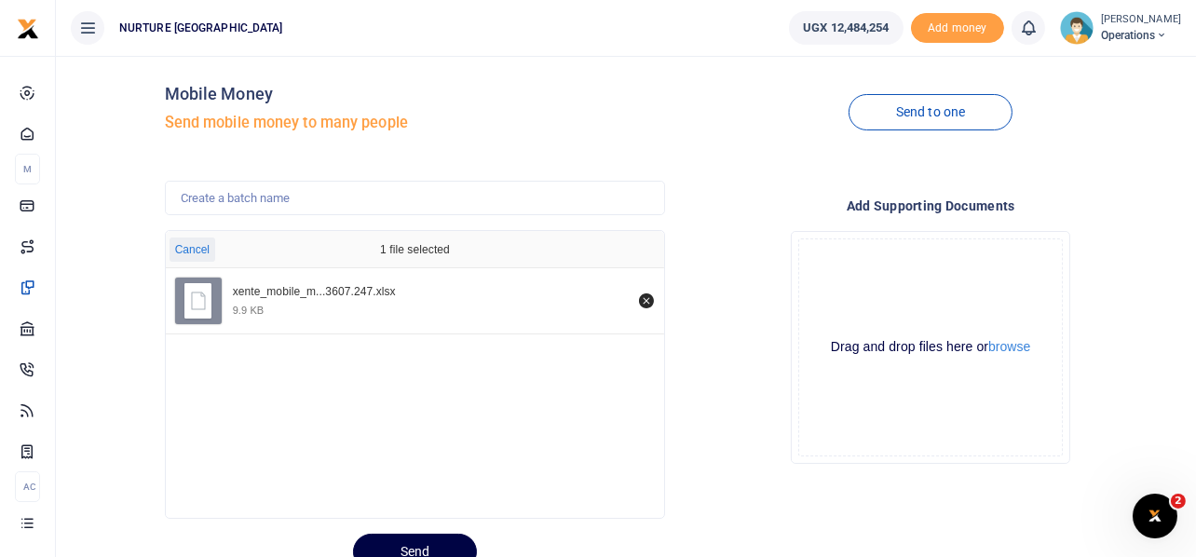
scroll to position [88, 0]
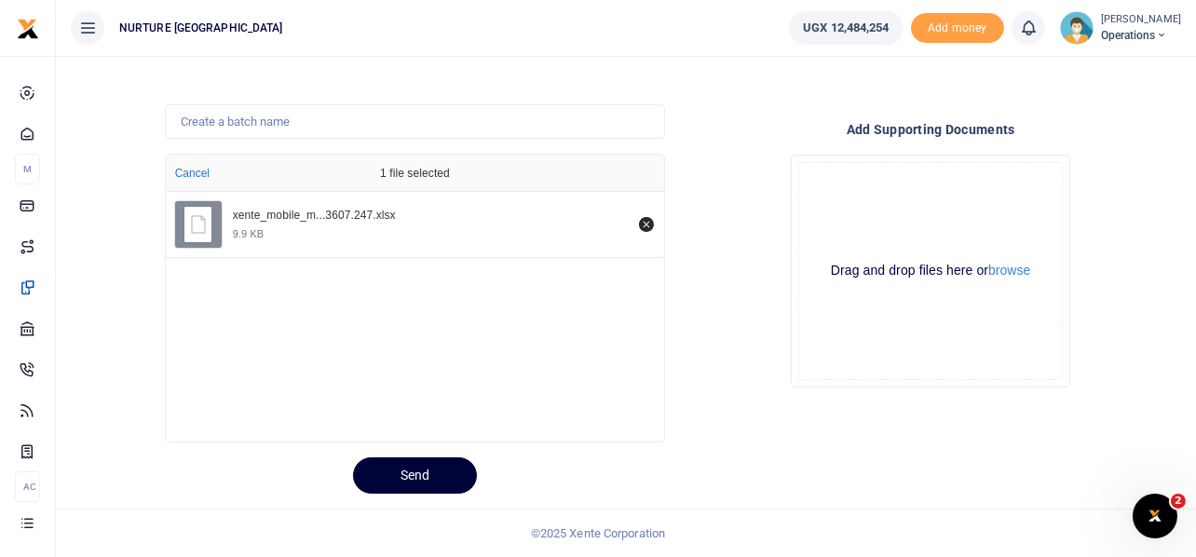
click at [395, 468] on button "Send" at bounding box center [415, 475] width 124 height 36
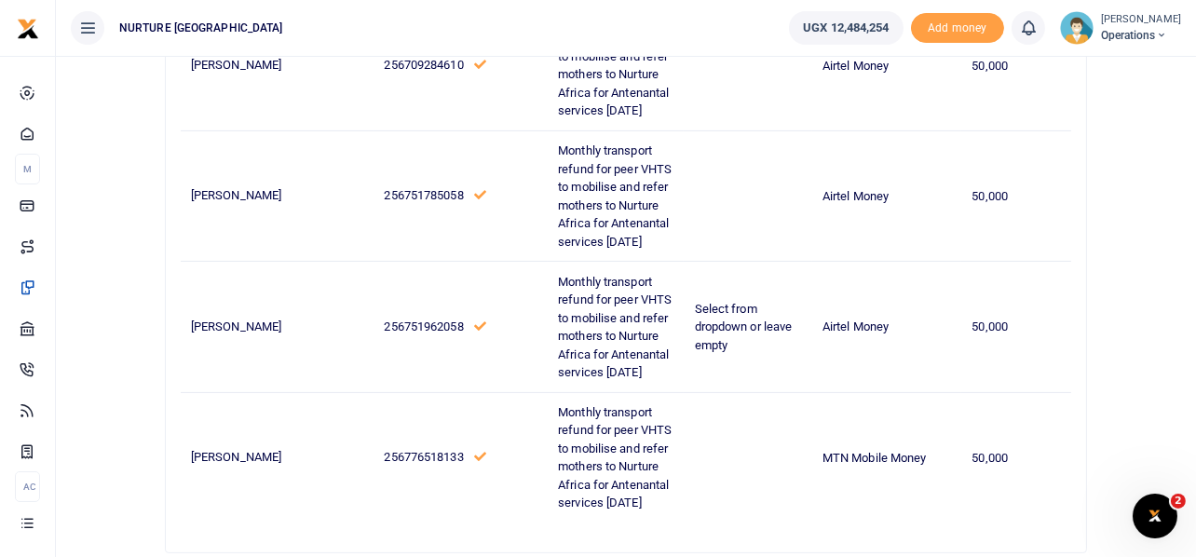
scroll to position [651, 0]
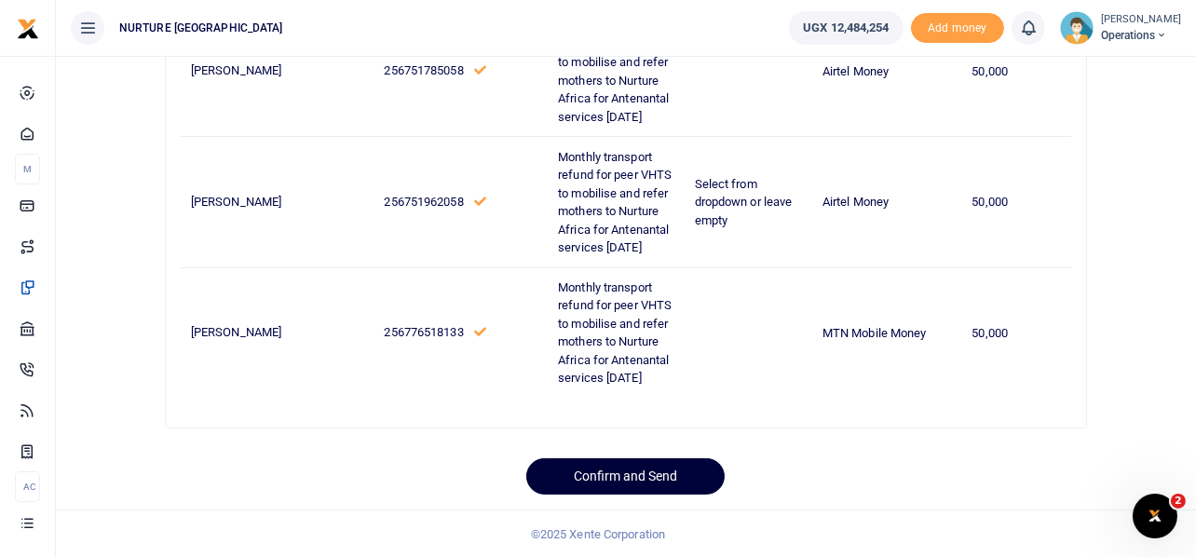
click at [629, 479] on button "Confirm and Send" at bounding box center [625, 476] width 198 height 36
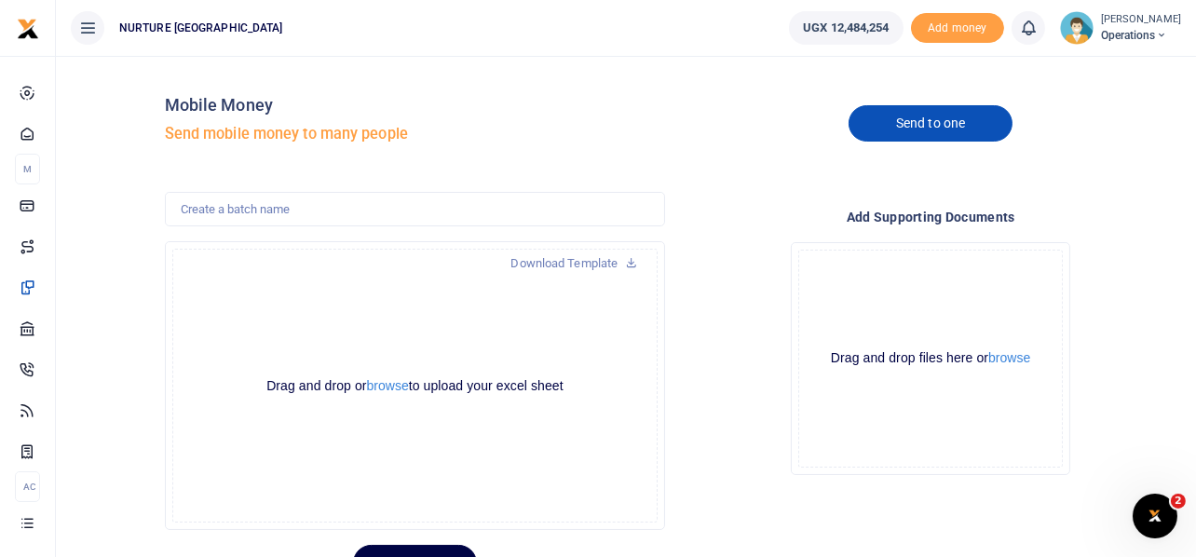
click at [972, 126] on link "Send to one" at bounding box center [930, 123] width 164 height 36
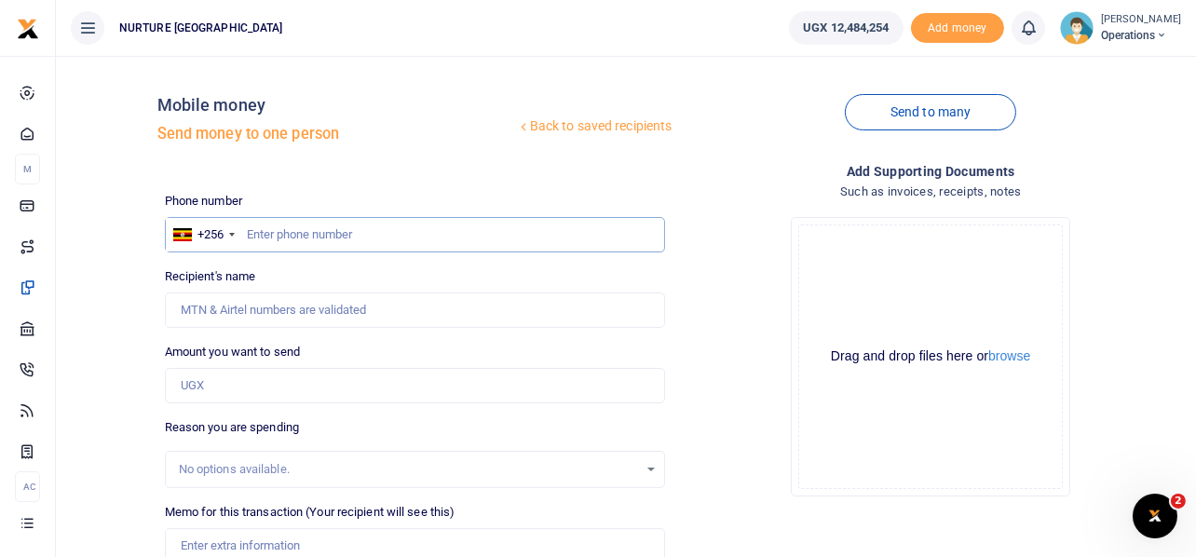
click at [353, 232] on input "text" at bounding box center [415, 234] width 501 height 35
type input "773471992"
type input "Richard Paul Ssebwalunnyo"
type input "773471992"
click at [284, 386] on input "Amount you want to send" at bounding box center [415, 385] width 501 height 35
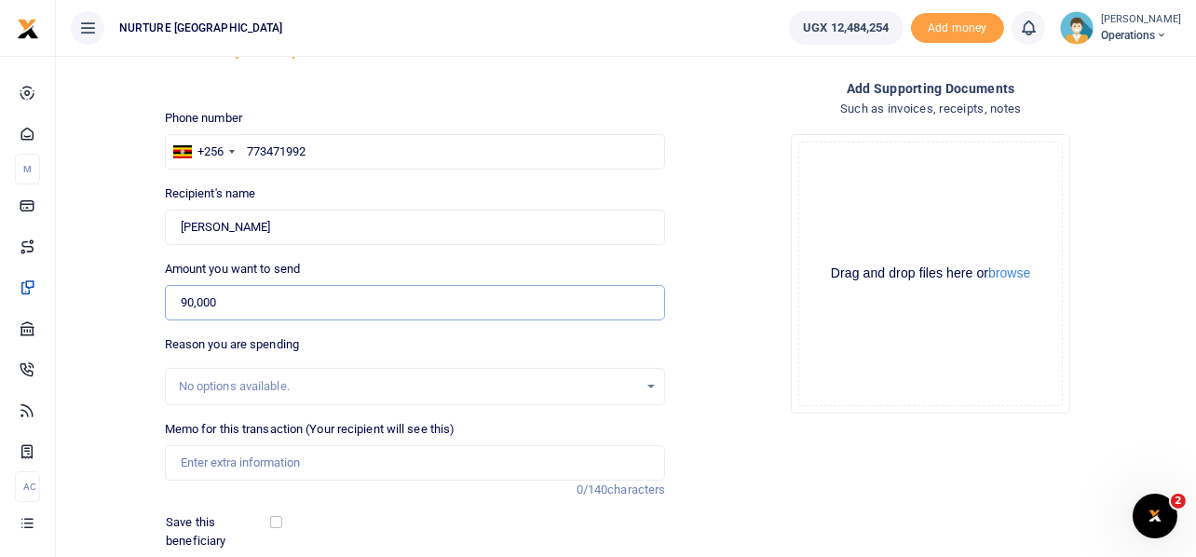
scroll to position [92, 0]
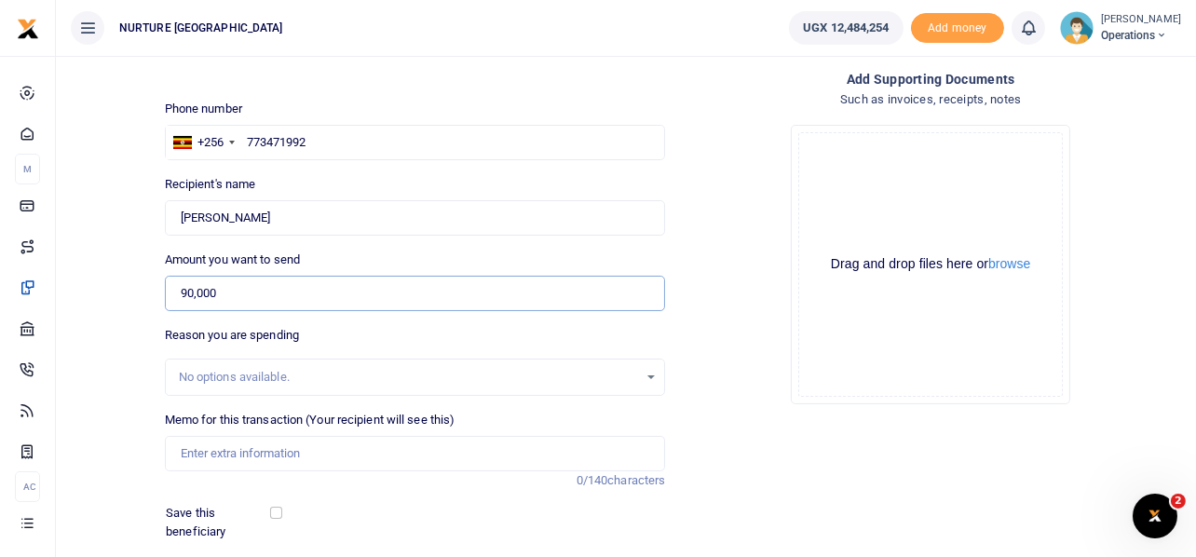
type input "90,000"
click at [346, 219] on input "Found" at bounding box center [415, 217] width 501 height 35
type input "R"
type input "Nazibanja Berna"
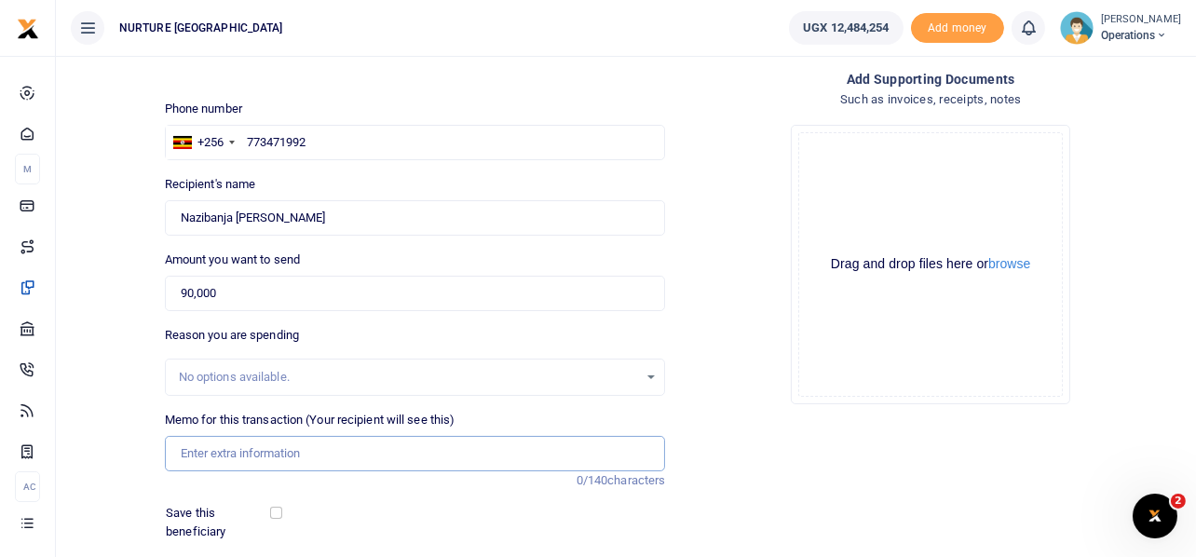
click at [266, 449] on input "Memo for this transaction (Your recipient will see this)" at bounding box center [415, 453] width 501 height 35
paste input "Payment to peer VHTs who refer mothers for delivery services at Nurture Africa …"
click at [619, 452] on input "Payment to peer VHTs who refer mothers for delivery services at Nurture Africa …" at bounding box center [415, 453] width 501 height 35
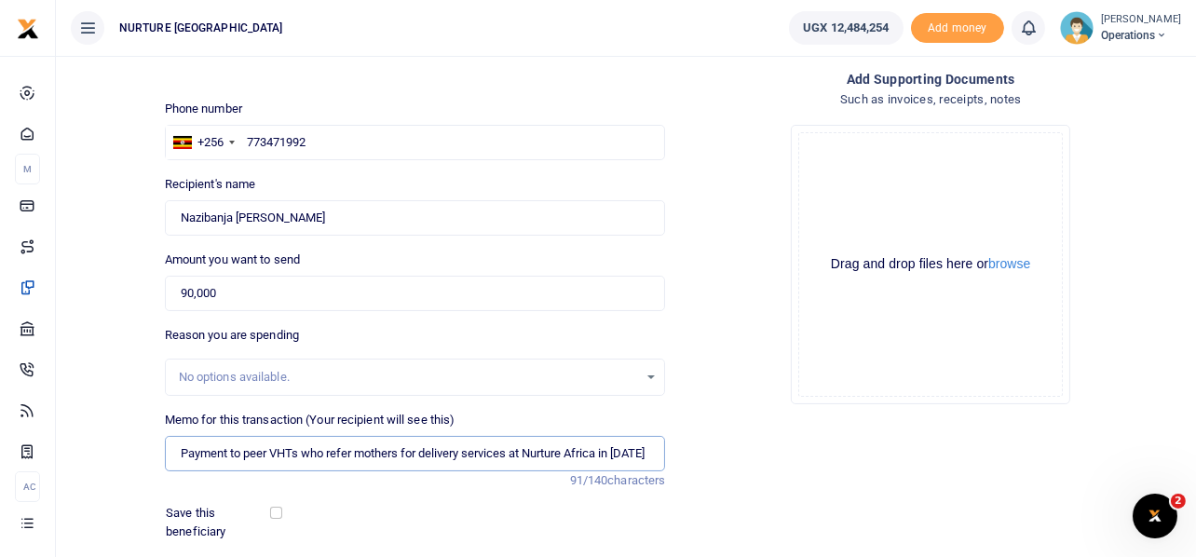
click at [619, 453] on input "Payment to peer VHTs who refer mothers for delivery services at Nurture Africa …" at bounding box center [415, 453] width 501 height 35
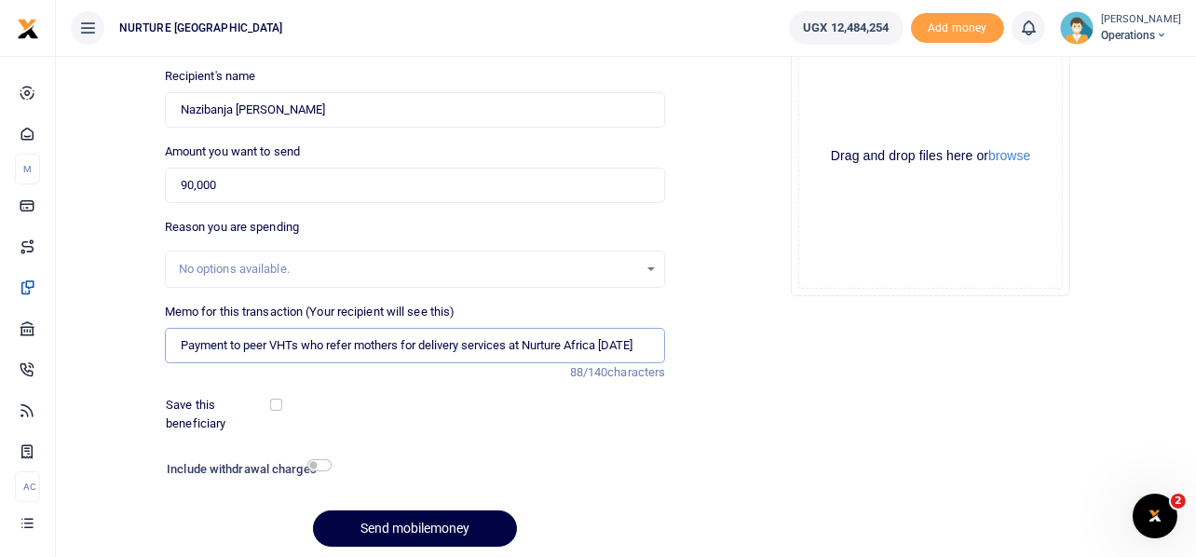
scroll to position [267, 0]
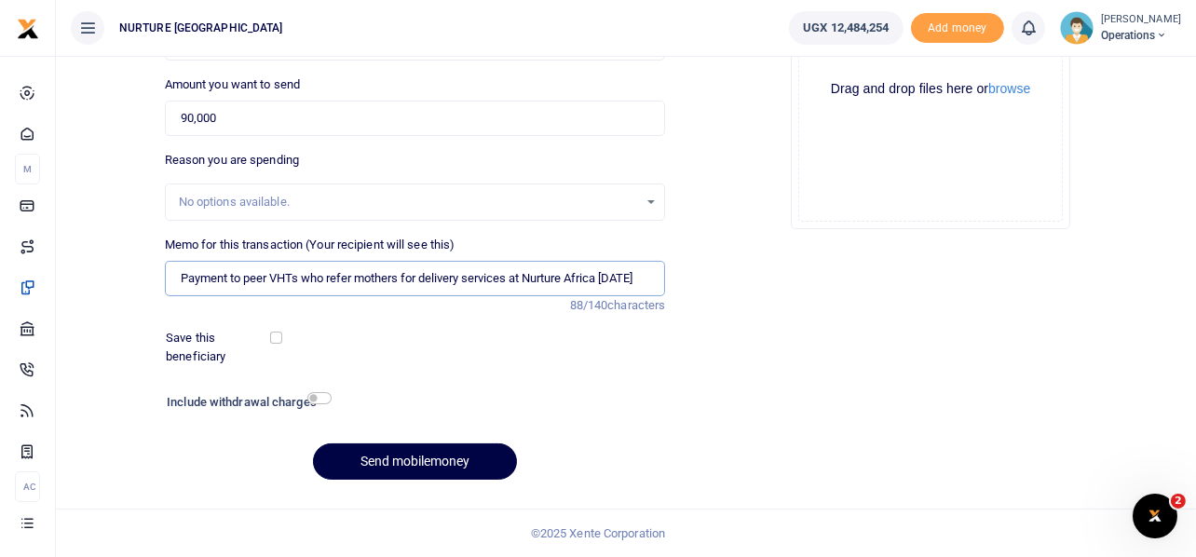
type input "Payment to peer VHTs who refer mothers for delivery services at Nurture Africa …"
click at [727, 311] on div "Add supporting Documents Such as invoices, receipts, notes Drop your files here…" at bounding box center [930, 194] width 516 height 601
click at [420, 455] on button "Send mobilemoney" at bounding box center [415, 461] width 204 height 36
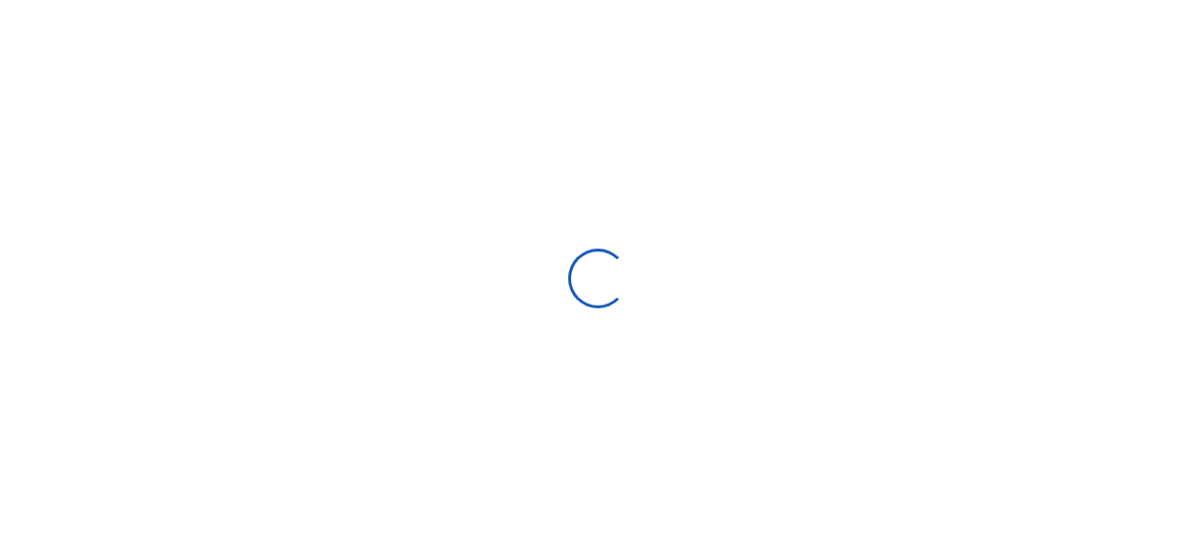
select select
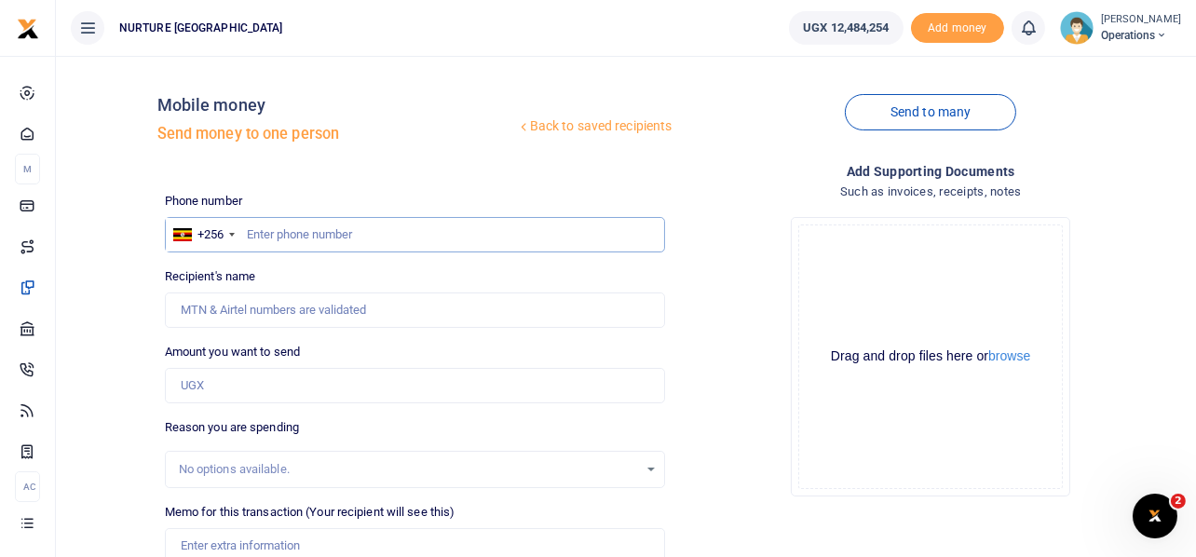
click at [403, 230] on input "text" at bounding box center [415, 234] width 501 height 35
type input "782859708"
type input "[PERSON_NAME]"
type input "782859708"
click at [287, 393] on input "Amount you want to send" at bounding box center [415, 385] width 501 height 35
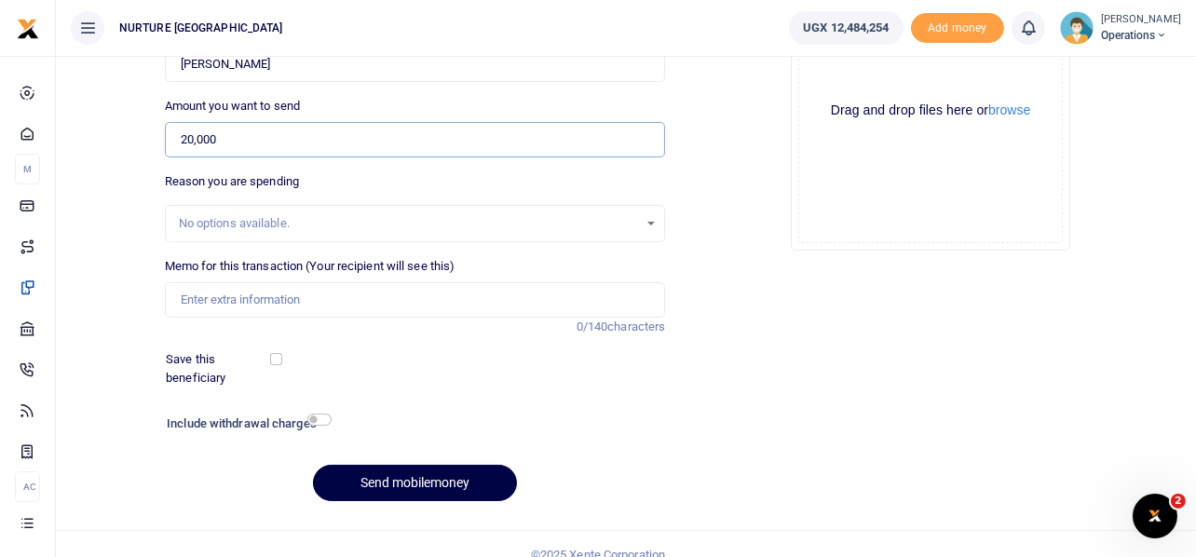
scroll to position [267, 0]
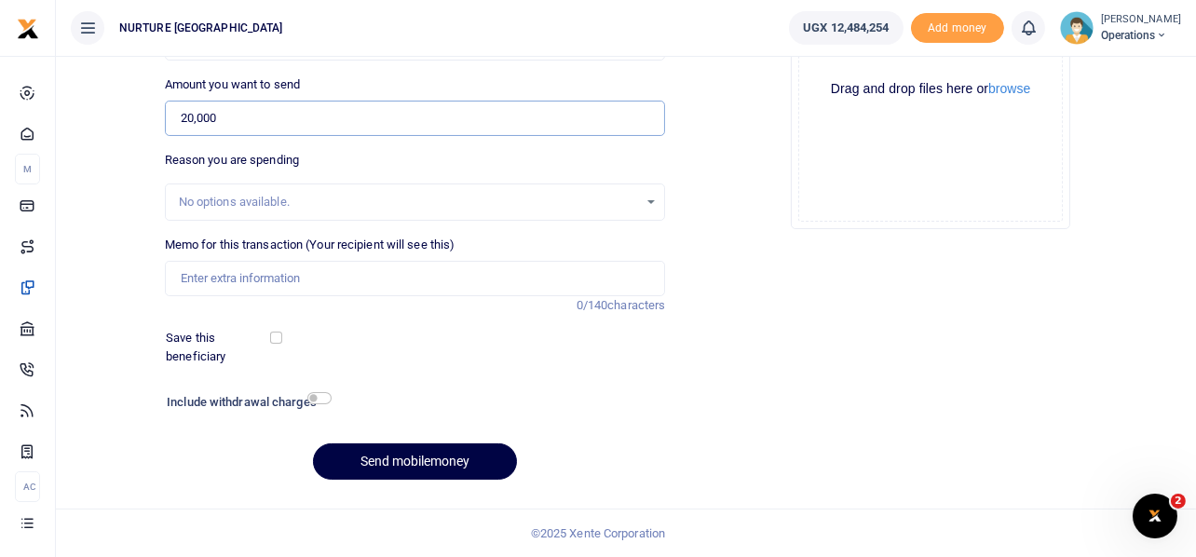
type input "20,000"
click at [242, 289] on input "Memo for this transaction (Your recipient will see this)" at bounding box center [415, 278] width 501 height 35
paste input "Payment to peer VHTs who refer mothers for delivery services at Nurture Africa …"
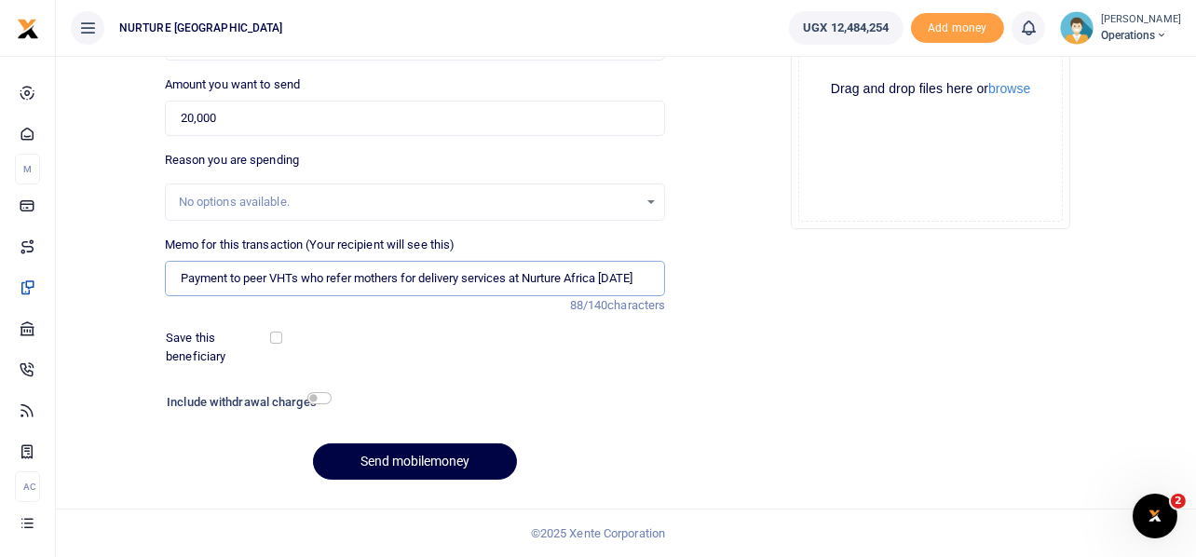
scroll to position [0, 11]
type input "Payment to peer VHTs who refer mothers for delivery services at Nurture Africa …"
click at [428, 454] on button "Send mobilemoney" at bounding box center [415, 461] width 204 height 36
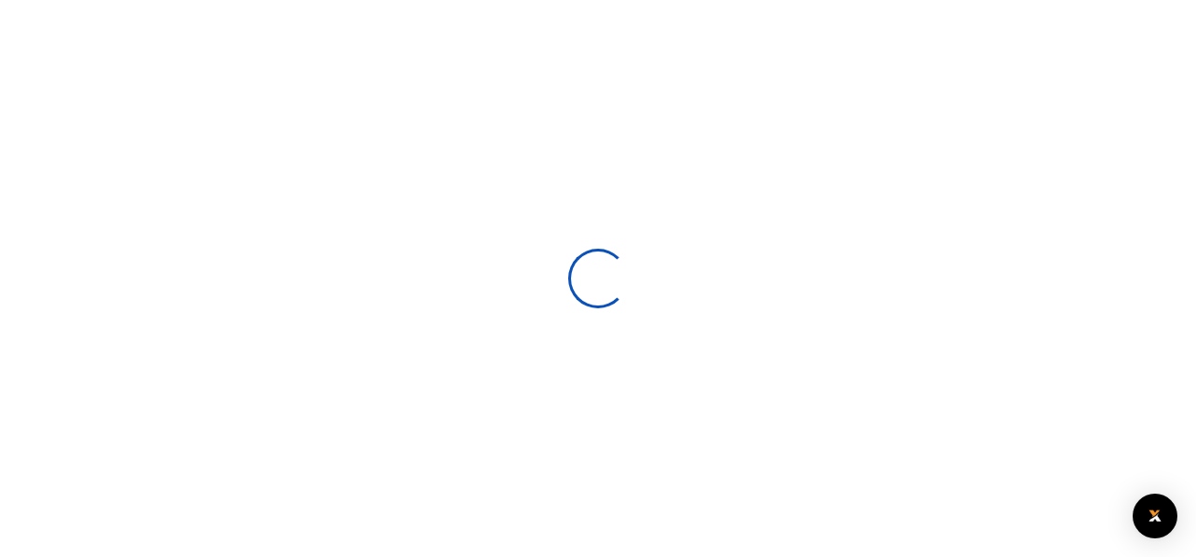
scroll to position [265, 0]
select select
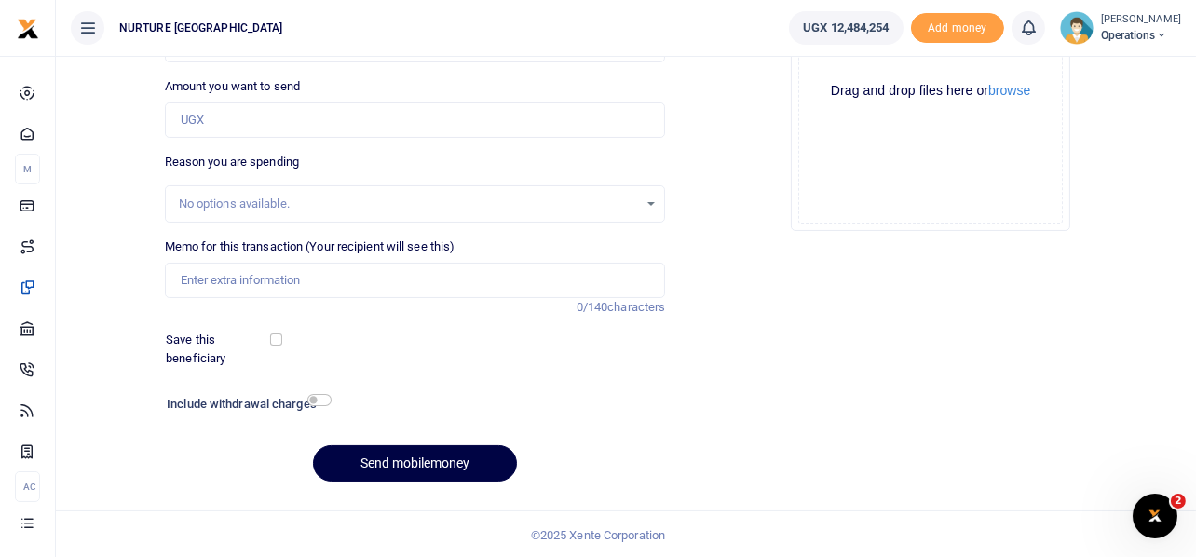
scroll to position [0, 0]
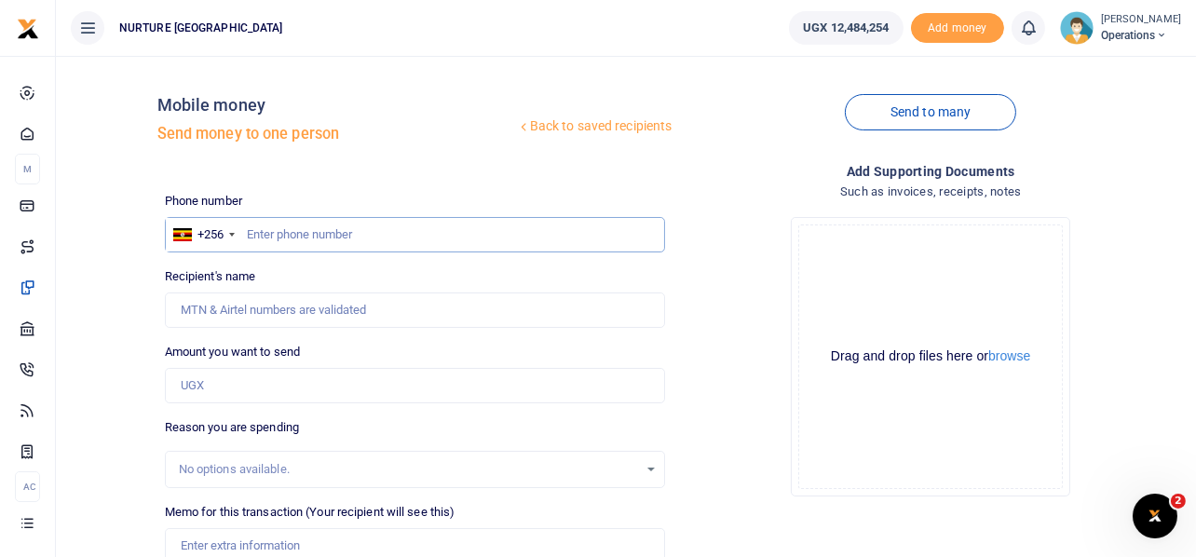
click at [294, 226] on input "text" at bounding box center [415, 234] width 501 height 35
type input "761401000"
type input "Catherine Gwokyalya"
type input "761401000"
click at [266, 397] on input "Amount you want to send" at bounding box center [415, 385] width 501 height 35
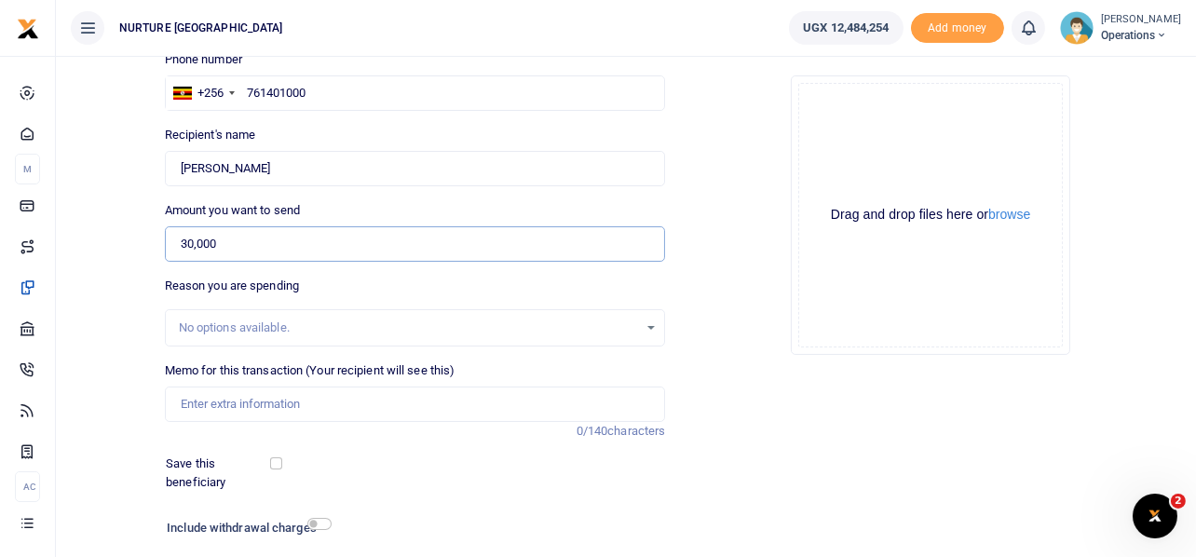
scroll to position [145, 0]
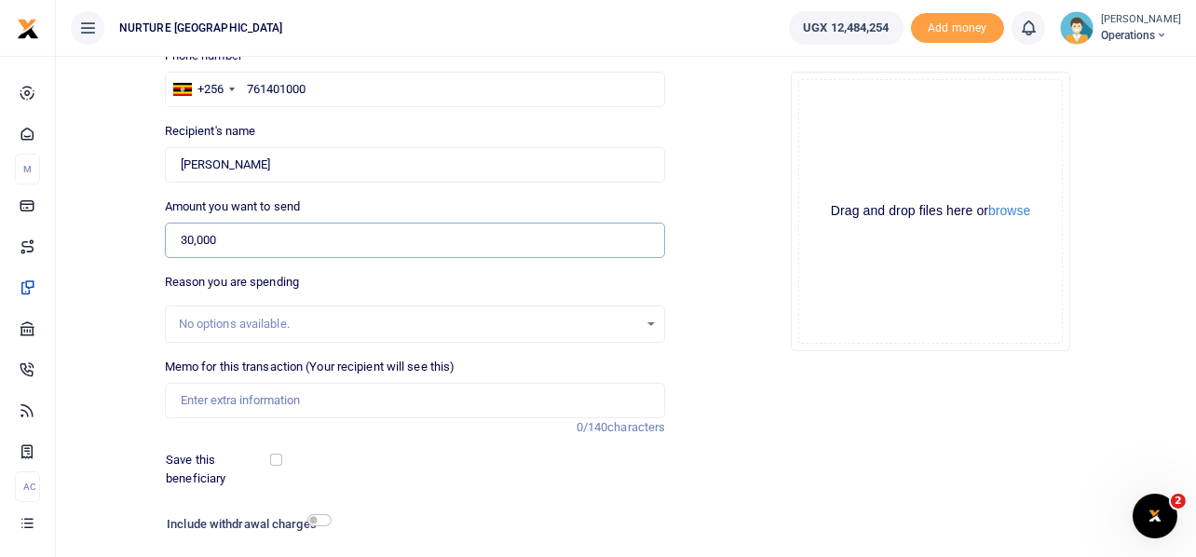
type input "30,000"
click at [266, 397] on input "Memo for this transaction (Your recipient will see this)" at bounding box center [415, 400] width 501 height 35
paste input "Payment to peer VHTs who refer mothers for delivery services at Nurture Africa …"
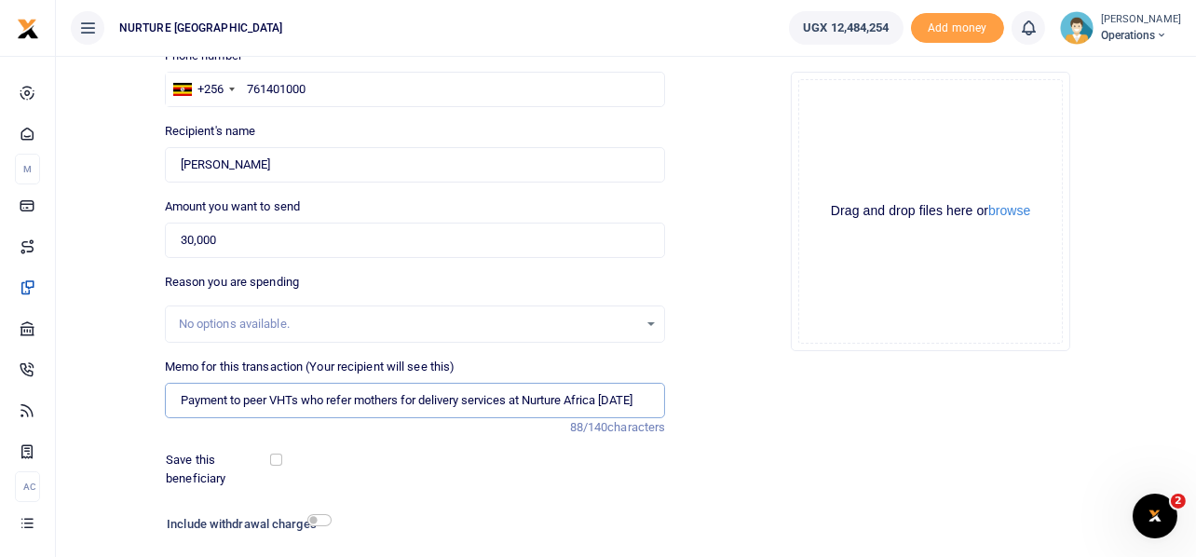
scroll to position [267, 0]
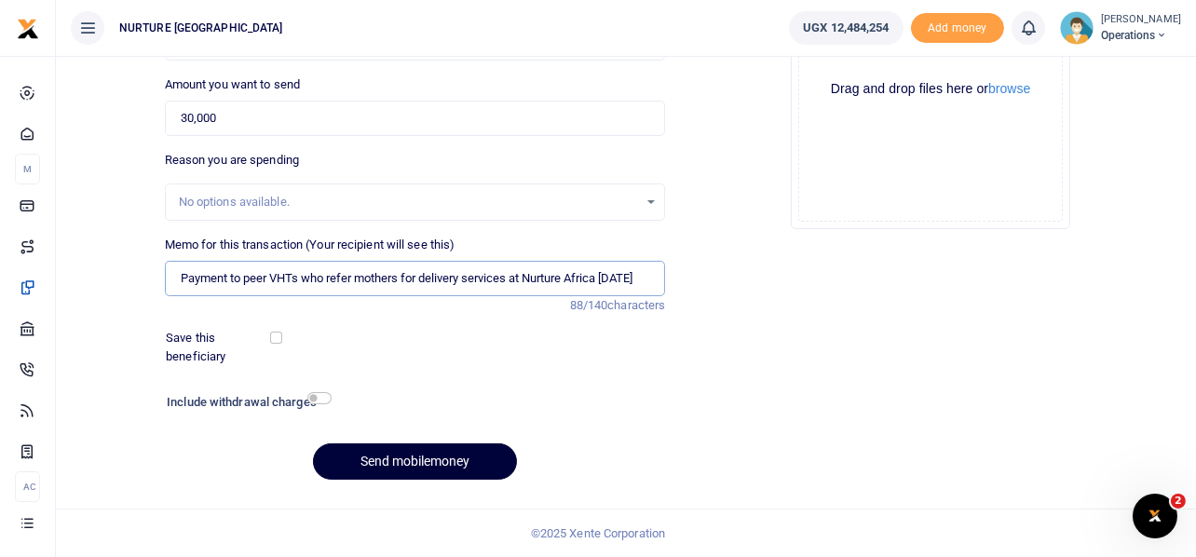
type input "Payment to peer VHTs who refer mothers for delivery services at Nurture Africa …"
click at [408, 463] on button "Send mobilemoney" at bounding box center [415, 461] width 204 height 36
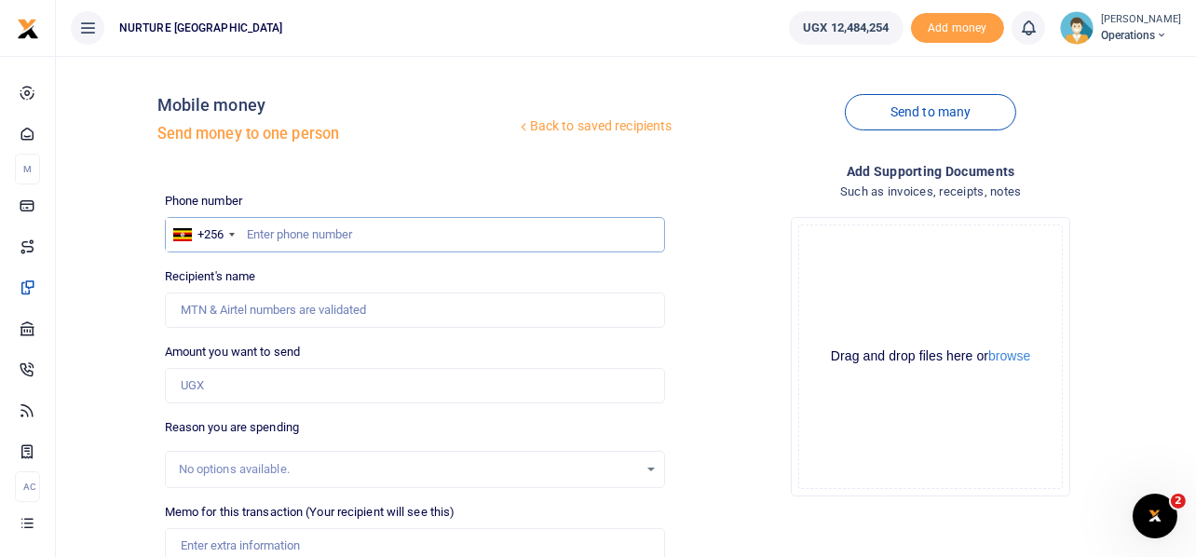
click at [333, 219] on input "text" at bounding box center [415, 234] width 501 height 35
type input "776518133"
type input "[PERSON_NAME]"
type input "776518133"
click at [204, 385] on input "Amount you want to send" at bounding box center [415, 385] width 501 height 35
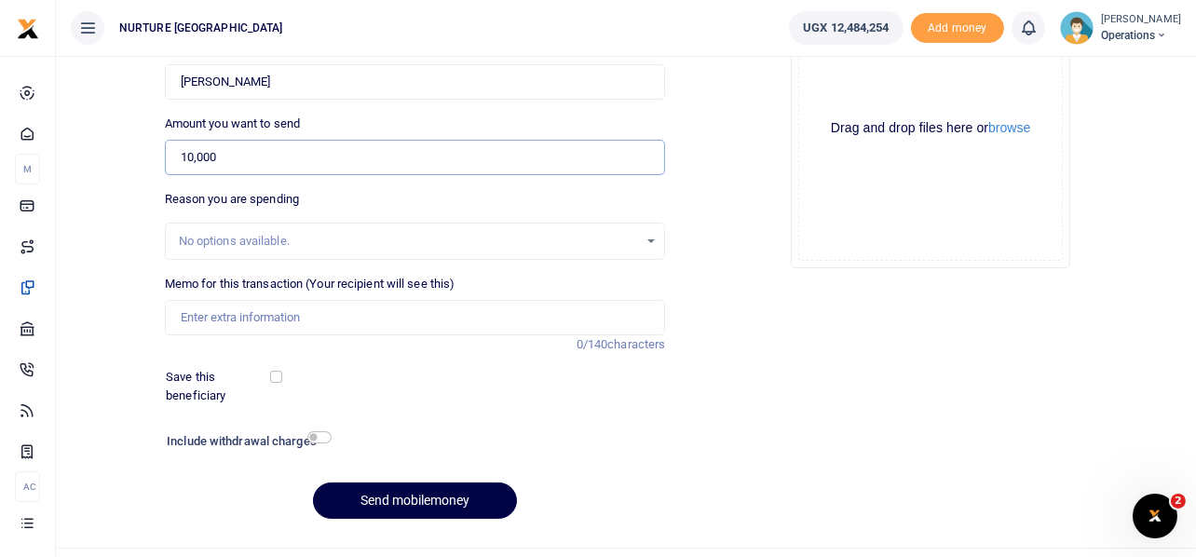
scroll to position [204, 0]
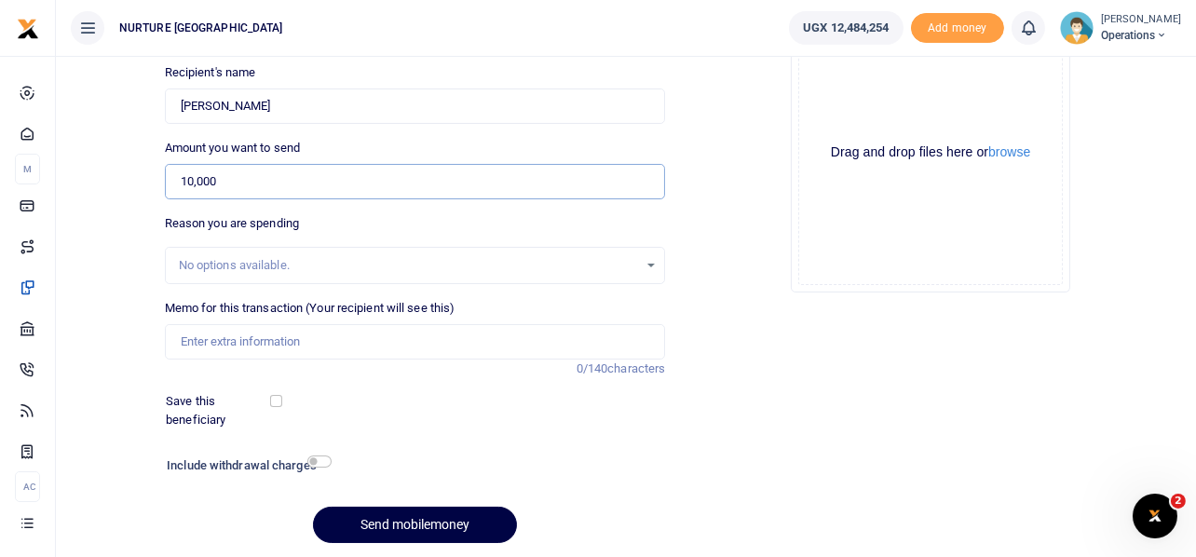
type input "10,000"
click at [255, 330] on input "Memo for this transaction (Your recipient will see this)" at bounding box center [415, 341] width 501 height 35
paste input "Payment to peer VHTs who refer mothers for delivery services at Nurture Africa …"
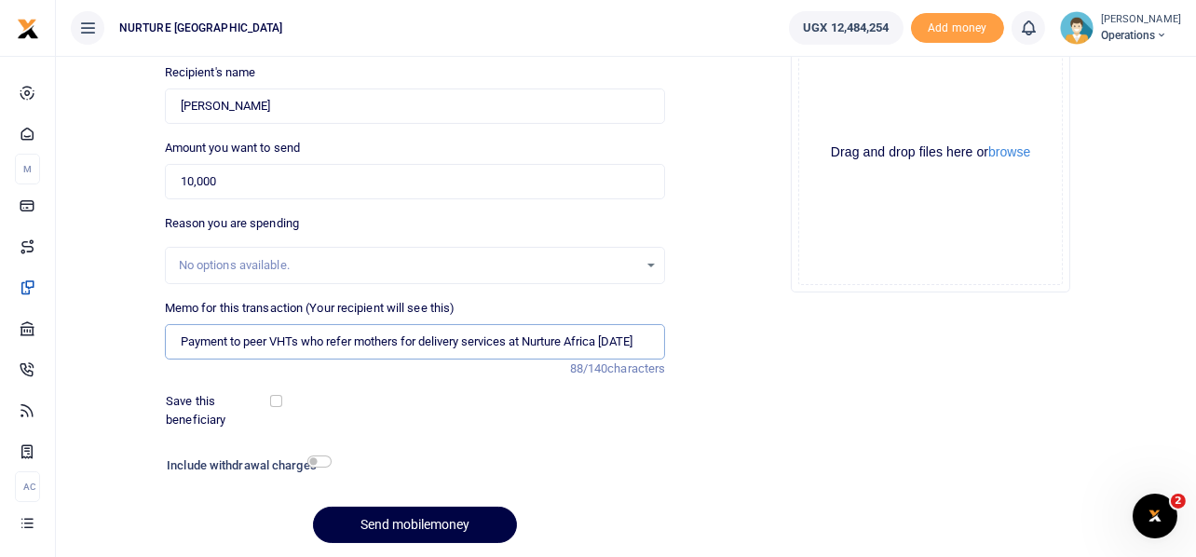
scroll to position [0, 11]
type input "Payment to peer VHTs who refer mothers for delivery services at Nurture Africa …"
click at [420, 532] on button "Send mobilemoney" at bounding box center [415, 525] width 204 height 36
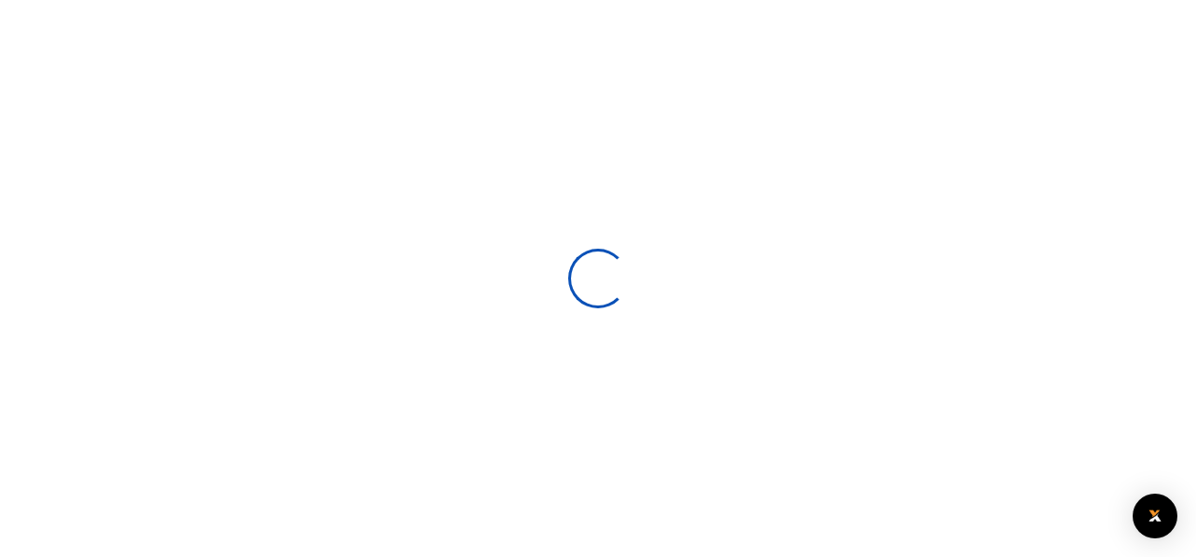
select select
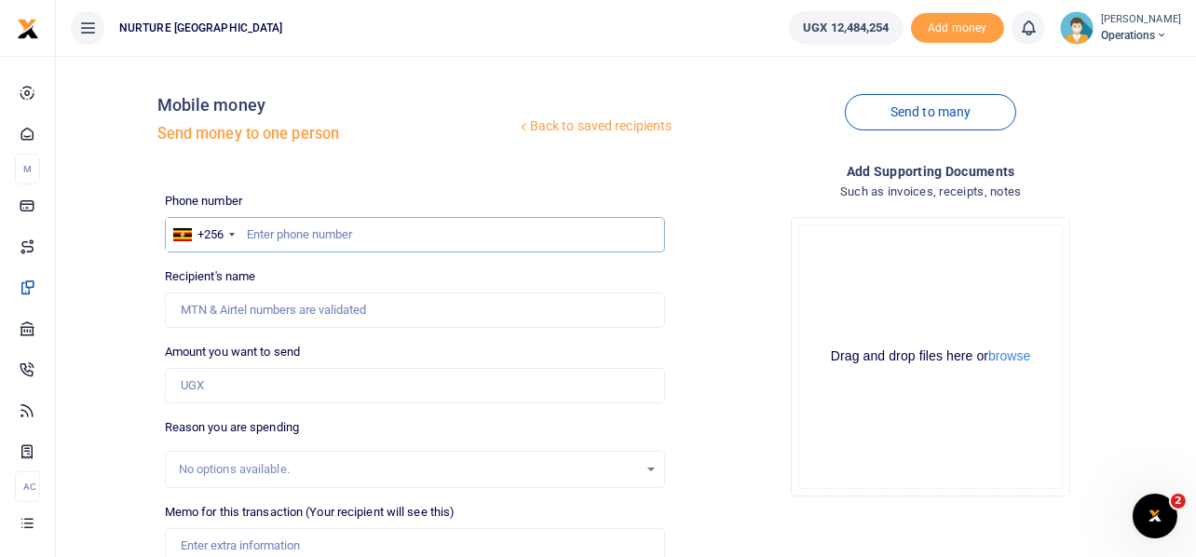
click at [329, 221] on input "text" at bounding box center [415, 234] width 501 height 35
type input "781651179"
type input "[PERSON_NAME]"
type input "781651179"
click at [251, 382] on input "Amount you want to send" at bounding box center [415, 385] width 501 height 35
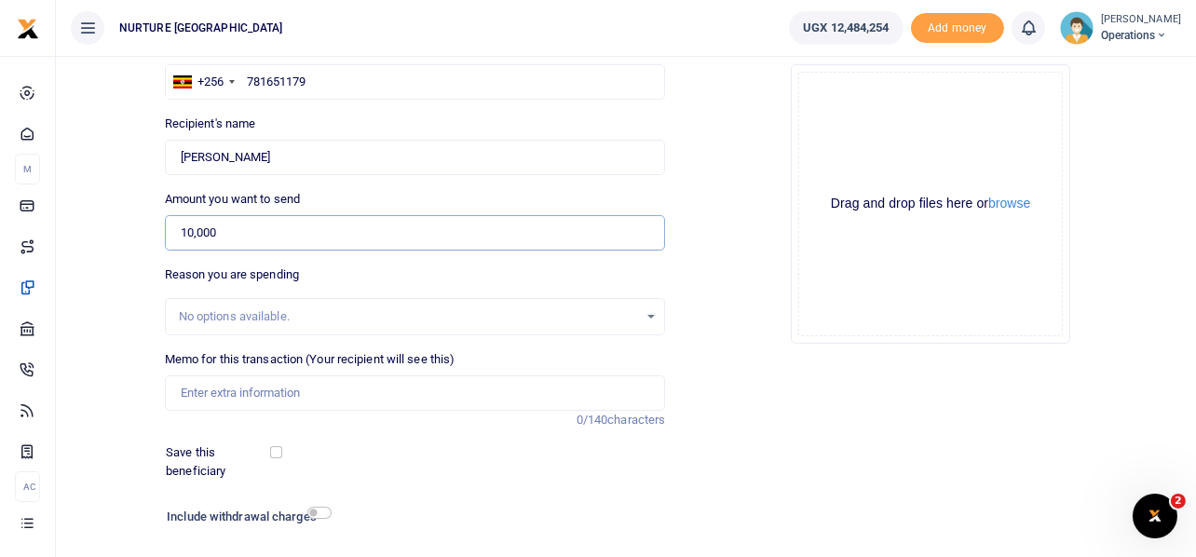
scroll to position [173, 0]
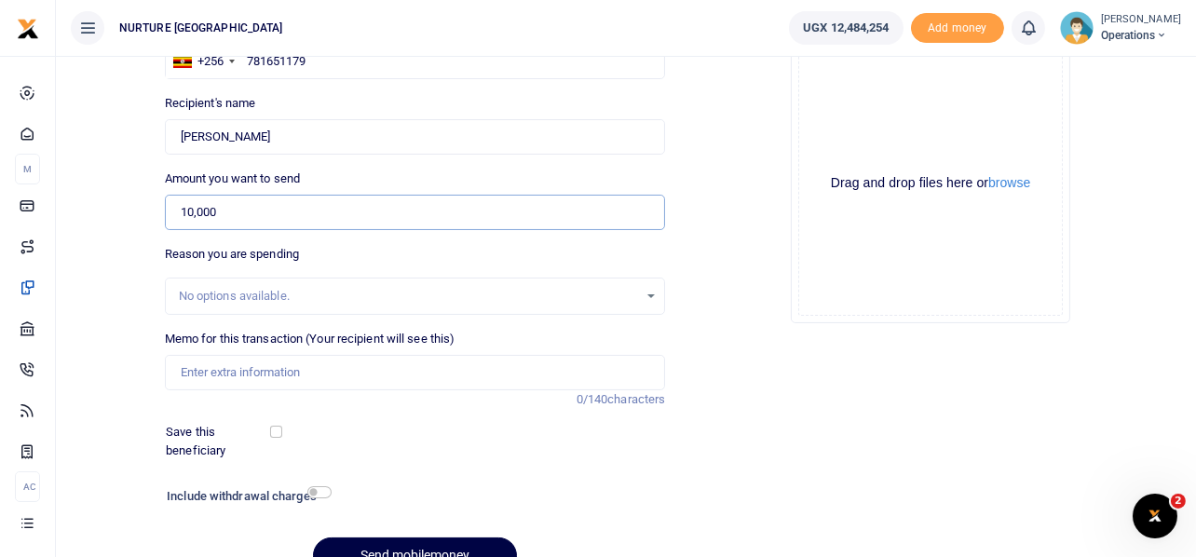
type input "10,000"
click at [251, 381] on input "Memo for this transaction (Your recipient will see this)" at bounding box center [415, 372] width 501 height 35
paste input "Payment to peer VHTs who refer mothers for delivery services at Nurture Africa …"
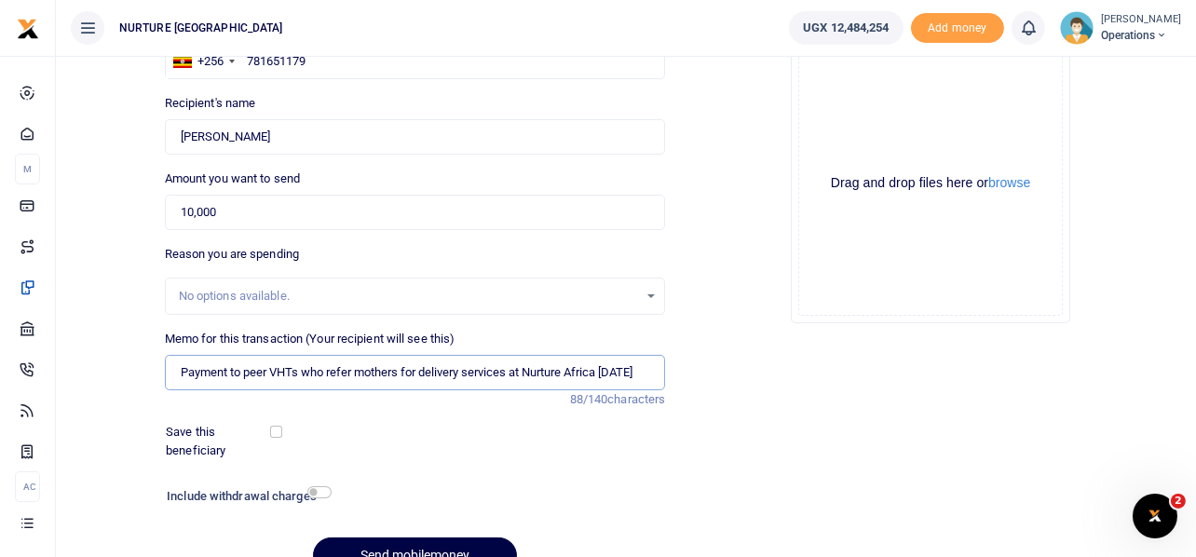
scroll to position [267, 0]
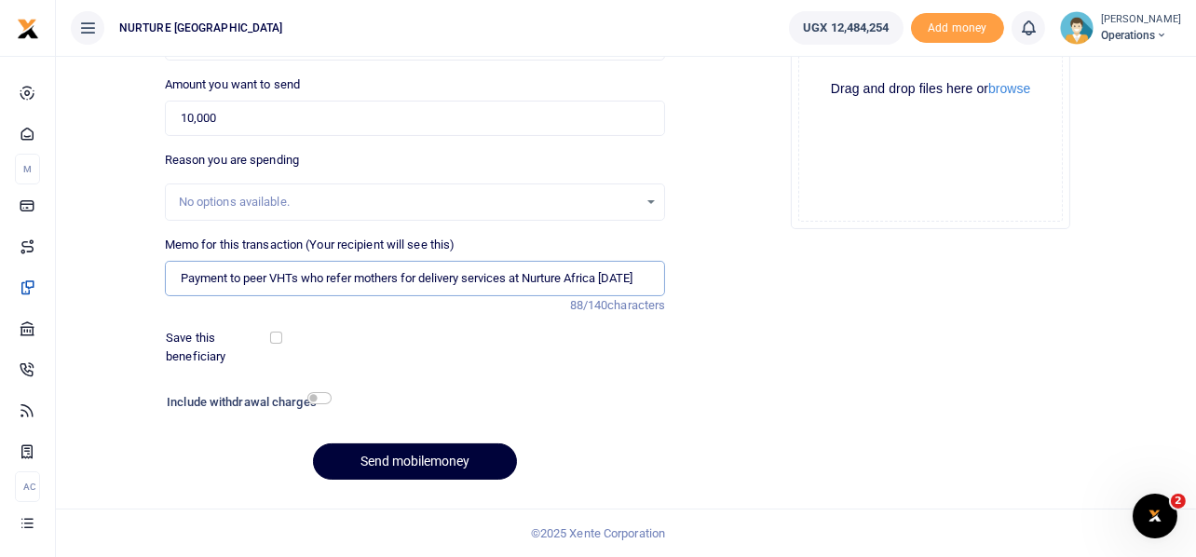
type input "Payment to peer VHTs who refer mothers for delivery services at Nurture Africa …"
click at [423, 459] on button "Send mobilemoney" at bounding box center [415, 461] width 204 height 36
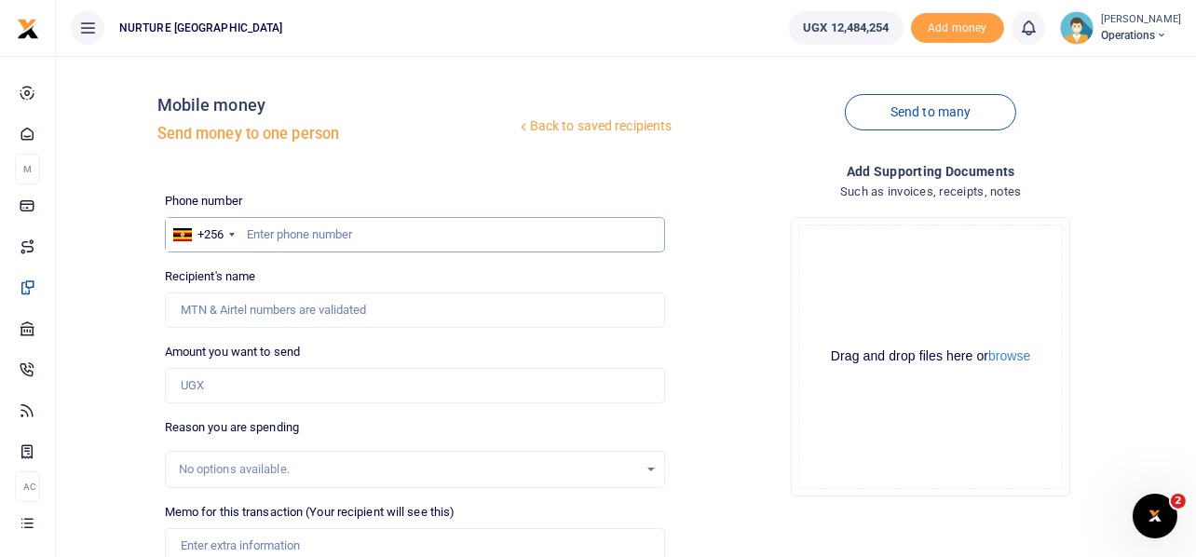
click at [351, 238] on input "text" at bounding box center [415, 234] width 501 height 35
type input "700819016"
click at [285, 391] on input "Amount you want to send" at bounding box center [415, 385] width 501 height 35
type input "1"
type input "[PERSON_NAME]"
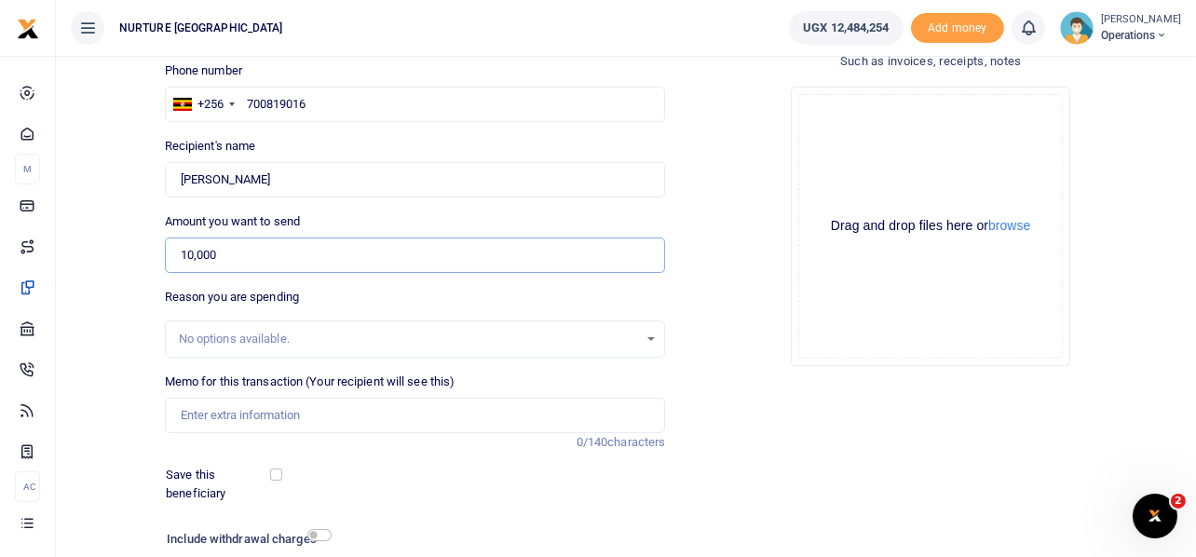
scroll to position [267, 0]
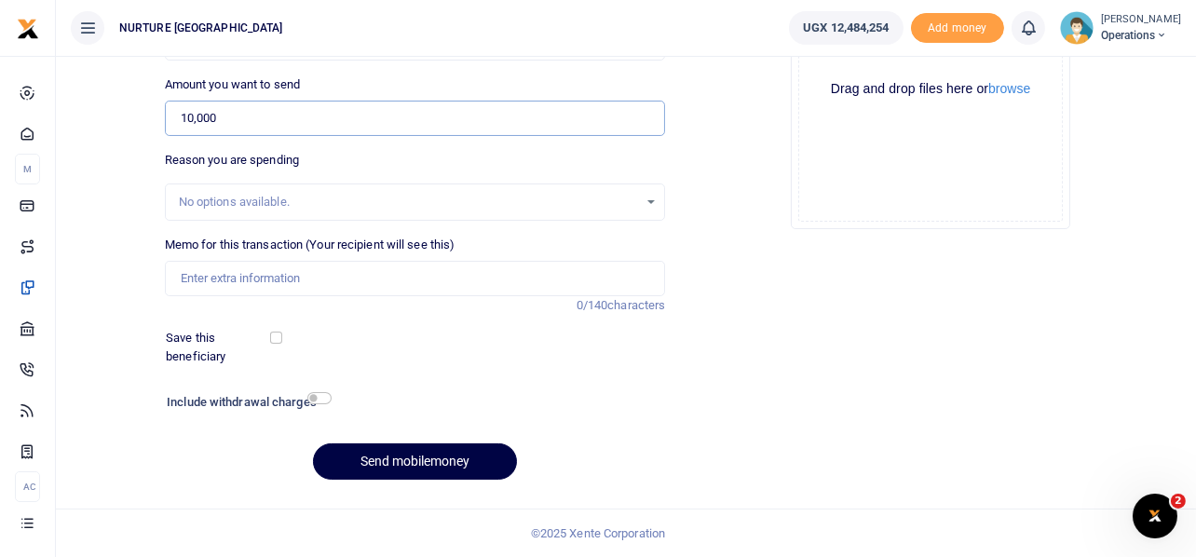
type input "10,000"
click at [286, 291] on input "Memo for this transaction (Your recipient will see this)" at bounding box center [415, 278] width 501 height 35
paste input "Payment to peer VHTs who refer mothers for delivery services at Nurture Africa …"
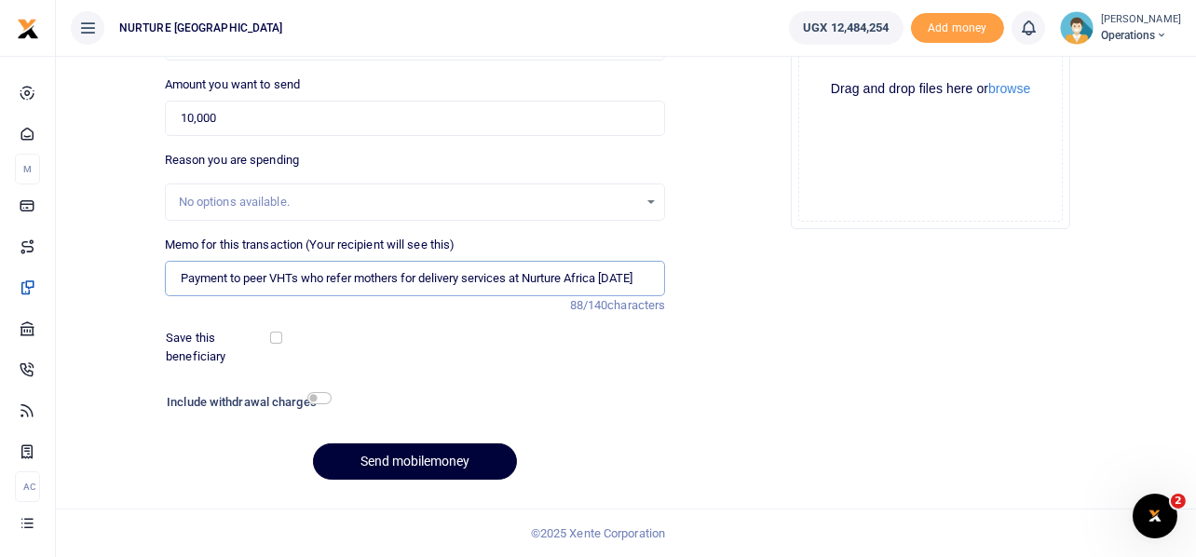
type input "Payment to peer VHTs who refer mothers for delivery services at Nurture Africa …"
click at [402, 463] on button "Send mobilemoney" at bounding box center [415, 461] width 204 height 36
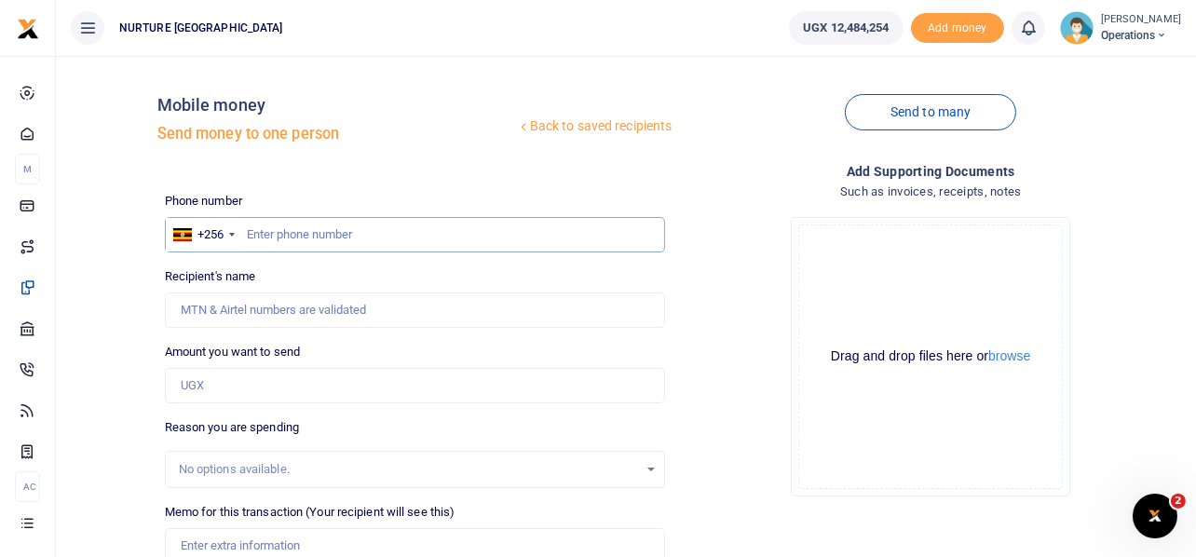
click at [327, 230] on input "text" at bounding box center [415, 234] width 501 height 35
type input "783220079"
type input "Joyce Nakidde"
type input "783220079"
click at [273, 388] on input "Amount you want to send" at bounding box center [415, 385] width 501 height 35
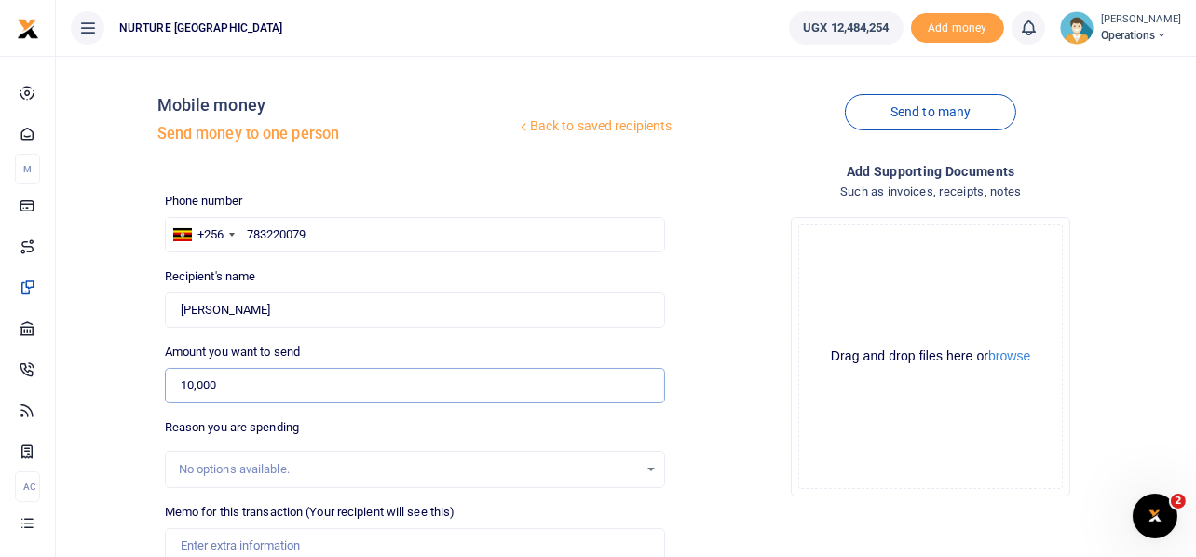
scroll to position [267, 0]
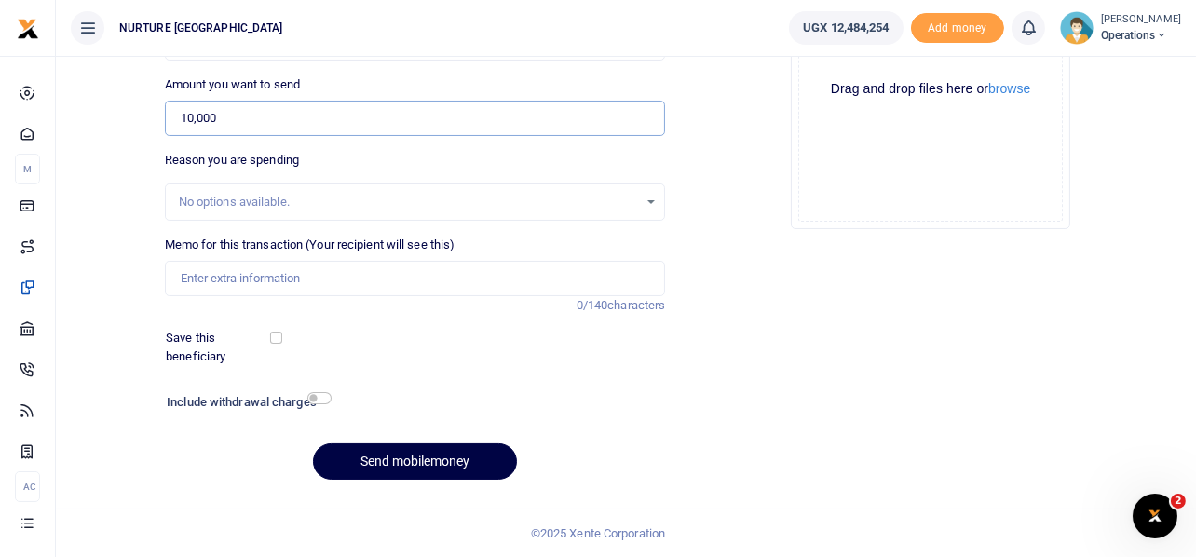
type input "10,000"
click at [341, 273] on input "Memo for this transaction (Your recipient will see this)" at bounding box center [415, 278] width 501 height 35
paste input "Payment to peer VHTs who refer mothers for delivery services at Nurture Africa …"
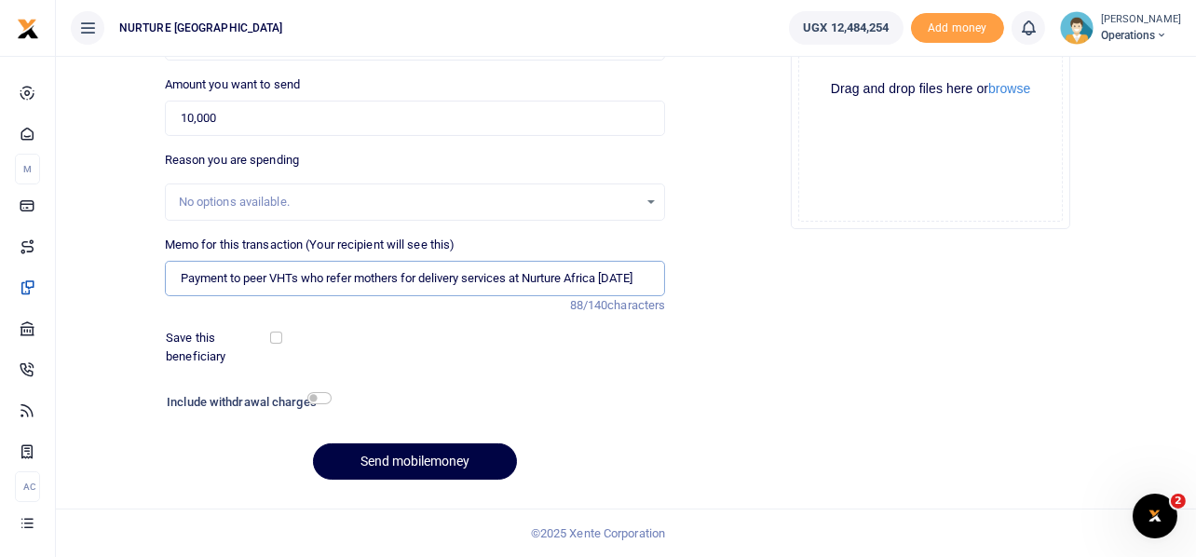
scroll to position [0, 11]
type input "Payment to peer VHTs who refer mothers for delivery services at Nurture Africa …"
click at [375, 449] on button "Send mobilemoney" at bounding box center [415, 461] width 204 height 36
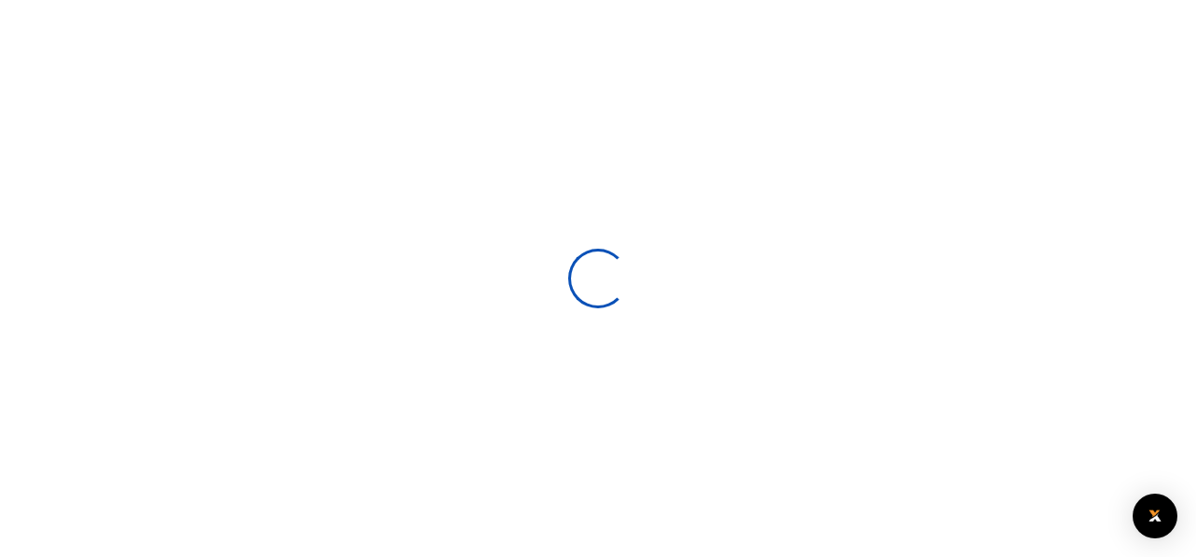
select select
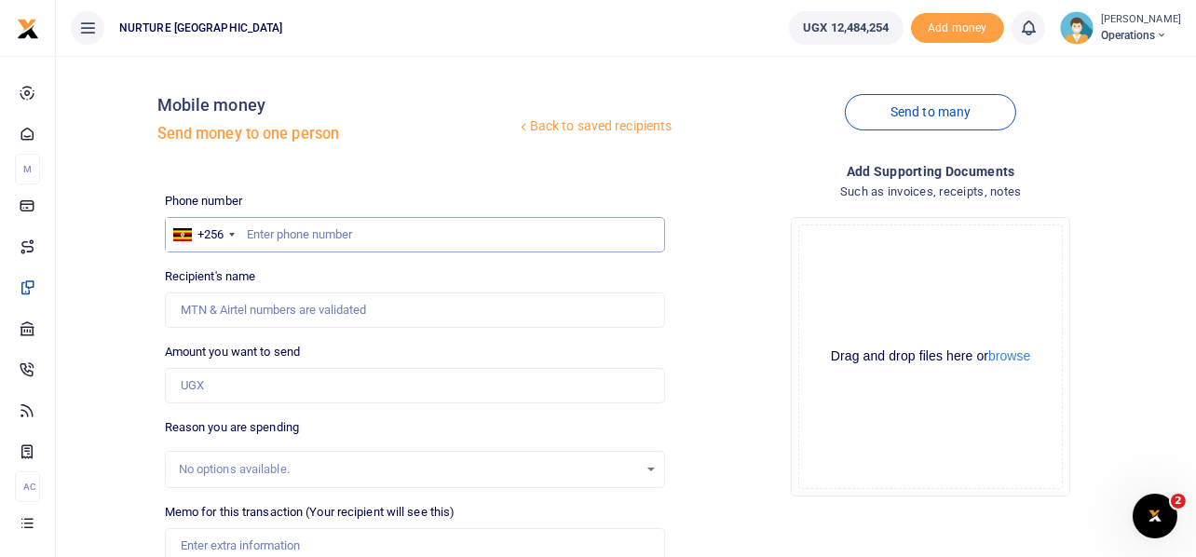
click at [289, 224] on input "text" at bounding box center [415, 234] width 501 height 35
paste input "256700798709"
type input "256700798709"
click at [272, 385] on input "Amount you want to send" at bounding box center [415, 385] width 501 height 35
type input "Alex Kambagira"
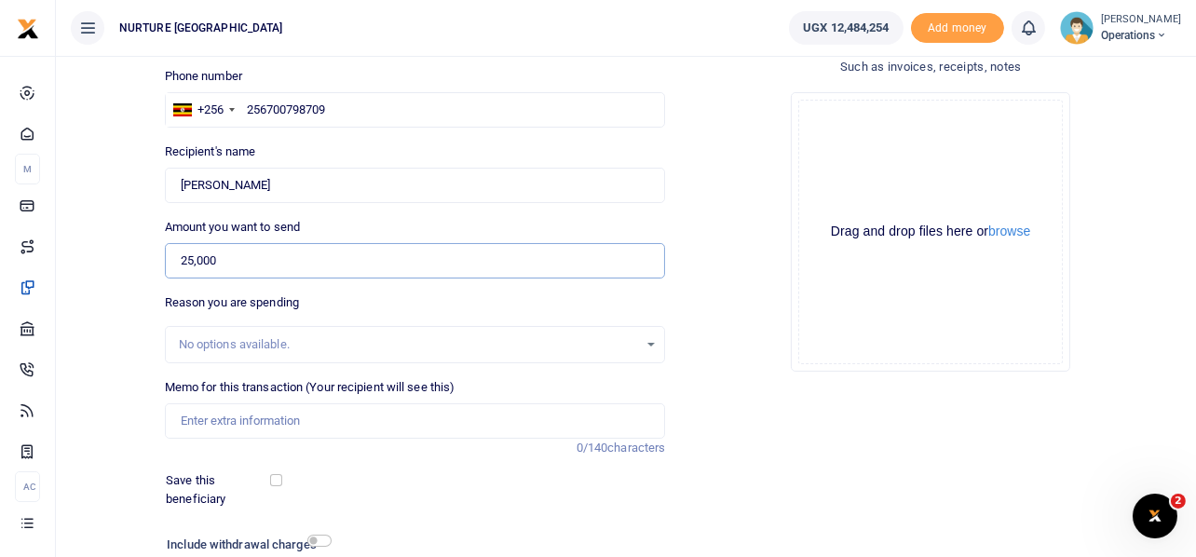
scroll to position [125, 0]
type input "25,000"
click at [287, 418] on input "Memo for this transaction (Your recipient will see this)" at bounding box center [415, 420] width 501 height 35
click at [332, 417] on input "Memo for this transaction (Your recipient will see this)" at bounding box center [415, 420] width 501 height 35
paste input "Monthly venue hiring for the routine antenatal outreaches June and Aug 2025"
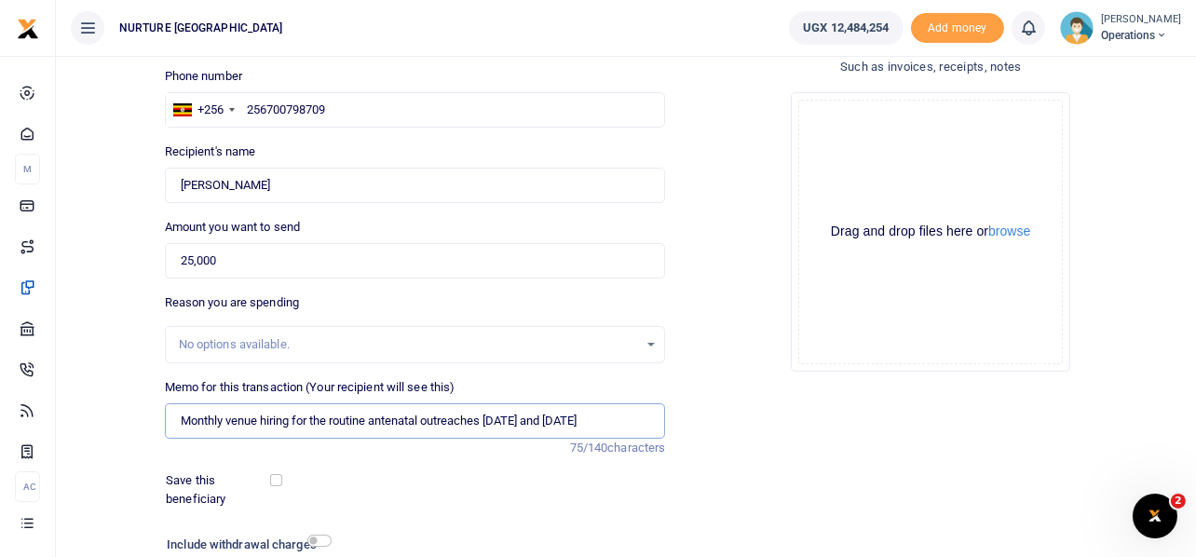
click at [563, 416] on input "Monthly venue hiring for the routine antenatal outreaches June and Aug 2025" at bounding box center [415, 420] width 501 height 35
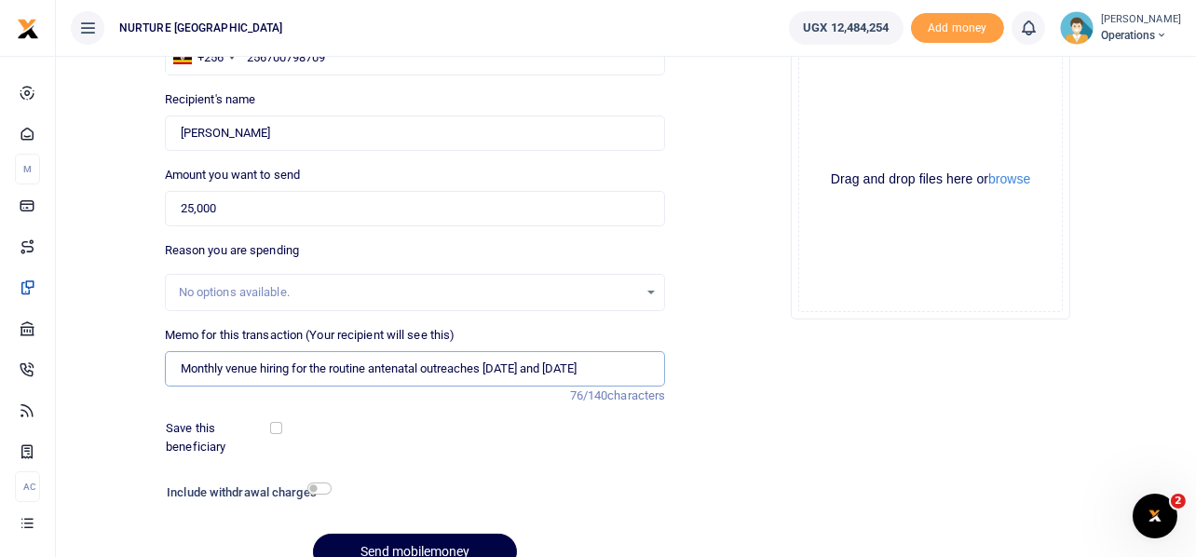
scroll to position [179, 0]
type input "Monthly venue hiring for the routine antenatal outreaches [DATE] and [DATE]"
click at [763, 330] on div "Drop your files here Drag and drop files here or browse Powered by Uppy" at bounding box center [930, 177] width 501 height 309
click at [496, 365] on input "Monthly venue hiring for the routine antenatal outreaches [DATE] and [DATE]" at bounding box center [415, 366] width 501 height 35
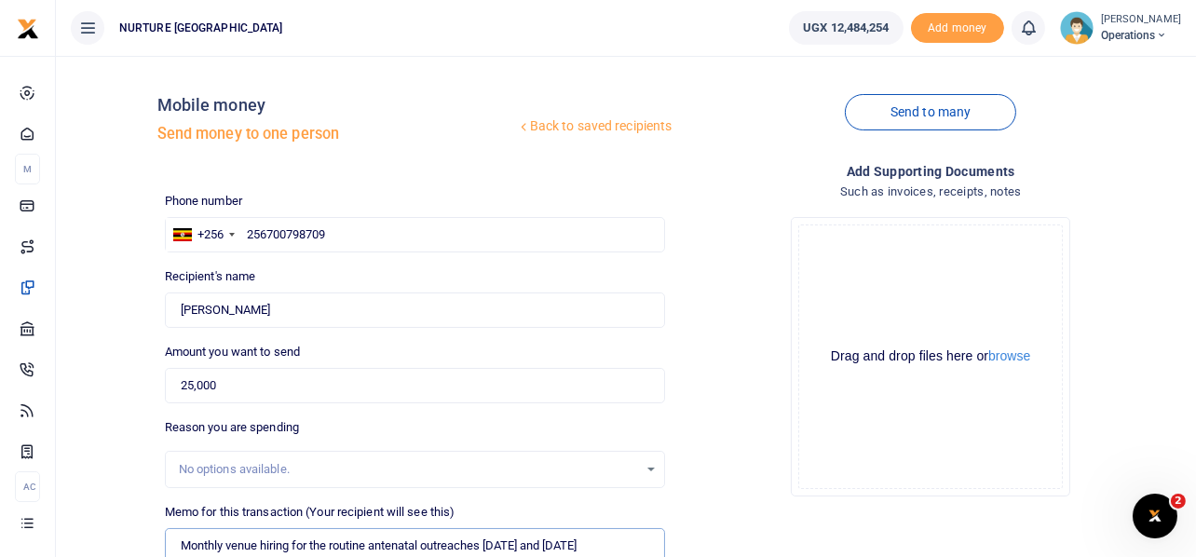
scroll to position [267, 0]
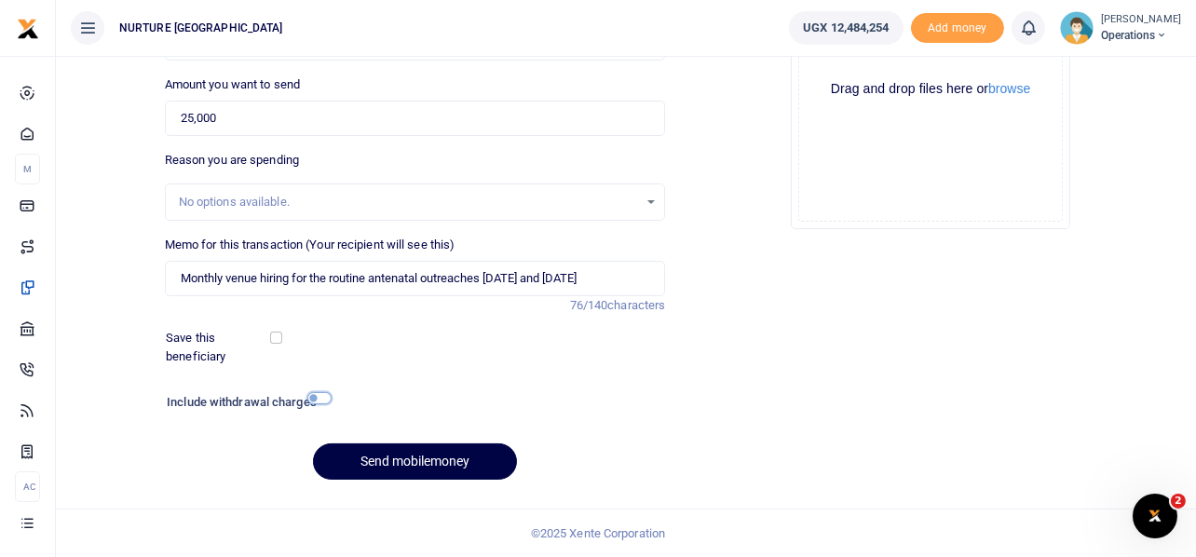
click at [320, 394] on input "checkbox" at bounding box center [319, 398] width 24 height 12
checkbox input "true"
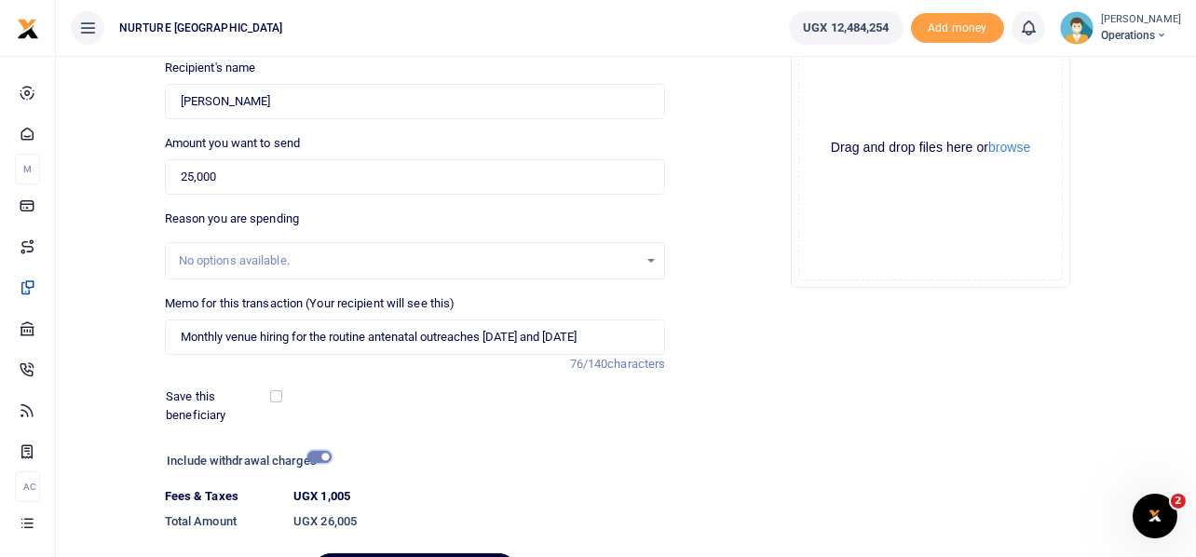
scroll to position [319, 0]
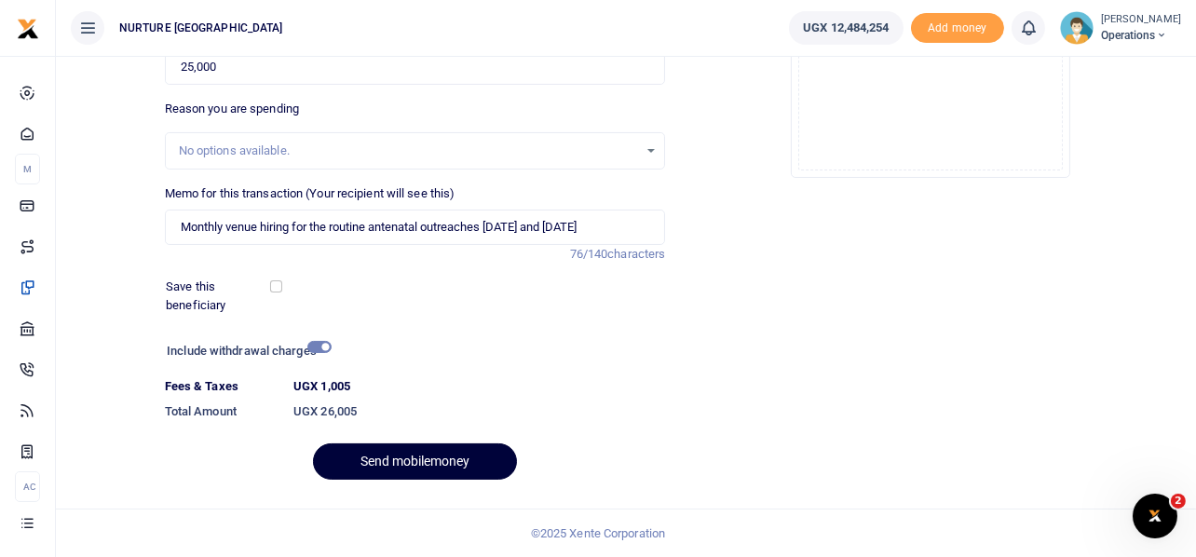
click at [447, 449] on button "Send mobilemoney" at bounding box center [415, 461] width 204 height 36
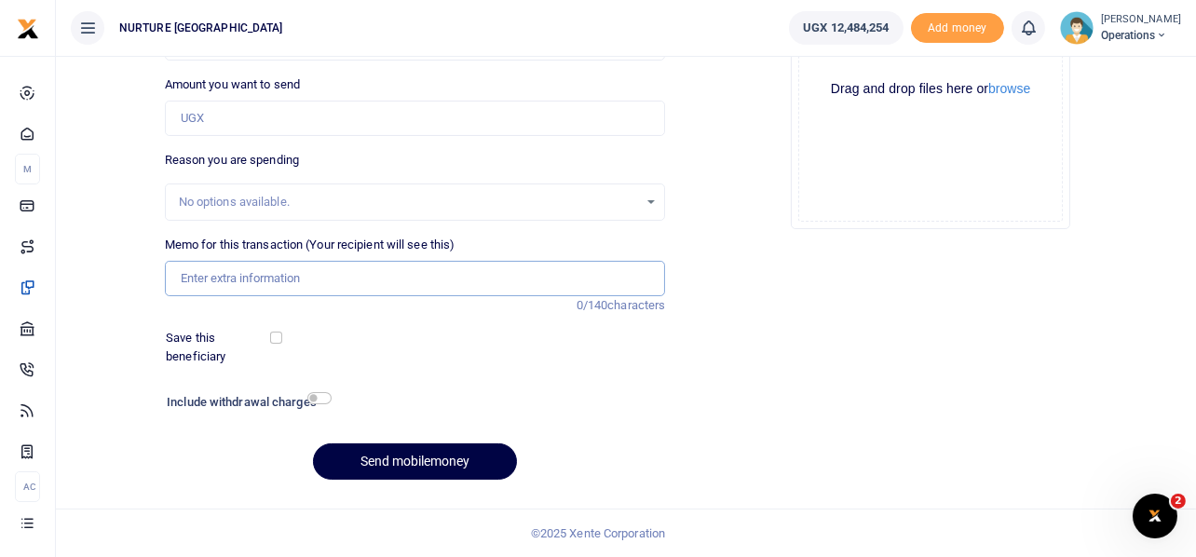
click at [310, 284] on input "Memo for this transaction (Your recipient will see this)" at bounding box center [415, 278] width 501 height 35
paste input "Monthly venue hiring for the routine antenatal outreaches [DATE] and [DATE]"
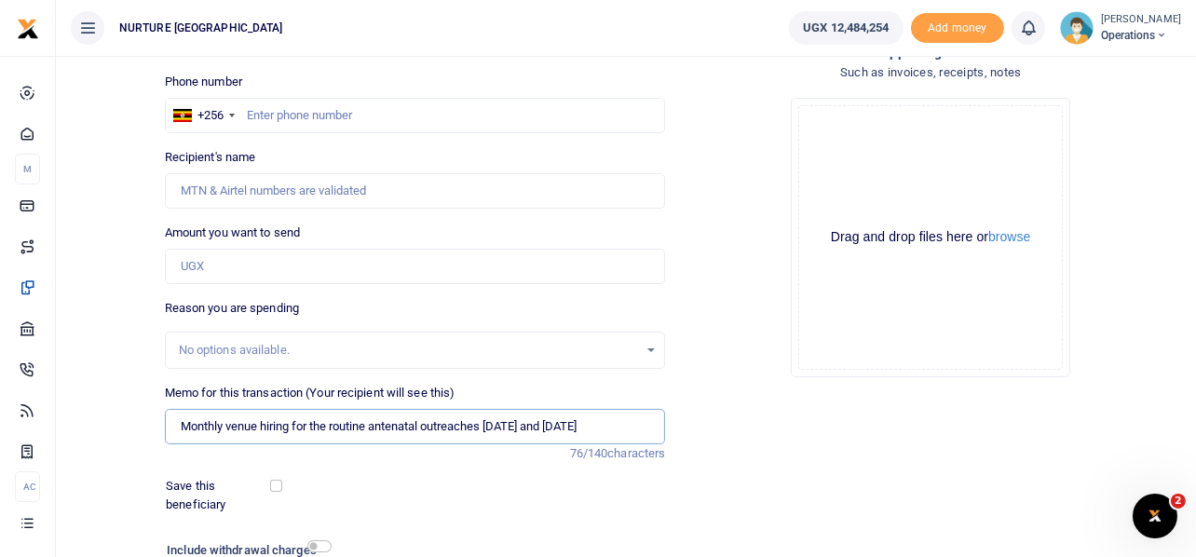
scroll to position [82, 0]
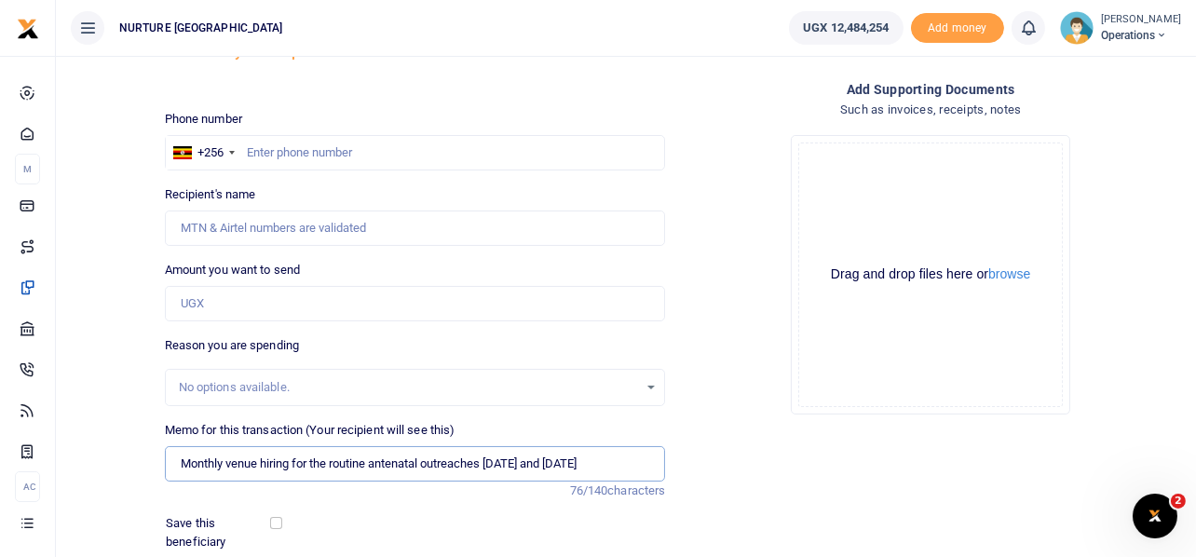
type input "Monthly venue hiring for the routine antenatal outreaches [DATE] and [DATE]"
click at [310, 286] on input "Amount you want to send" at bounding box center [415, 303] width 501 height 35
type input "25,000"
click at [313, 153] on input "text" at bounding box center [415, 152] width 501 height 35
type input "753239305"
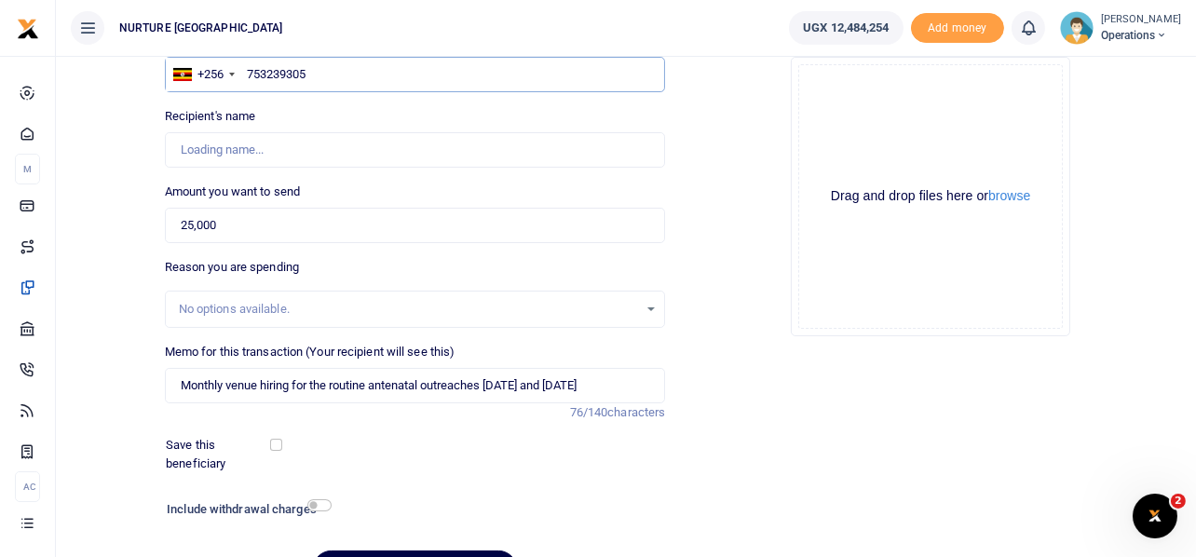
type input "[PERSON_NAME]"
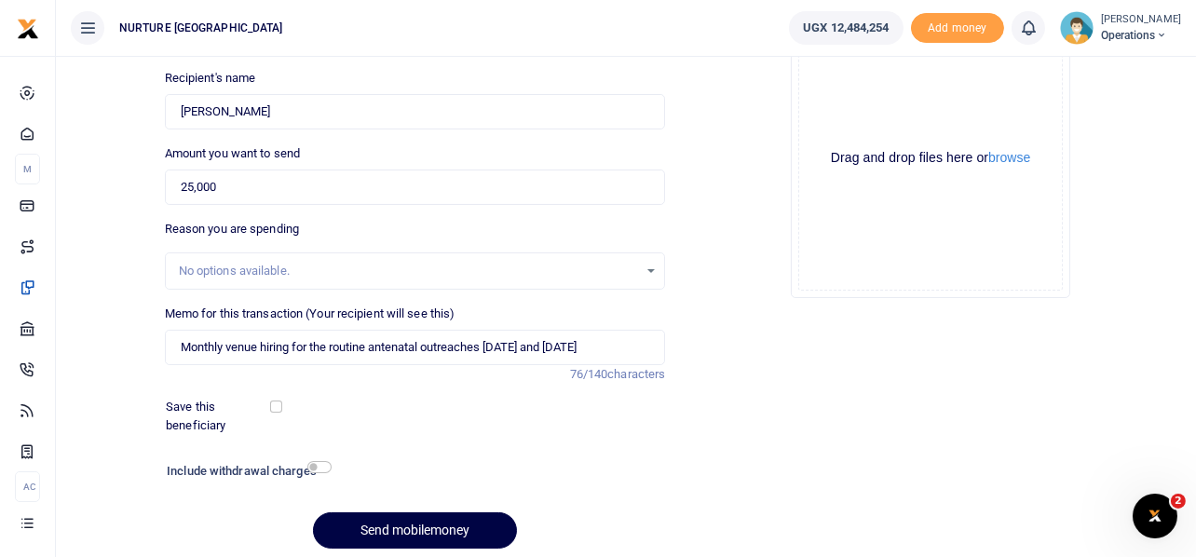
scroll to position [267, 0]
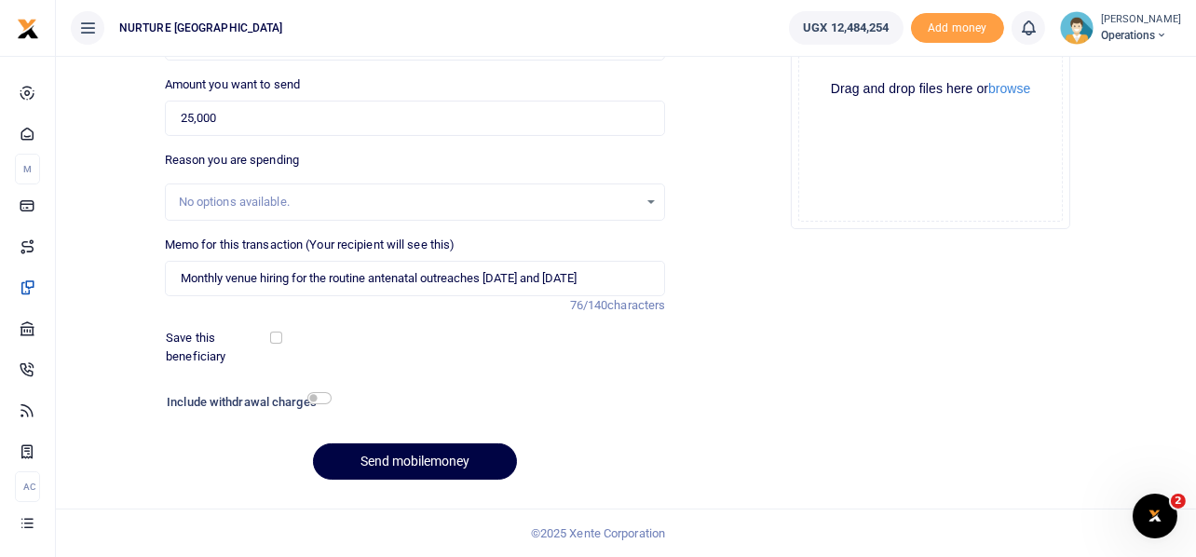
type input "753239305"
click at [319, 397] on input "checkbox" at bounding box center [319, 398] width 24 height 12
checkbox input "true"
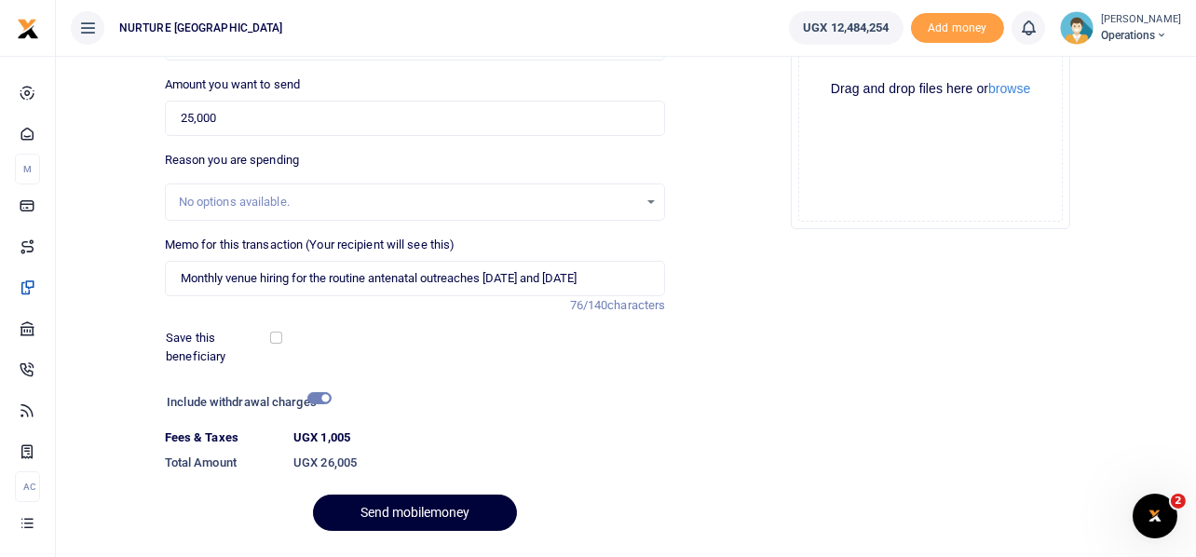
click at [412, 507] on button "Send mobilemoney" at bounding box center [415, 513] width 204 height 36
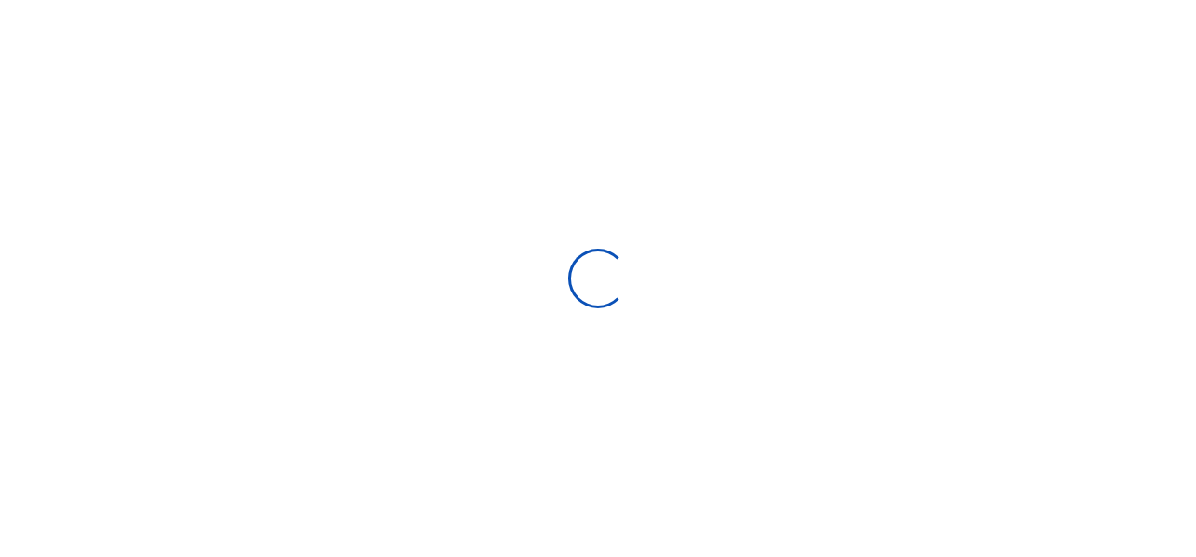
scroll to position [265, 0]
select select "Loading bundles"
select select
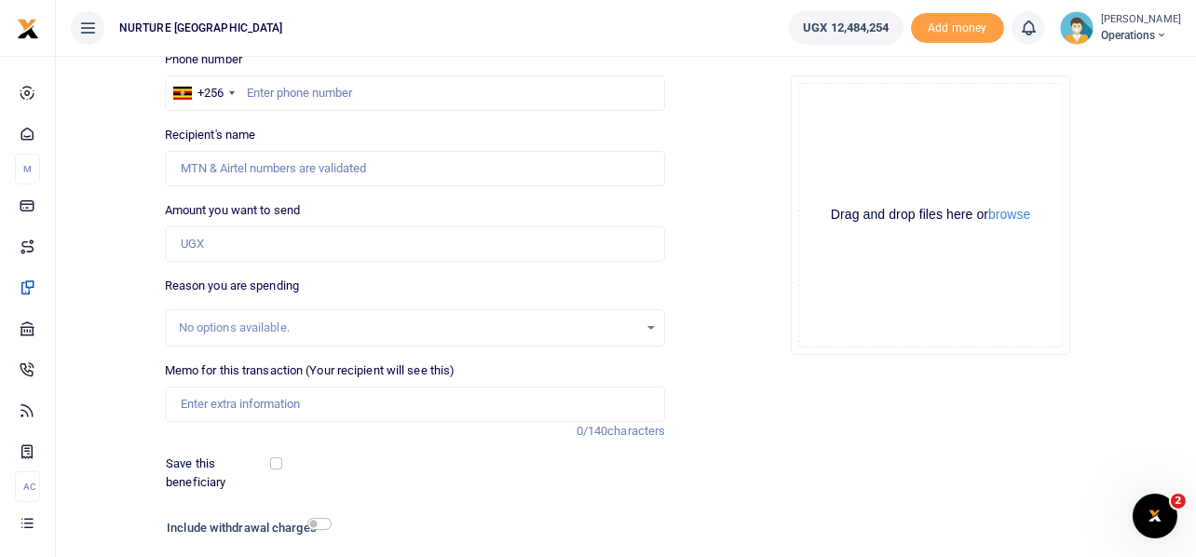
scroll to position [0, 0]
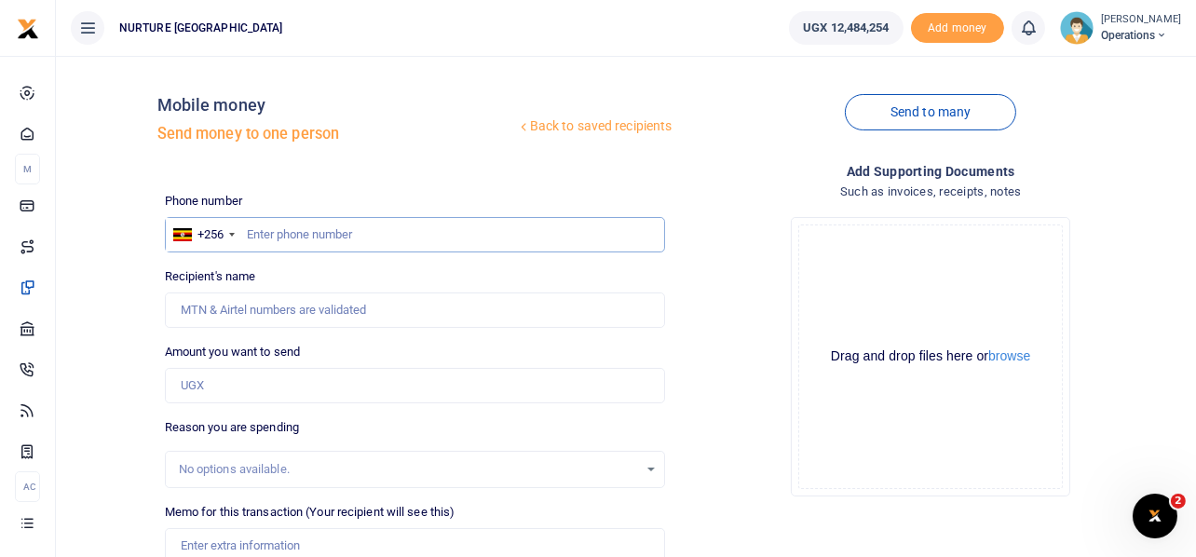
click at [391, 229] on input "text" at bounding box center [415, 234] width 501 height 35
click at [379, 236] on input "text" at bounding box center [415, 234] width 501 height 35
paste input "256700100661"
type input "256700100661"
type input "Majwega Christopher"
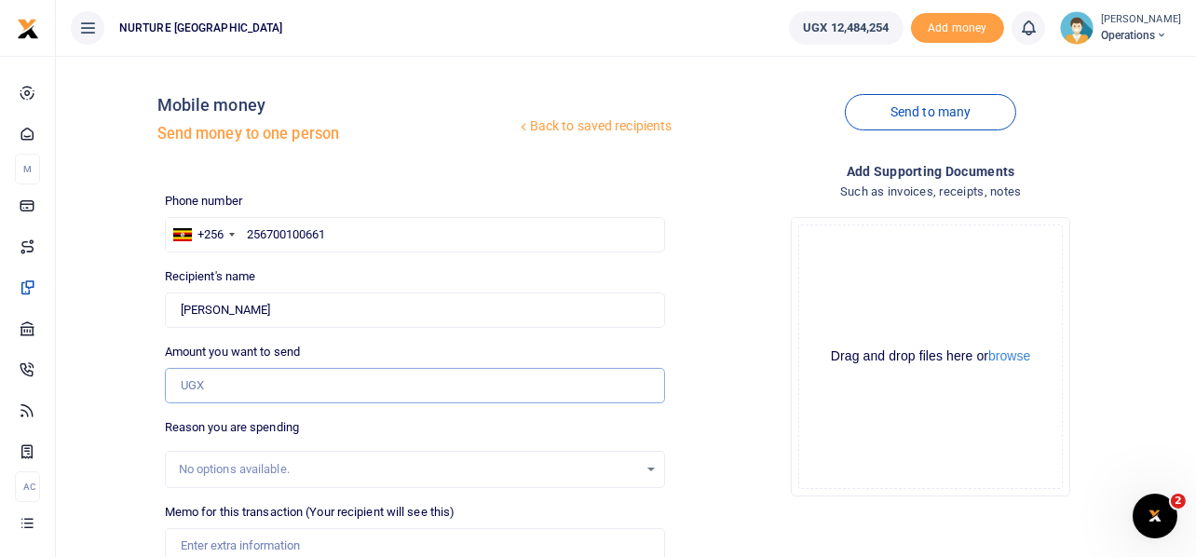
click at [259, 383] on input "Amount you want to send" at bounding box center [415, 385] width 501 height 35
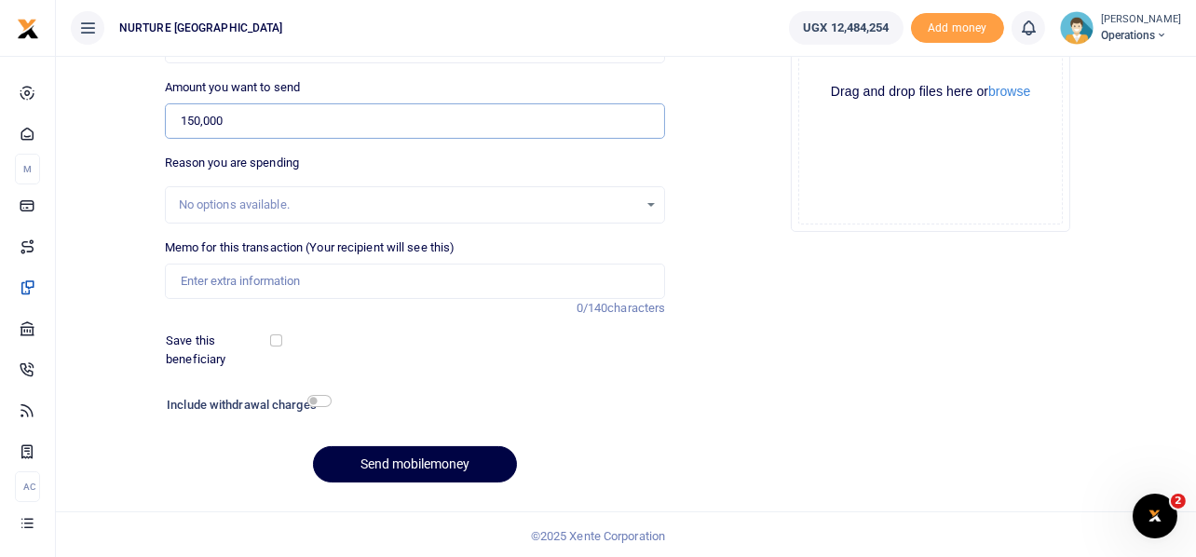
scroll to position [267, 0]
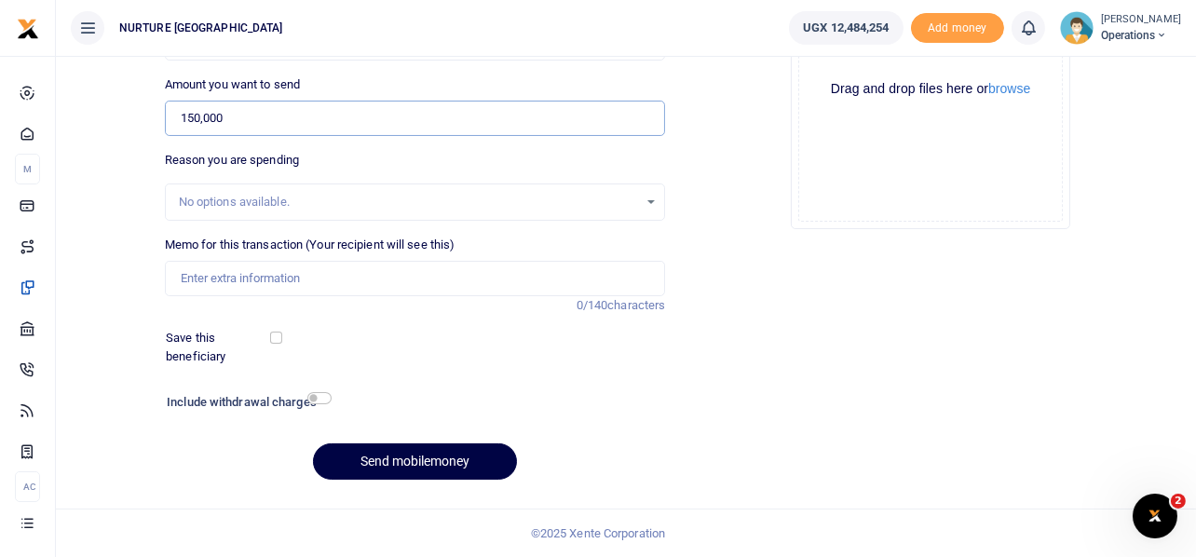
type input "150,000"
click at [317, 277] on input "Memo for this transaction (Your recipient will see this)" at bounding box center [415, 278] width 501 height 35
paste input "Facilitation for the new trainer for conducting group training and monitoring J…"
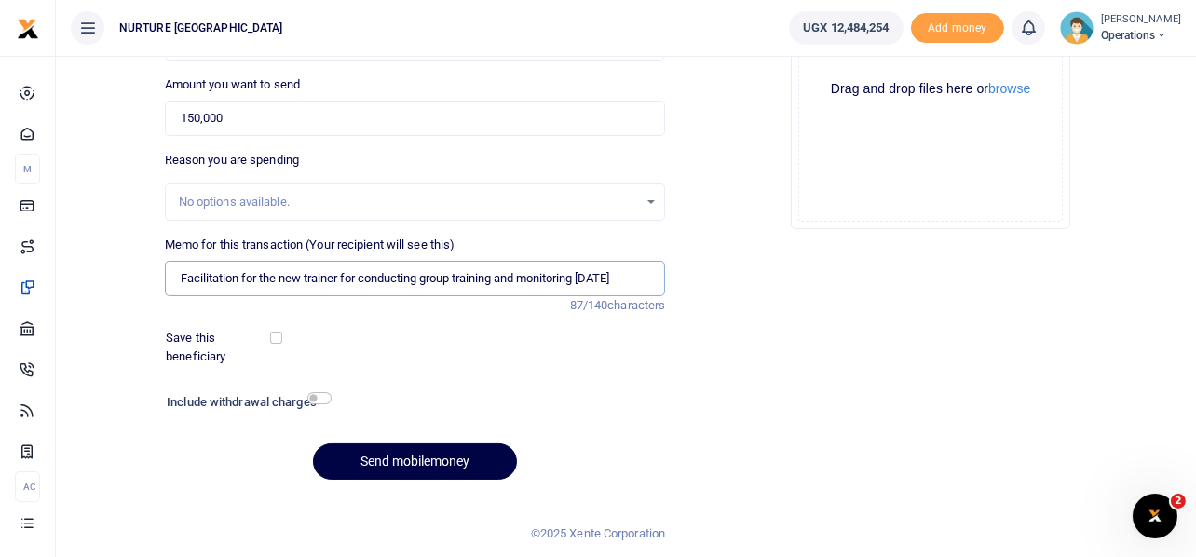
click at [303, 276] on input "Facilitation for the new trainer for conducting group training and monitoring J…" at bounding box center [415, 278] width 501 height 35
click at [622, 273] on input "Facilitation for the volunteer trainer for conducting group training and monito…" at bounding box center [415, 278] width 501 height 35
click at [620, 274] on input "Facilitation for the volunteer trainer for conducting group training and monito…" at bounding box center [415, 278] width 501 height 35
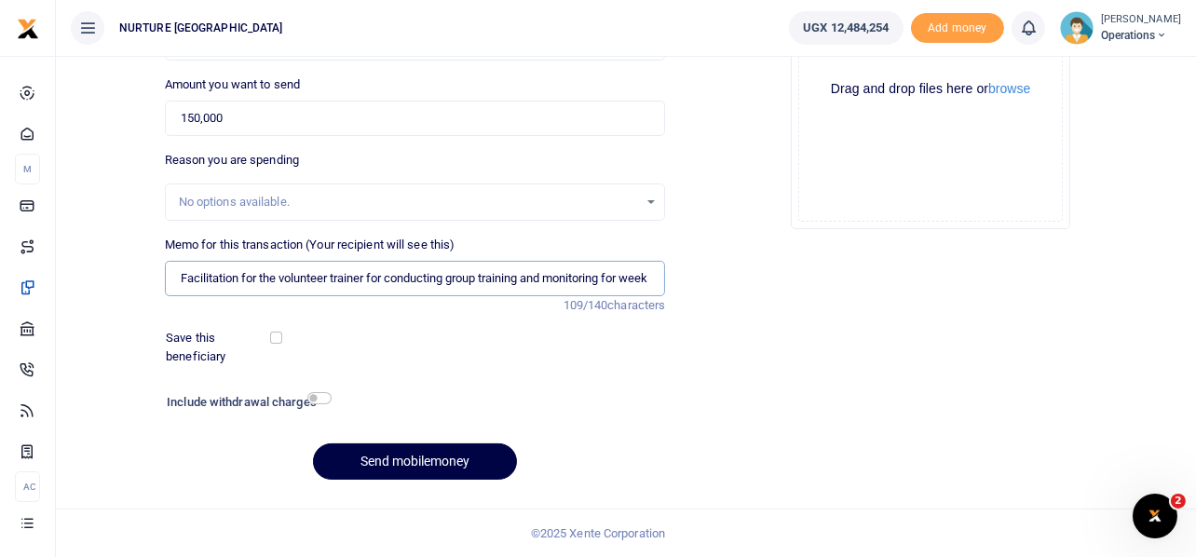
click at [617, 281] on input "Facilitation for the volunteer trainer for conducting group training and monito…" at bounding box center [415, 278] width 501 height 35
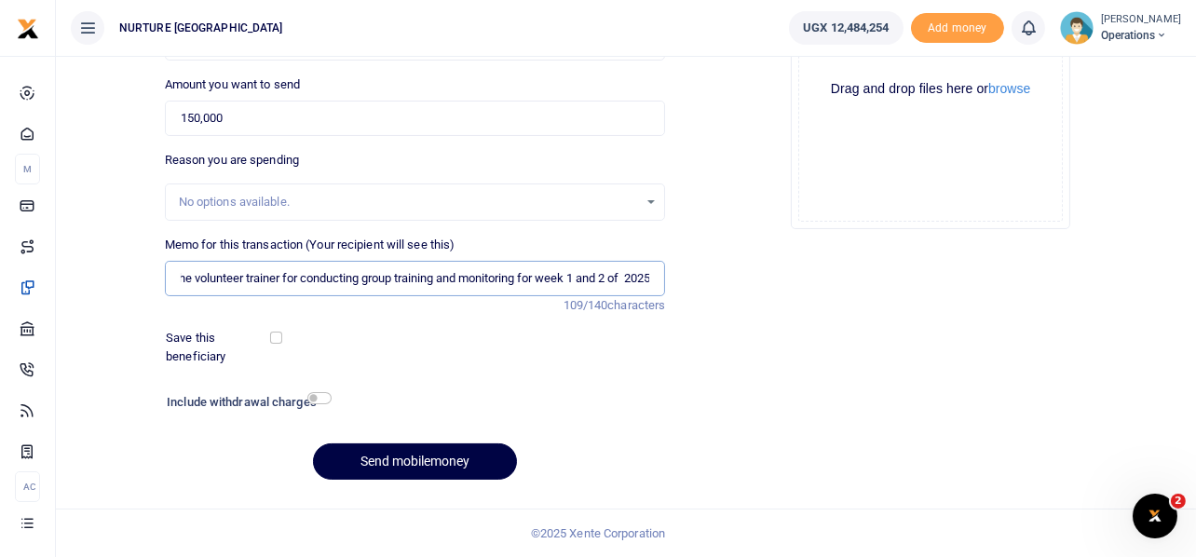
click at [619, 276] on input "Facilitation for the volunteer trainer for conducting group training and monito…" at bounding box center [415, 278] width 501 height 35
type input "Facilitation for the volunteer trainer for conducting group training and monito…"
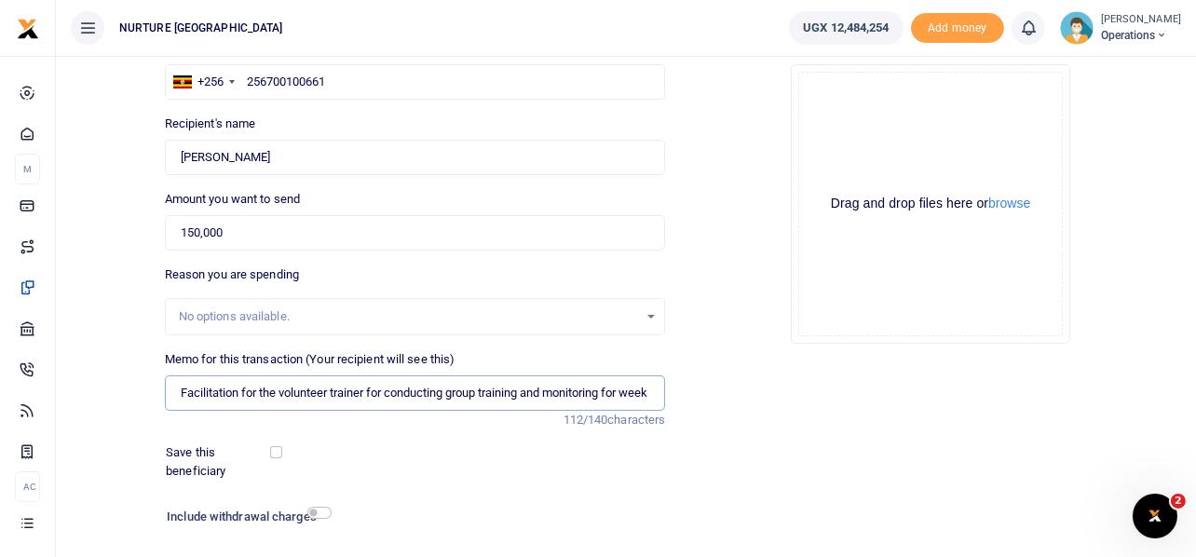
scroll to position [267, 0]
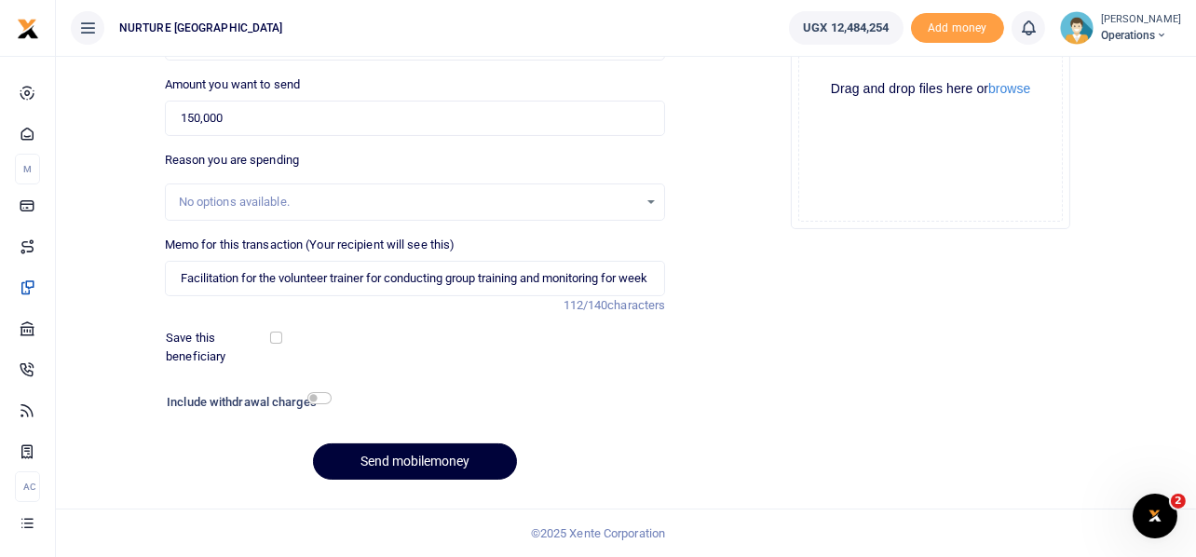
click at [462, 454] on button "Send mobilemoney" at bounding box center [415, 461] width 204 height 36
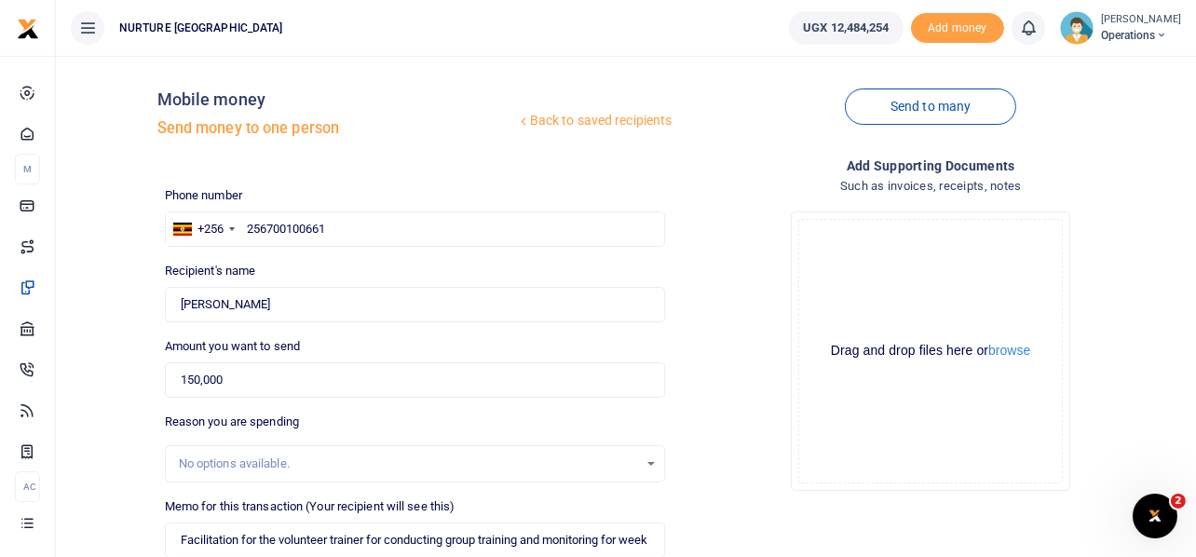
scroll to position [0, 0]
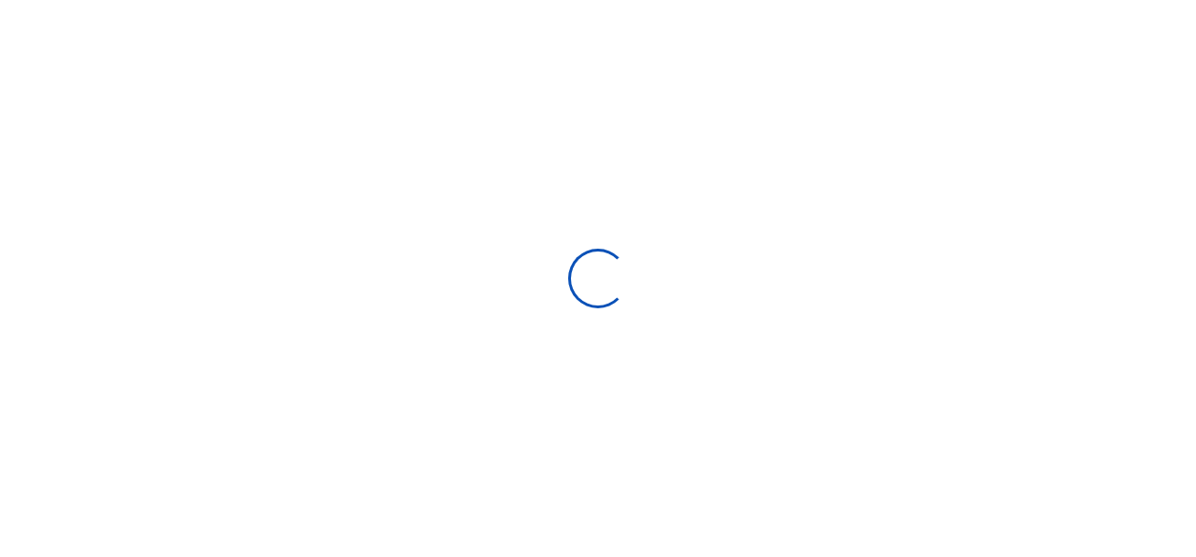
select select
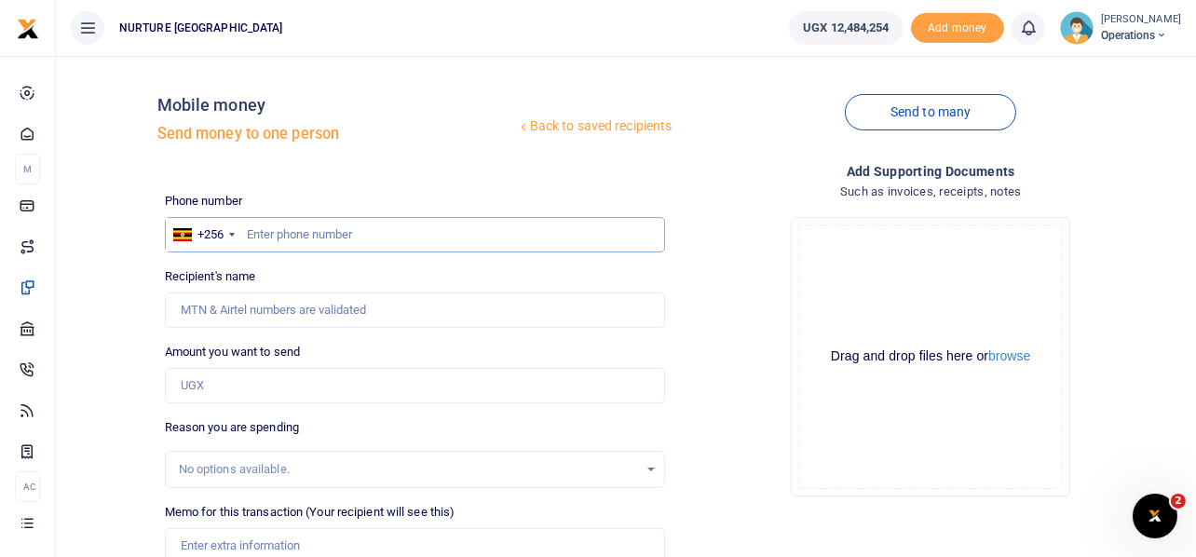
click at [372, 240] on input "text" at bounding box center [415, 234] width 501 height 35
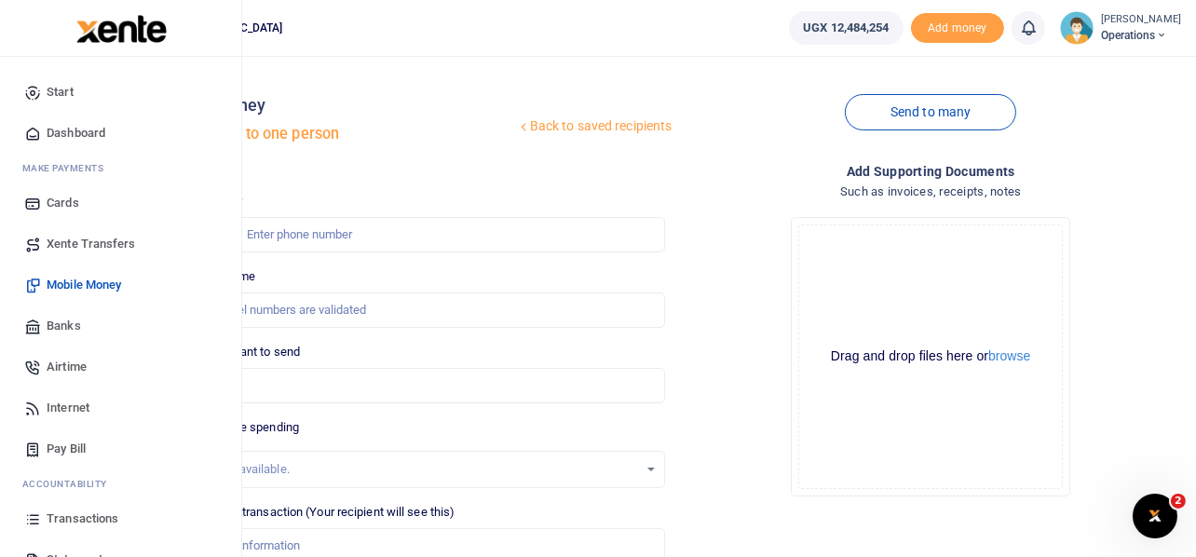
click at [66, 404] on span "Internet" at bounding box center [68, 408] width 43 height 19
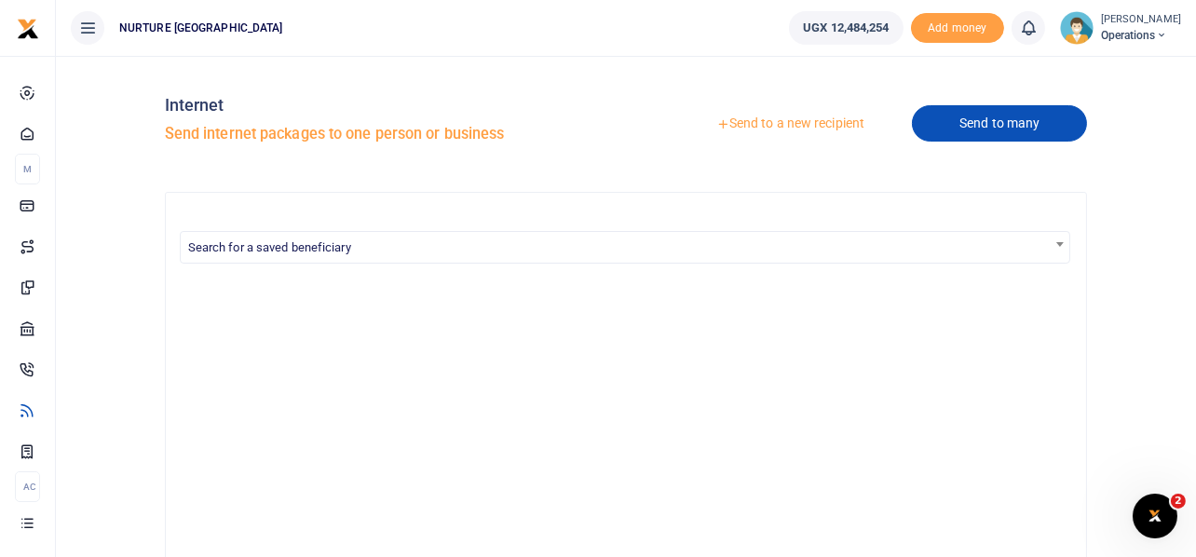
click at [955, 118] on link "Send to many" at bounding box center [999, 123] width 175 height 36
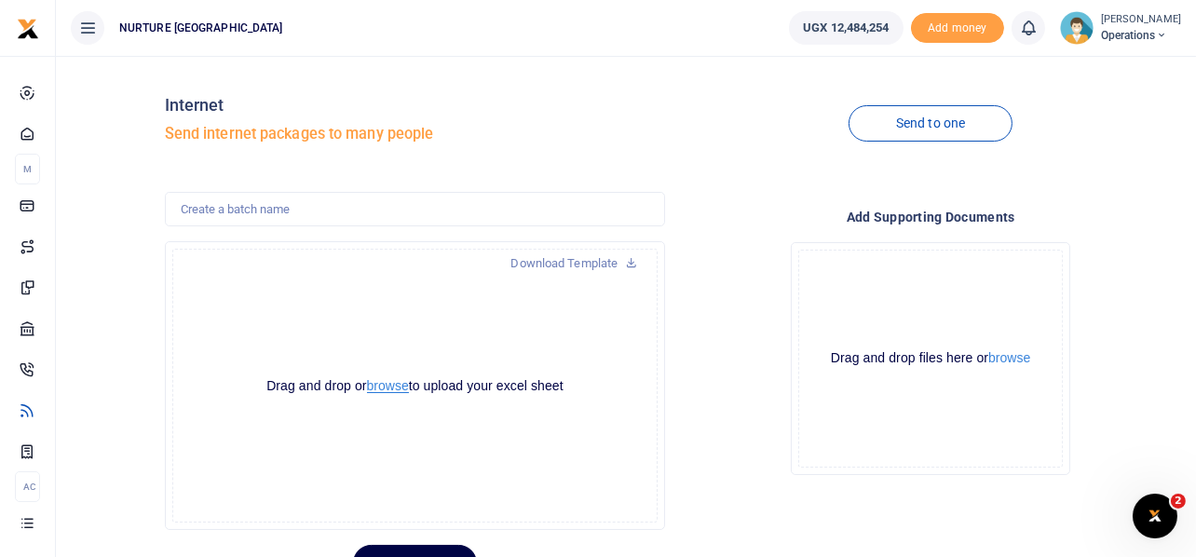
click at [388, 385] on button "browse" at bounding box center [388, 386] width 42 height 14
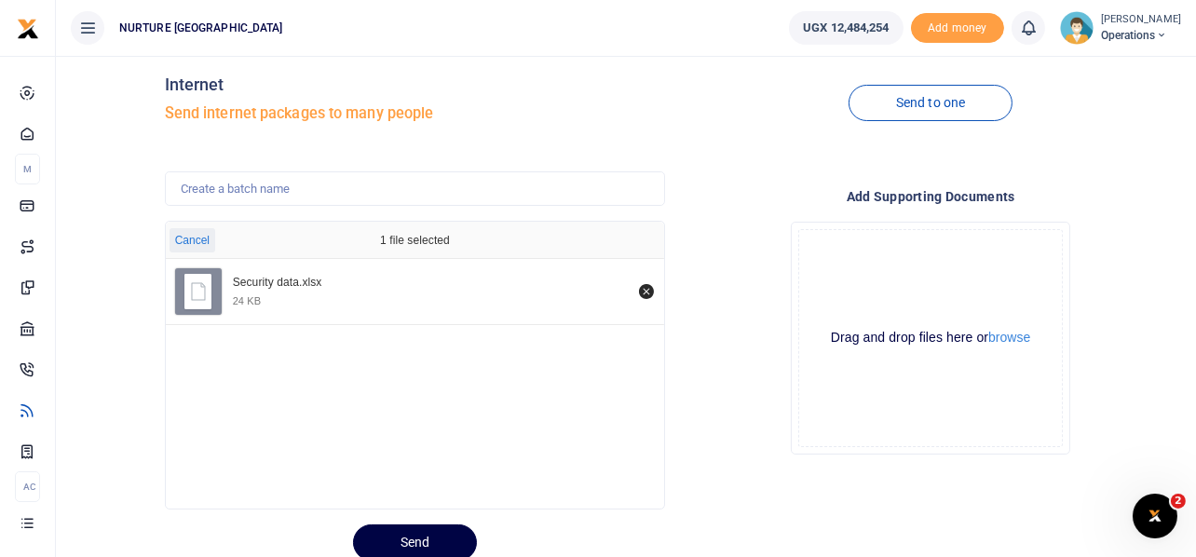
scroll to position [88, 0]
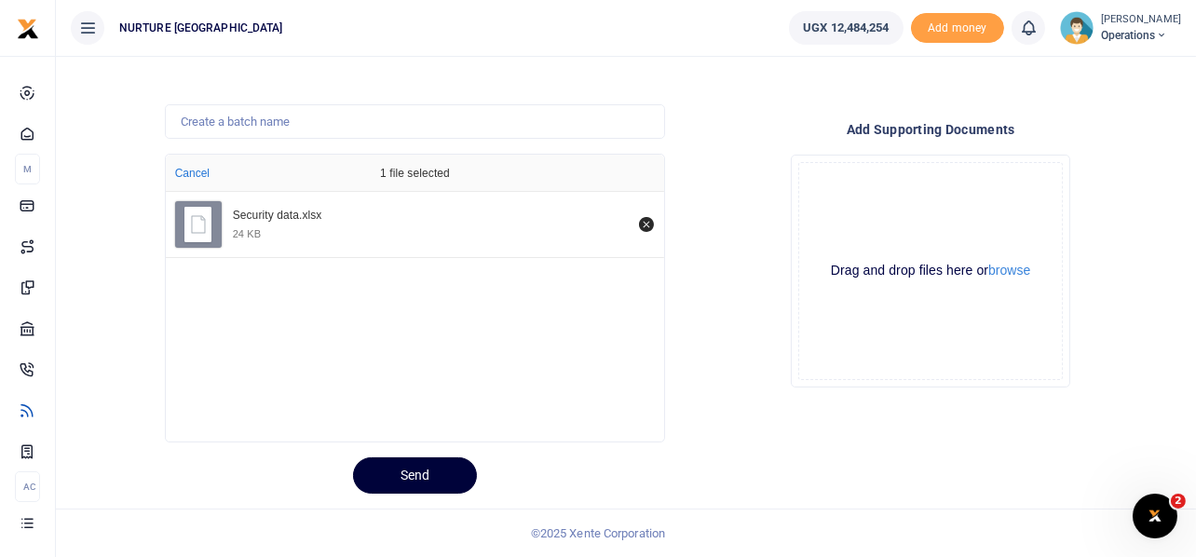
click at [428, 458] on button "Send" at bounding box center [415, 475] width 124 height 36
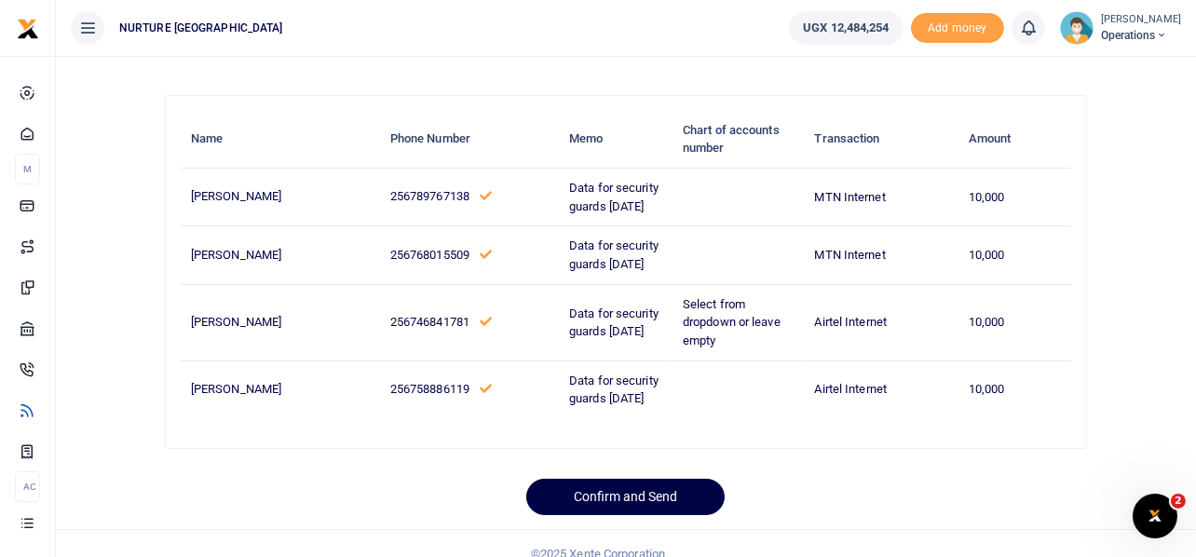
scroll to position [172, 0]
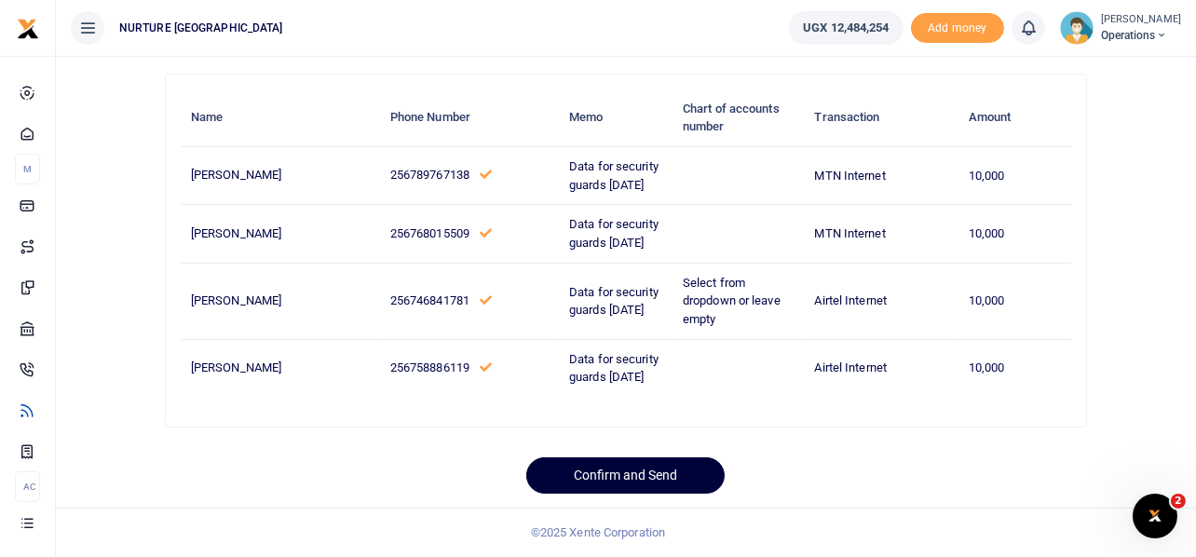
click at [636, 468] on button "Confirm and Send" at bounding box center [625, 475] width 198 height 36
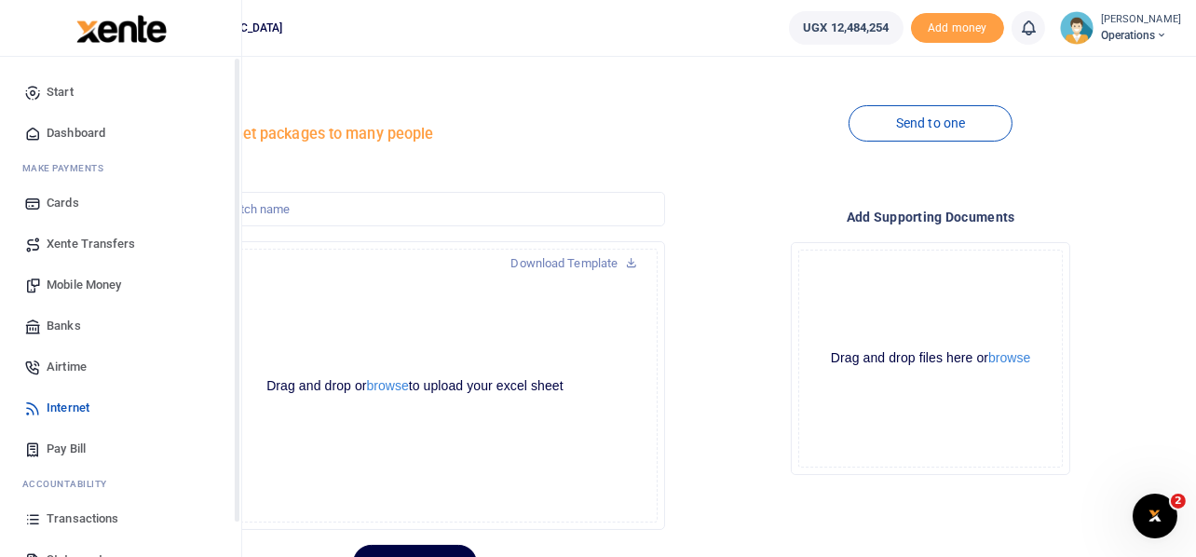
click at [78, 285] on span "Mobile Money" at bounding box center [84, 285] width 75 height 19
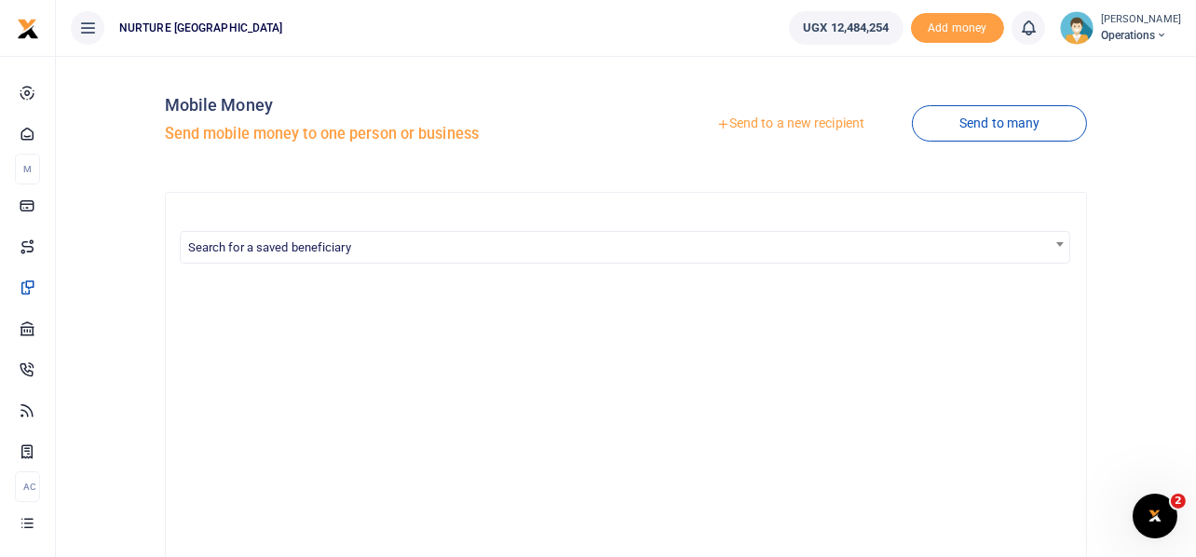
click at [789, 126] on link "Send to a new recipient" at bounding box center [790, 124] width 243 height 34
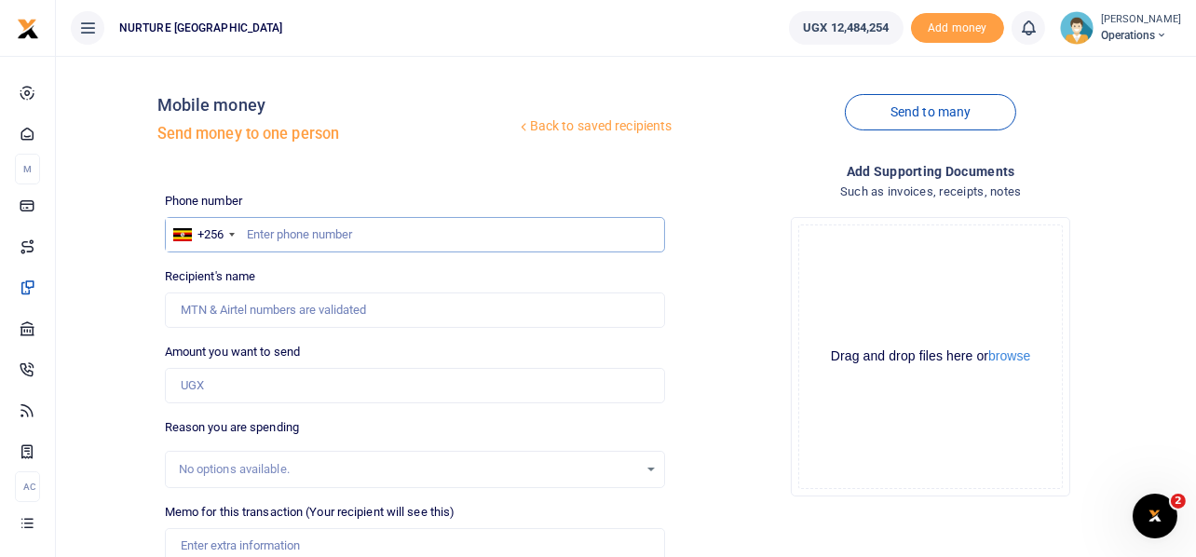
click at [472, 238] on input "text" at bounding box center [415, 234] width 501 height 35
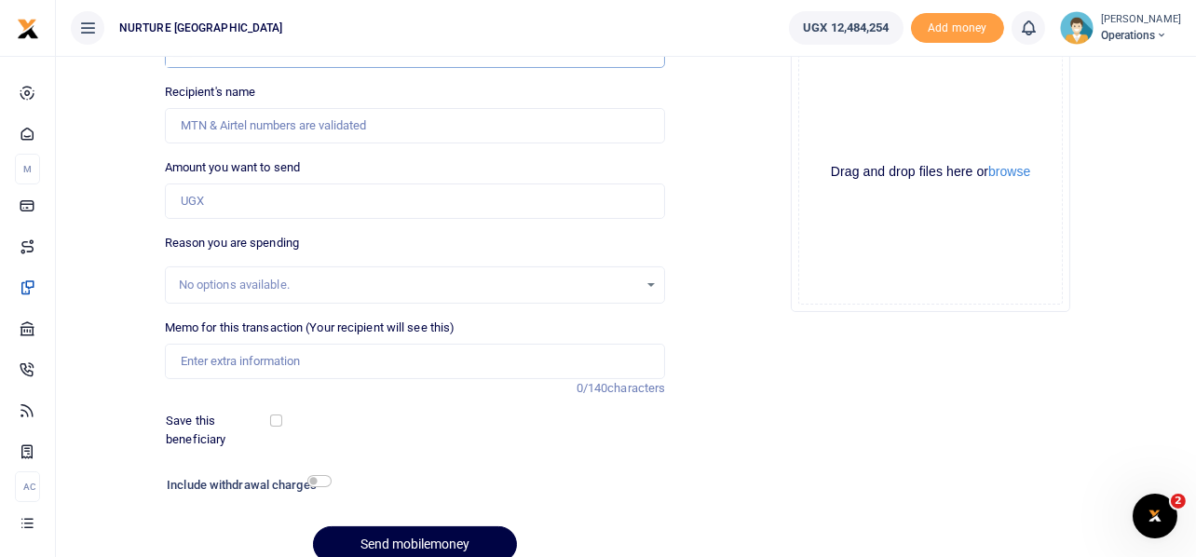
scroll to position [185, 0]
click at [312, 355] on input "Memo for this transaction (Your recipient will see this)" at bounding box center [415, 360] width 501 height 35
paste input "Payment for purchase of water for meetings and interviews Aug 2025"
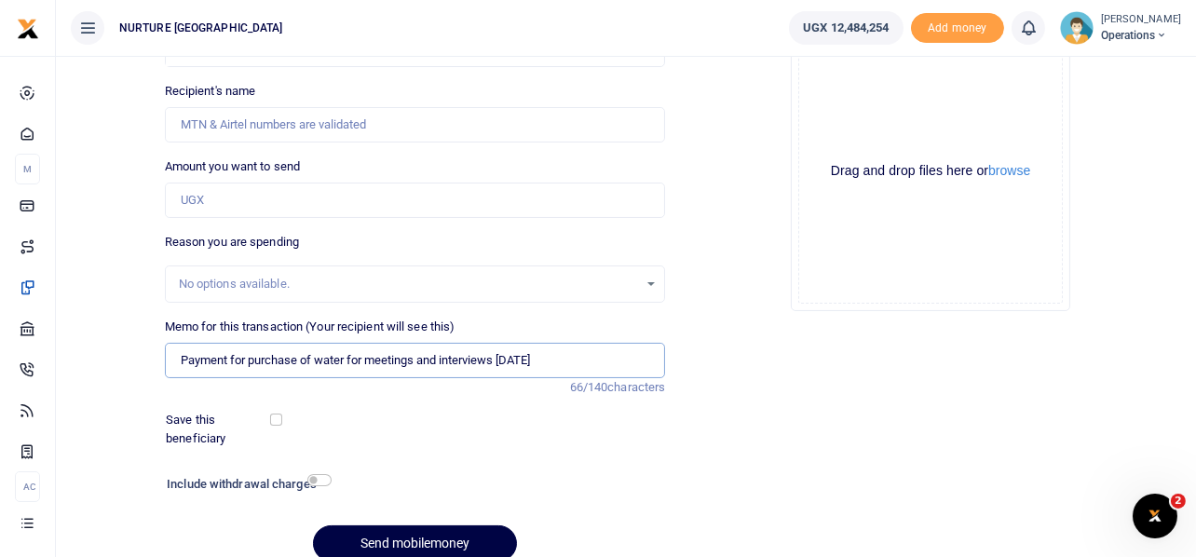
click at [518, 350] on input "Payment for purchase of water for meetings and interviews Aug 2025" at bounding box center [415, 360] width 501 height 35
type input "Payment for purchase of water for meetings and interviews Oct 2025"
click at [316, 201] on input "Amount you want to send" at bounding box center [415, 200] width 501 height 35
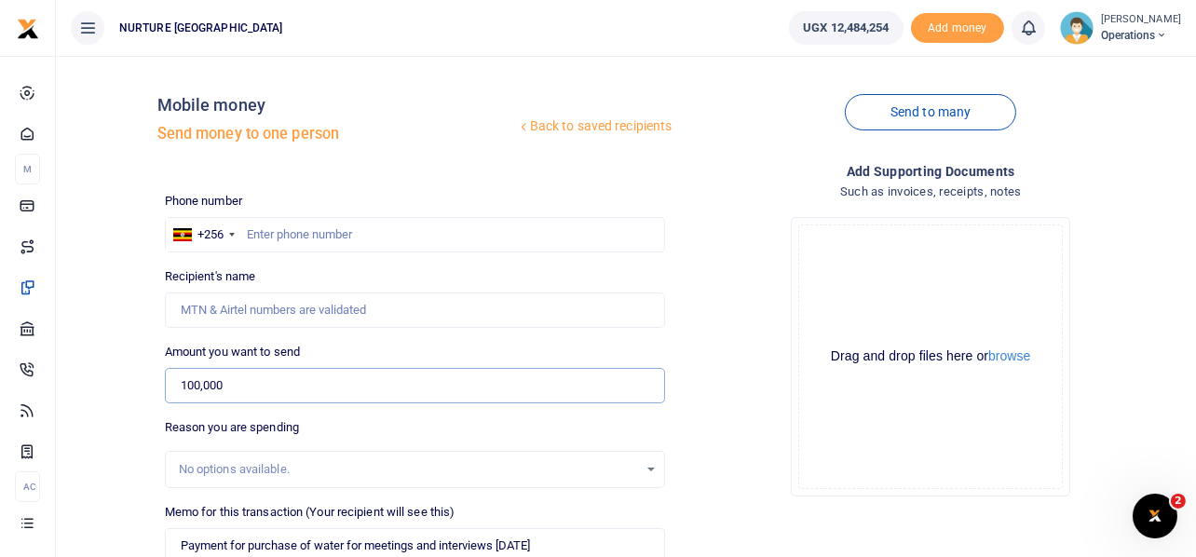
type input "100,000"
click at [330, 223] on input "text" at bounding box center [415, 234] width 501 height 35
paste input "256782045015"
type input "256782045015"
type input "Christine Alupo"
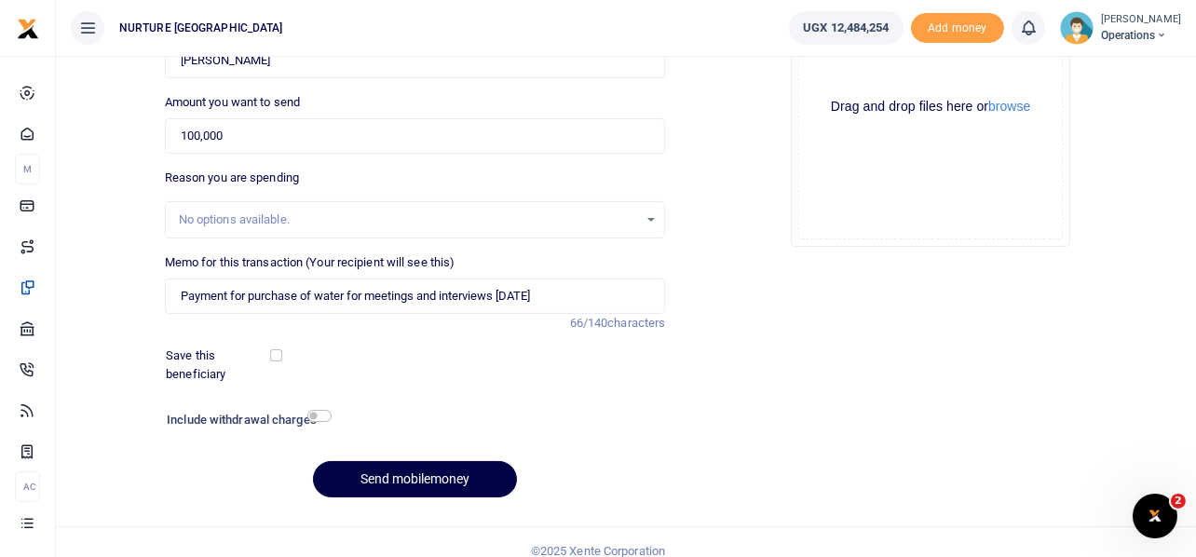
scroll to position [267, 0]
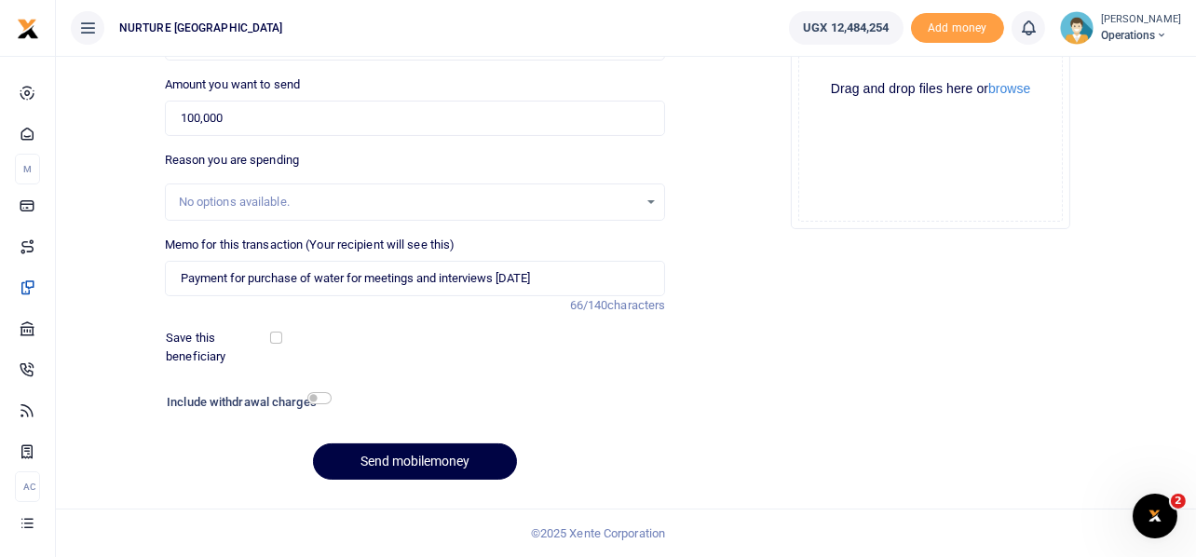
type input "256782045015"
click at [329, 401] on input "checkbox" at bounding box center [319, 398] width 24 height 12
checkbox input "true"
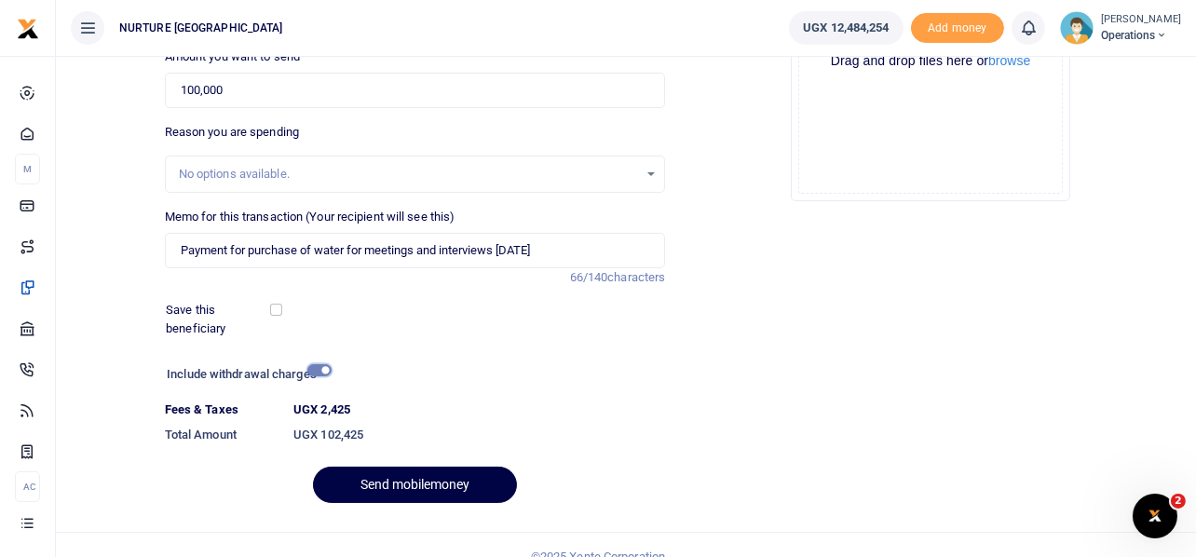
scroll to position [319, 0]
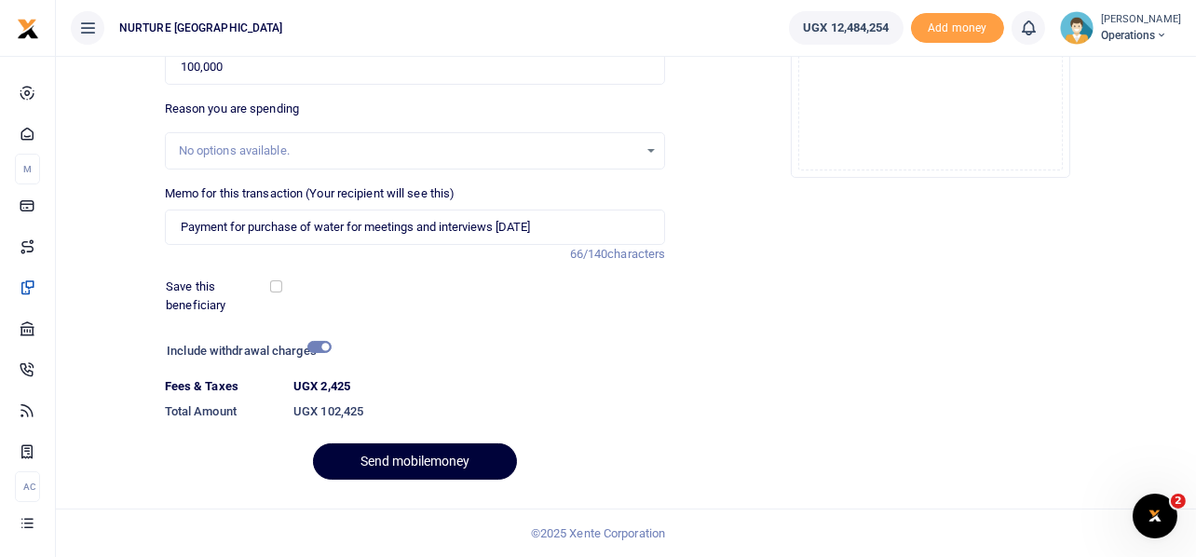
click at [466, 454] on button "Send mobilemoney" at bounding box center [415, 461] width 204 height 36
